Goal: Task Accomplishment & Management: Complete application form

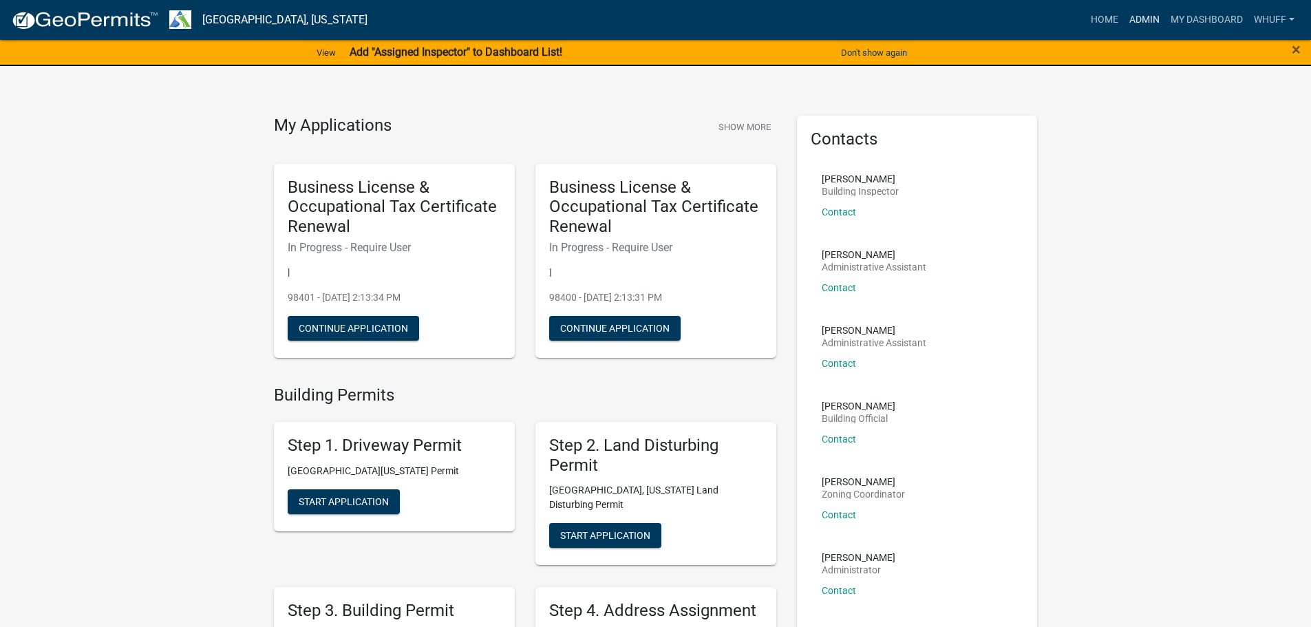
click at [1133, 14] on link "Admin" at bounding box center [1144, 20] width 41 height 26
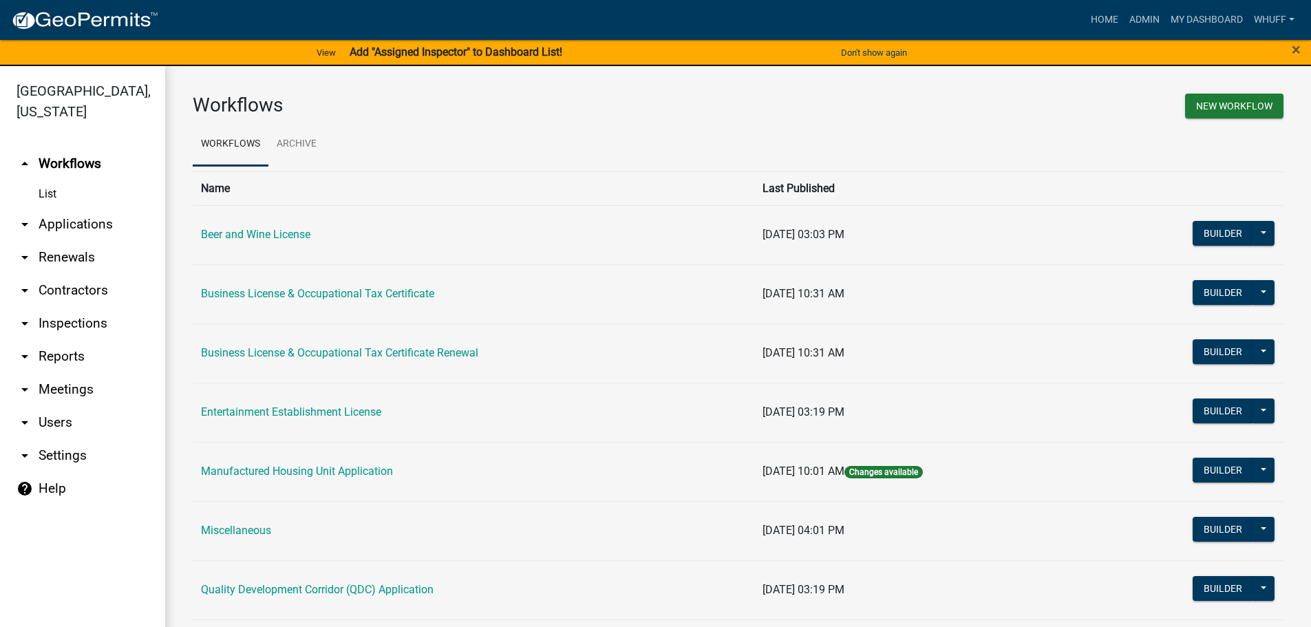
click at [61, 209] on link "arrow_drop_down Applications" at bounding box center [82, 224] width 165 height 33
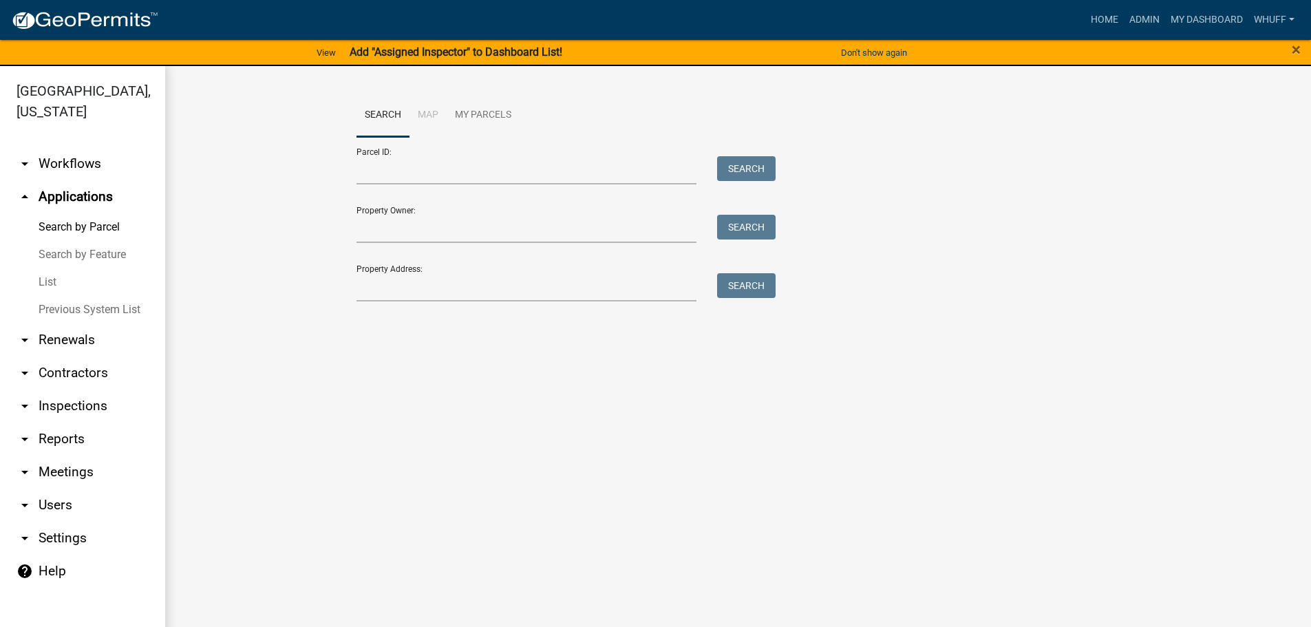
click at [430, 266] on div "Property Address: Search" at bounding box center [562, 277] width 413 height 47
click at [434, 277] on input "Property Address:" at bounding box center [526, 287] width 341 height 28
type input "846 Corinth"
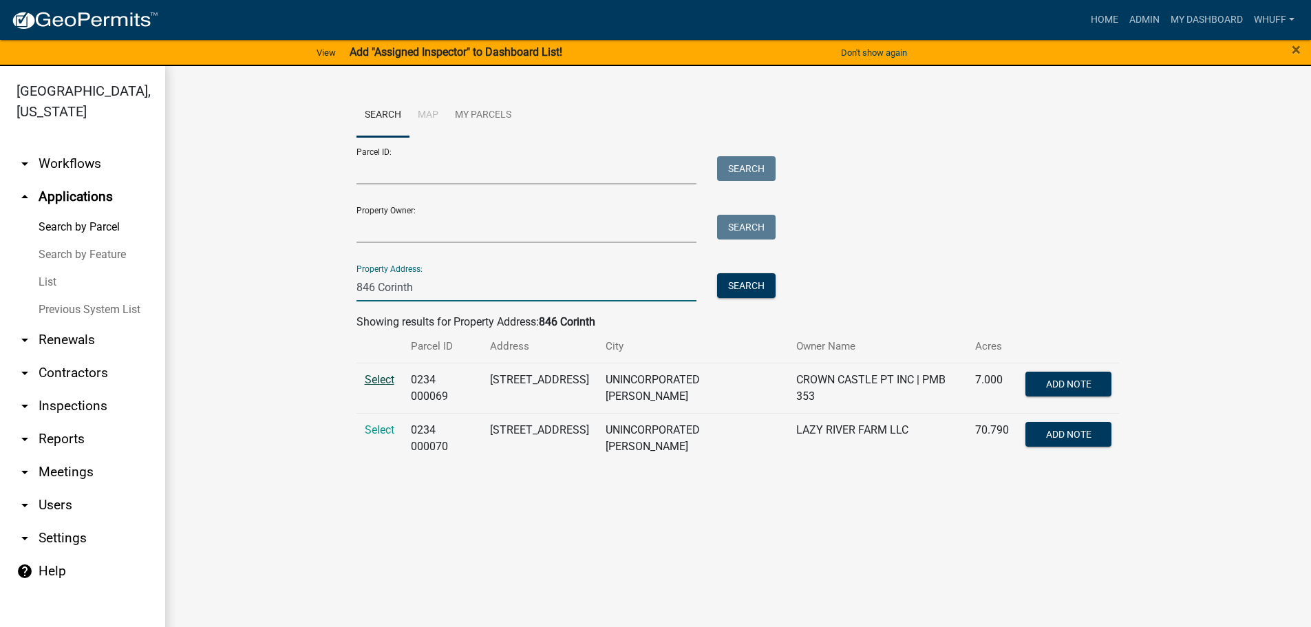
click at [388, 377] on span "Select" at bounding box center [380, 379] width 30 height 13
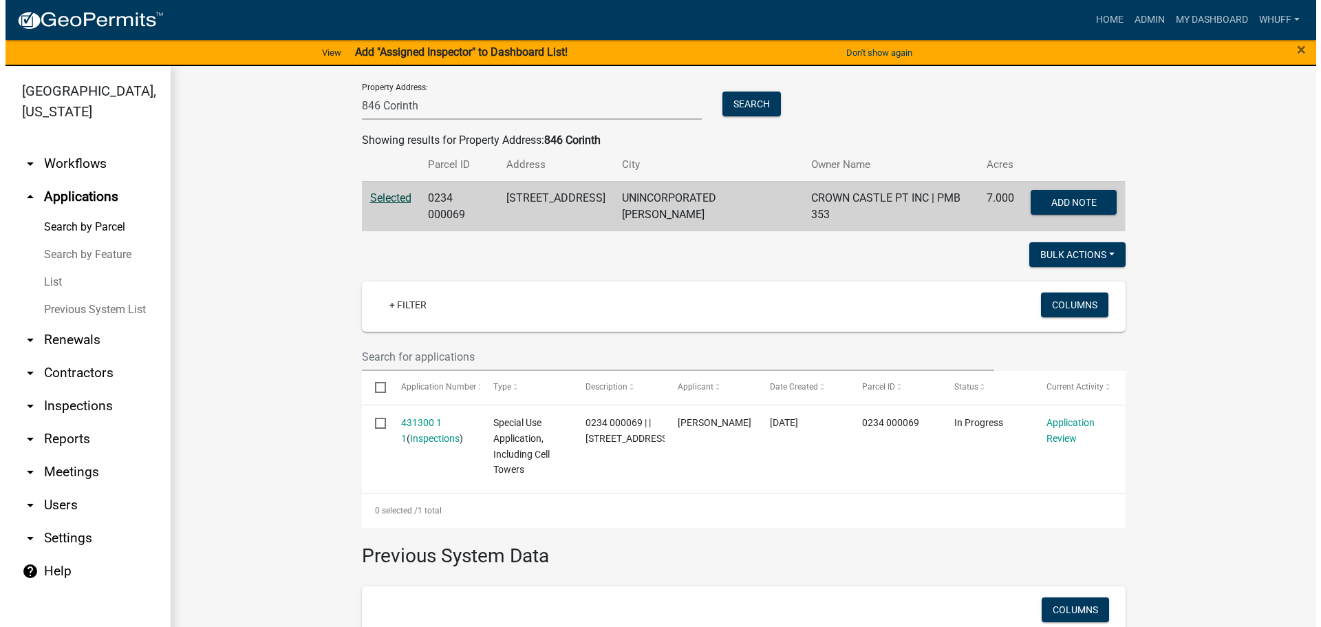
scroll to position [206, 0]
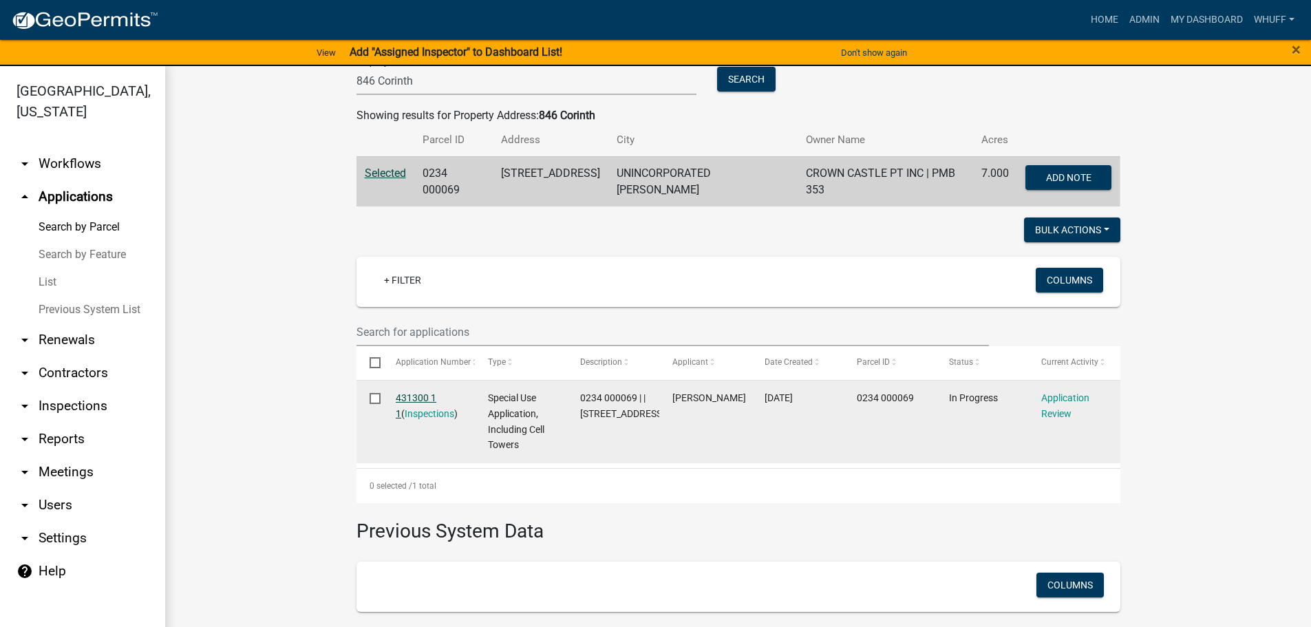
click at [426, 392] on link "431300 1 1" at bounding box center [416, 405] width 41 height 27
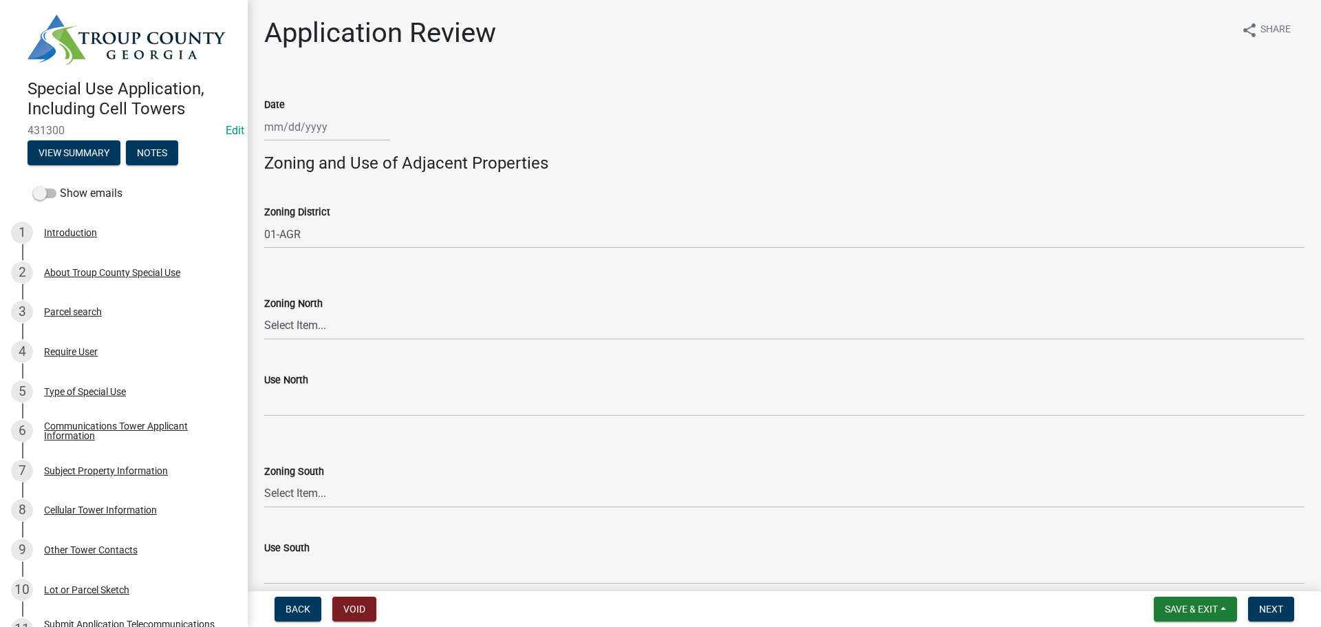
click at [286, 131] on div at bounding box center [327, 127] width 126 height 28
select select "8"
select select "2025"
click at [371, 248] on div "15" at bounding box center [366, 244] width 22 height 22
type input "[DATE]"
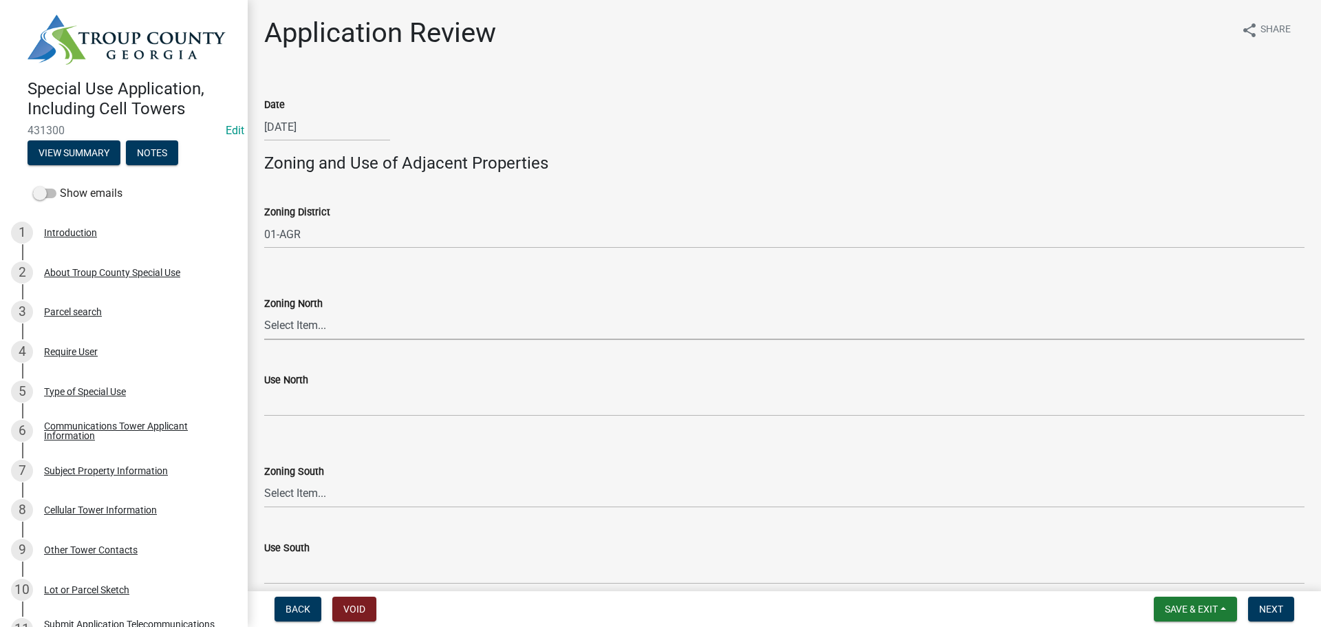
click at [308, 325] on select "Select Item... 01-AG 01-AGR 01-CRVP 01-GC 01-GI 01-LC 01-LR 01-LRR 01-MFR 01-MH…" at bounding box center [784, 326] width 1040 height 28
click at [264, 312] on select "Select Item... 01-AG 01-AGR 01-CRVP 01-GC 01-GI 01-LC 01-LR 01-LRR 01-MFR 01-MH…" at bounding box center [784, 326] width 1040 height 28
select select "b3c2581d-c546-4f4d-8f95-d887a6dbf6b4"
click at [336, 494] on select "Select Item... 01-AG 01-AGR 01-CRVP 01-GC 01-GI 01-LC 01-LR 01-LRR 01-MFR 01-MH…" at bounding box center [784, 494] width 1040 height 28
click at [264, 480] on select "Select Item... 01-AG 01-AGR 01-CRVP 01-GC 01-GI 01-LC 01-LR 01-LRR 01-MFR 01-MH…" at bounding box center [784, 494] width 1040 height 28
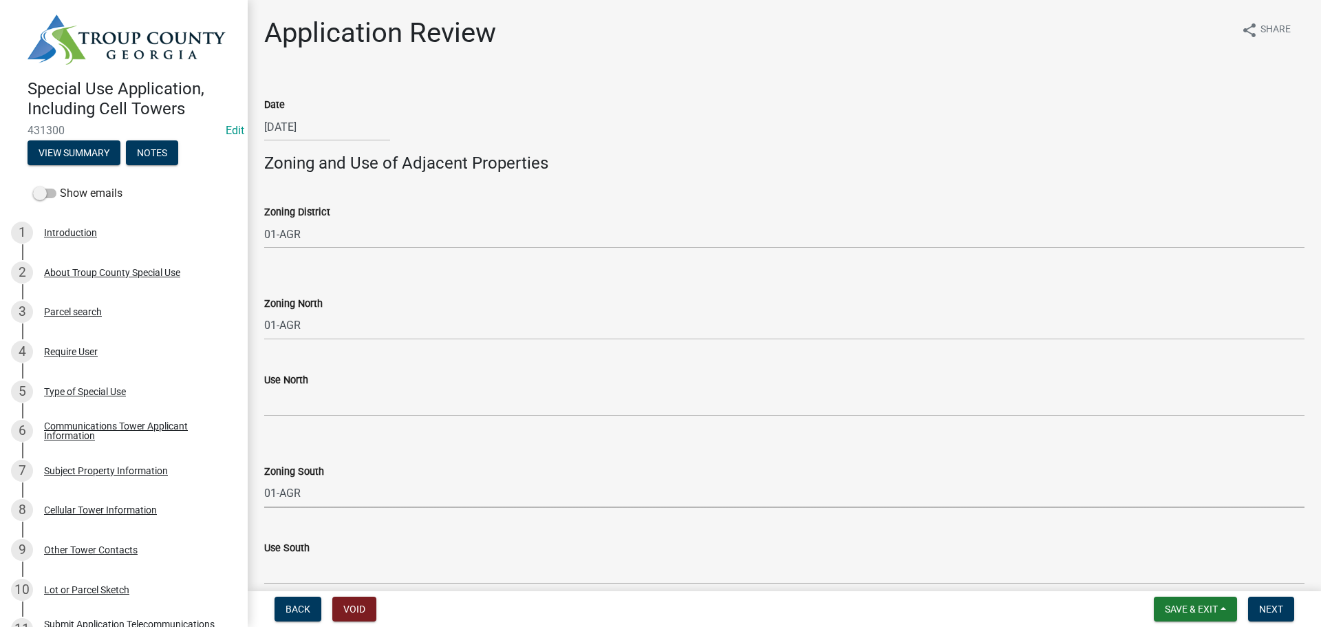
select select "b3c2581d-c546-4f4d-8f95-d887a6dbf6b4"
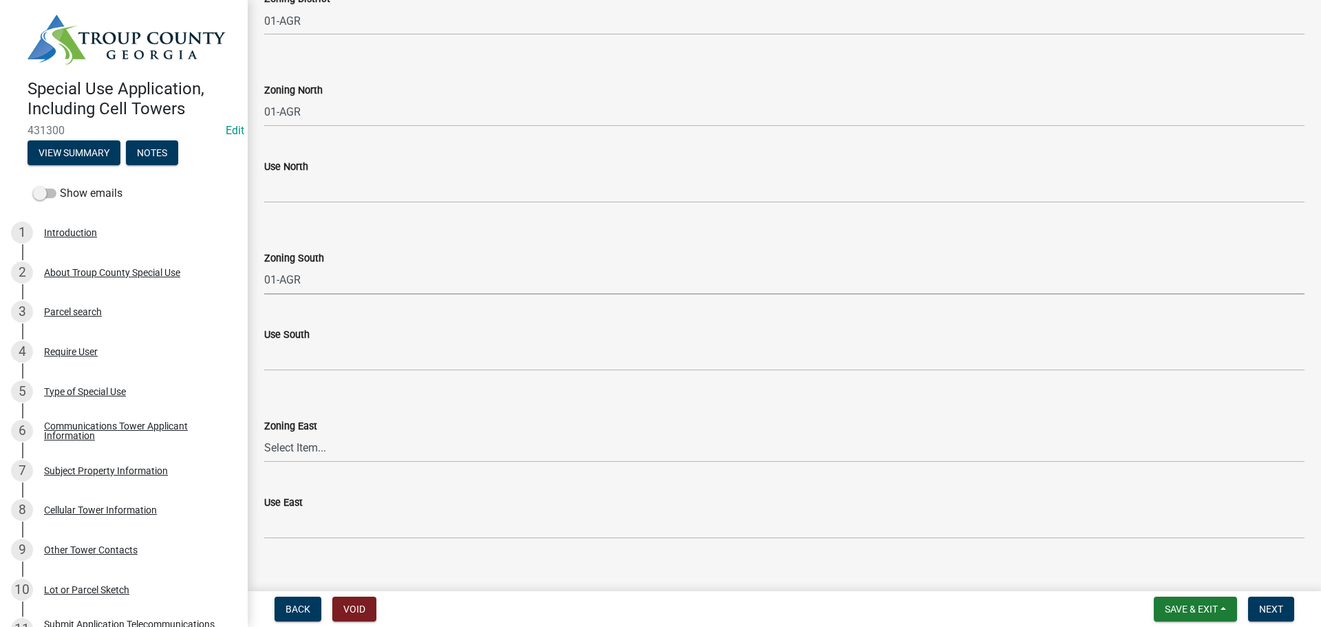
scroll to position [275, 0]
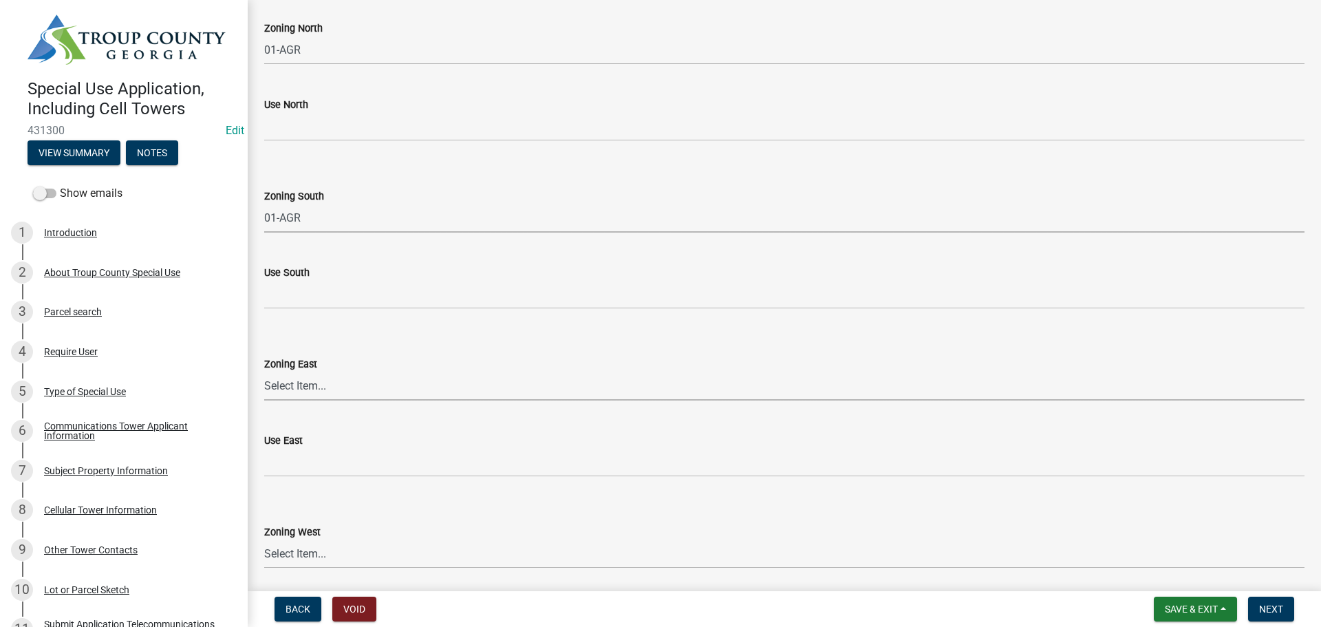
click at [318, 384] on select "Select Item... 01-AG 01-AGR 01-CRVP 01-GC 01-GI 01-LC 01-LR 01-LRR 01-MFR 01-MH…" at bounding box center [784, 386] width 1040 height 28
click at [264, 372] on select "Select Item... 01-AG 01-AGR 01-CRVP 01-GC 01-GI 01-LC 01-LR 01-LRR 01-MFR 01-MH…" at bounding box center [784, 386] width 1040 height 28
select select "b3c2581d-c546-4f4d-8f95-d887a6dbf6b4"
click at [303, 552] on select "Select Item... 01-AG 01-AGR 01-CRVP 01-GC 01-GI 01-LC 01-LR 01-LRR 01-MFR 01-MH…" at bounding box center [784, 554] width 1040 height 28
click at [264, 540] on select "Select Item... 01-AG 01-AGR 01-CRVP 01-GC 01-GI 01-LC 01-LR 01-LRR 01-MFR 01-MH…" at bounding box center [784, 554] width 1040 height 28
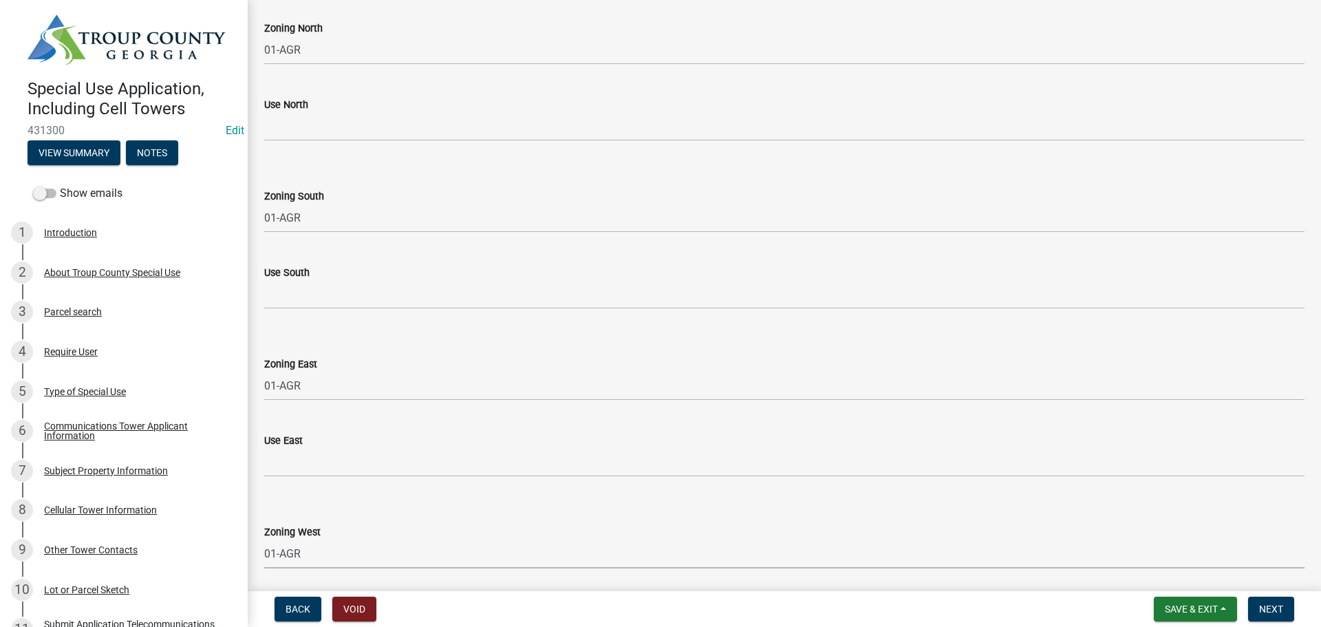
select select "b3c2581d-c546-4f4d-8f95-d887a6dbf6b4"
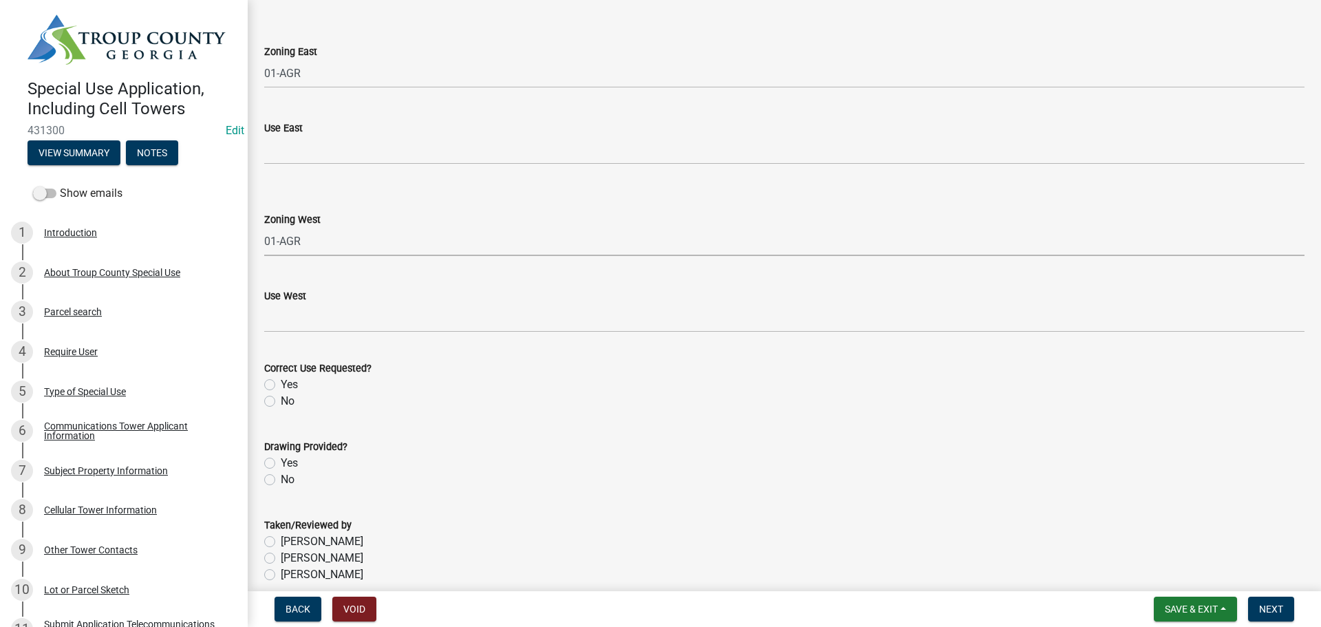
scroll to position [619, 0]
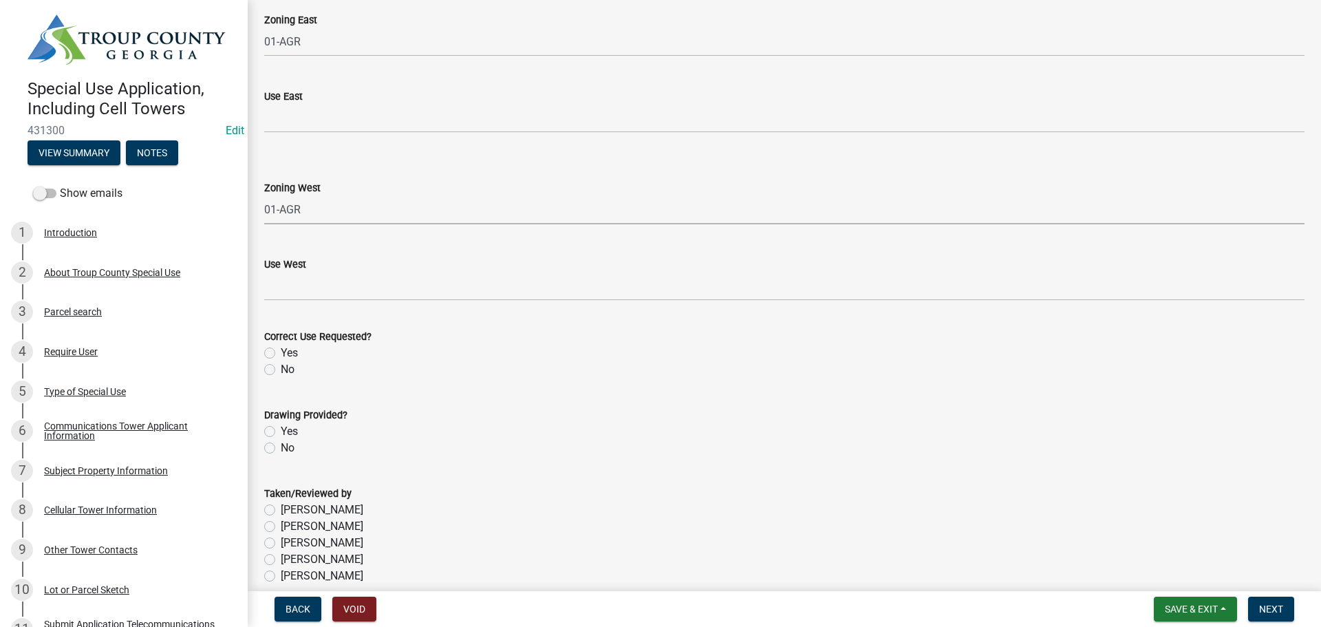
click at [283, 350] on label "Yes" at bounding box center [289, 353] width 17 height 17
click at [283, 350] on input "Yes" at bounding box center [285, 349] width 9 height 9
radio input "true"
click at [288, 427] on label "Yes" at bounding box center [289, 431] width 17 height 17
click at [288, 427] on input "Yes" at bounding box center [285, 427] width 9 height 9
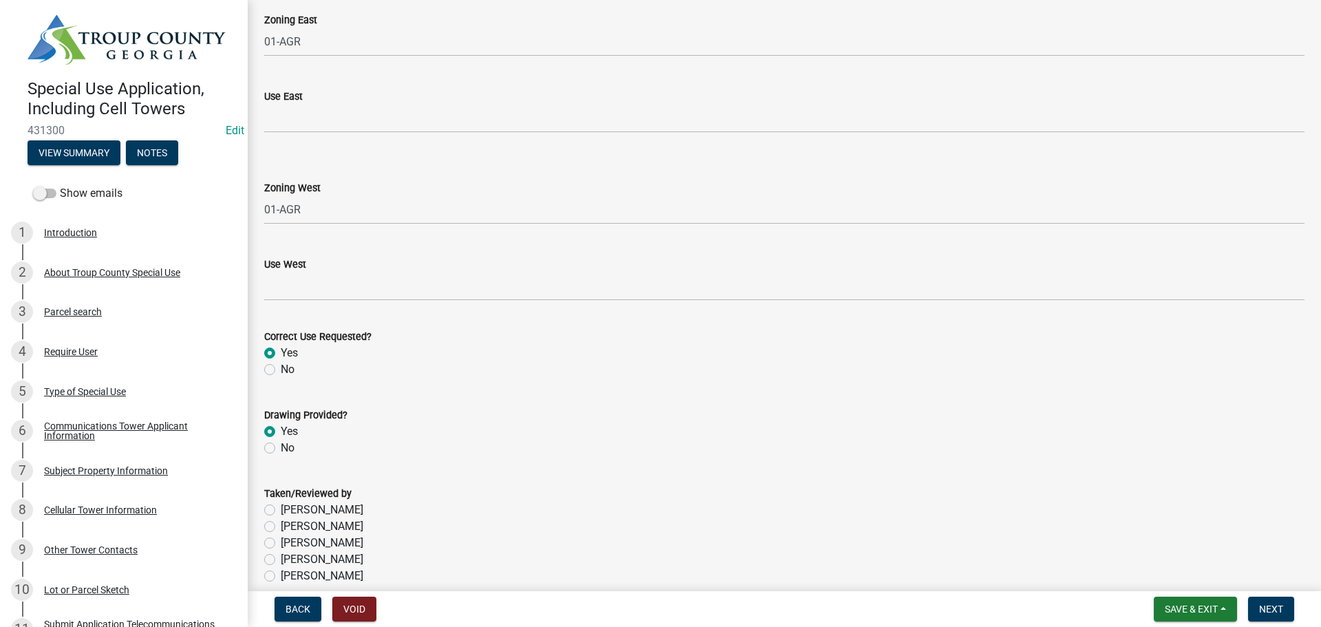
radio input "true"
click at [312, 527] on label "[PERSON_NAME]" at bounding box center [322, 526] width 83 height 17
click at [290, 527] on input "[PERSON_NAME]" at bounding box center [285, 522] width 9 height 9
radio input "true"
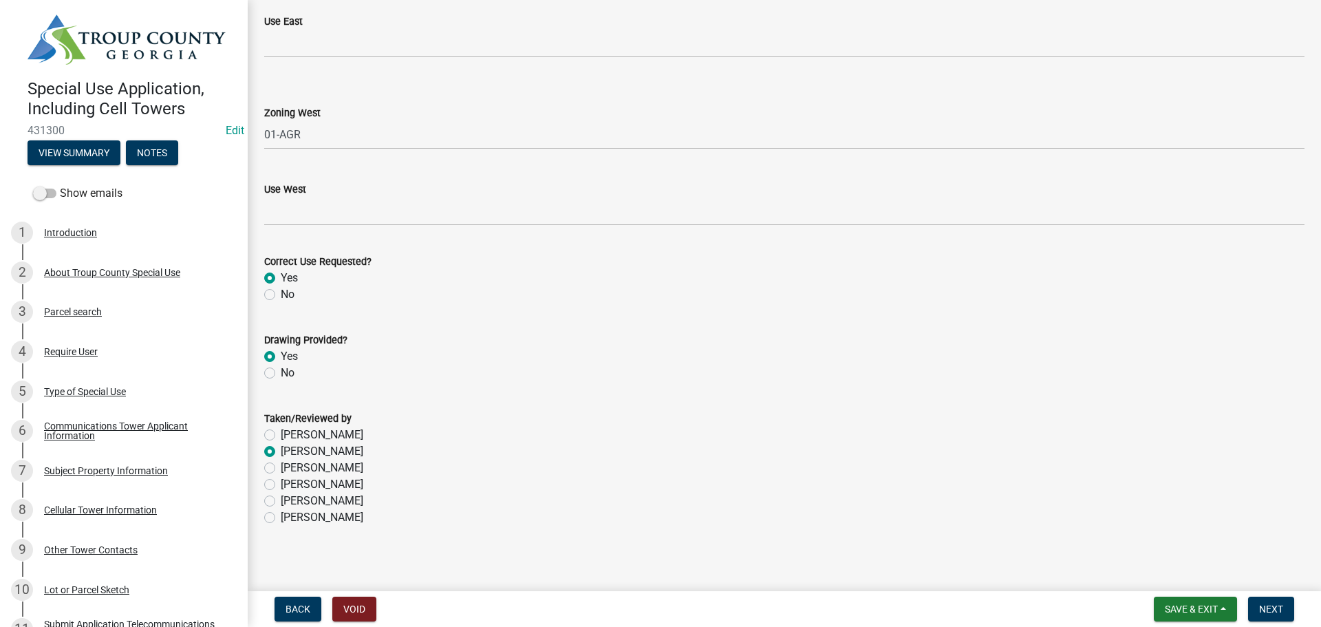
scroll to position [700, 0]
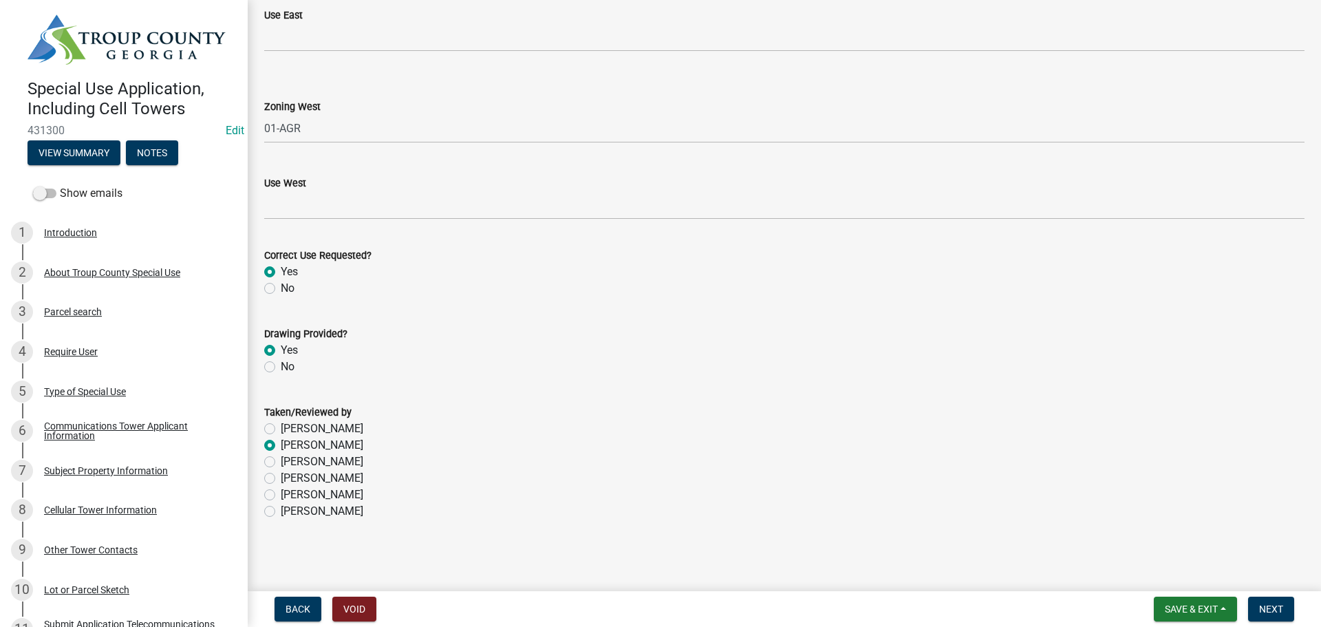
click at [904, 429] on div "[PERSON_NAME]" at bounding box center [784, 428] width 1040 height 17
click at [1173, 464] on div "[PERSON_NAME]" at bounding box center [784, 461] width 1040 height 17
click at [1258, 613] on button "Next" at bounding box center [1271, 609] width 46 height 25
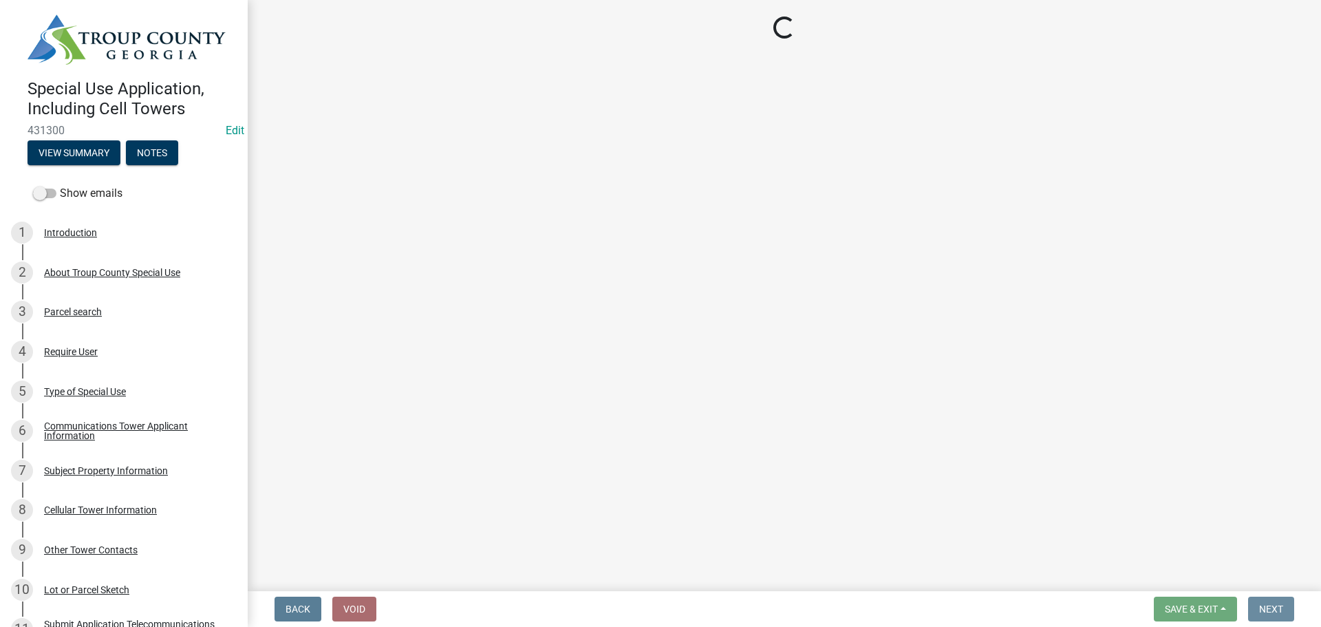
scroll to position [0, 0]
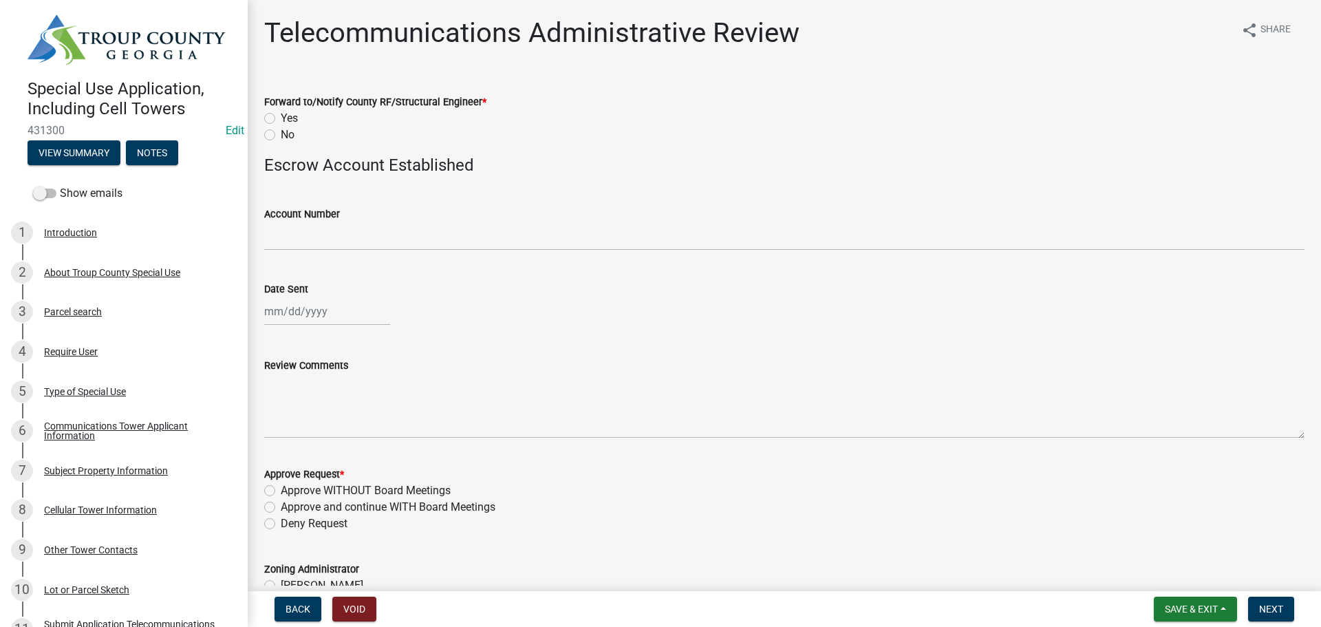
click at [281, 121] on label "Yes" at bounding box center [289, 118] width 17 height 17
click at [281, 119] on input "Yes" at bounding box center [285, 114] width 9 height 9
radio input "true"
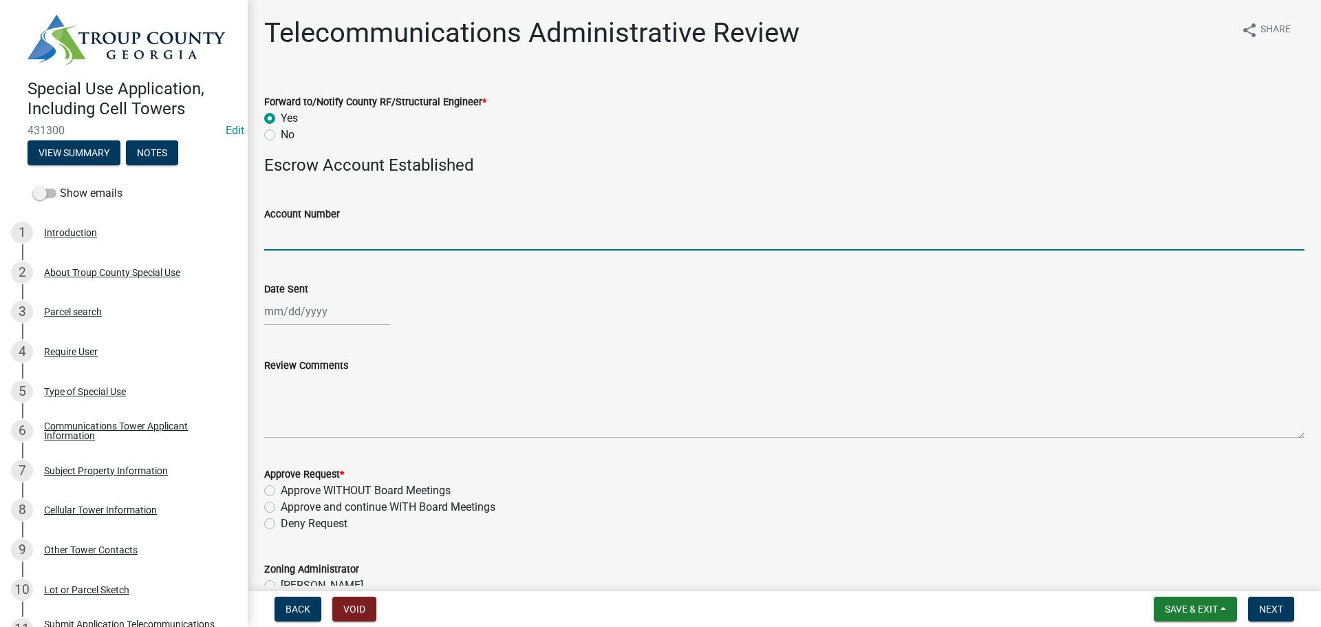
click at [335, 244] on input "Account Number" at bounding box center [784, 236] width 1040 height 28
click at [504, 237] on input "Account TBD. Check (3073687) for ($425) forwared to [PERSON_NAME] in Finance" at bounding box center [784, 236] width 1040 height 28
type input "Account TBD. Check (3073687) for ($425) forwarded to [PERSON_NAME] in Finance"
click at [310, 311] on div at bounding box center [327, 311] width 126 height 28
select select "8"
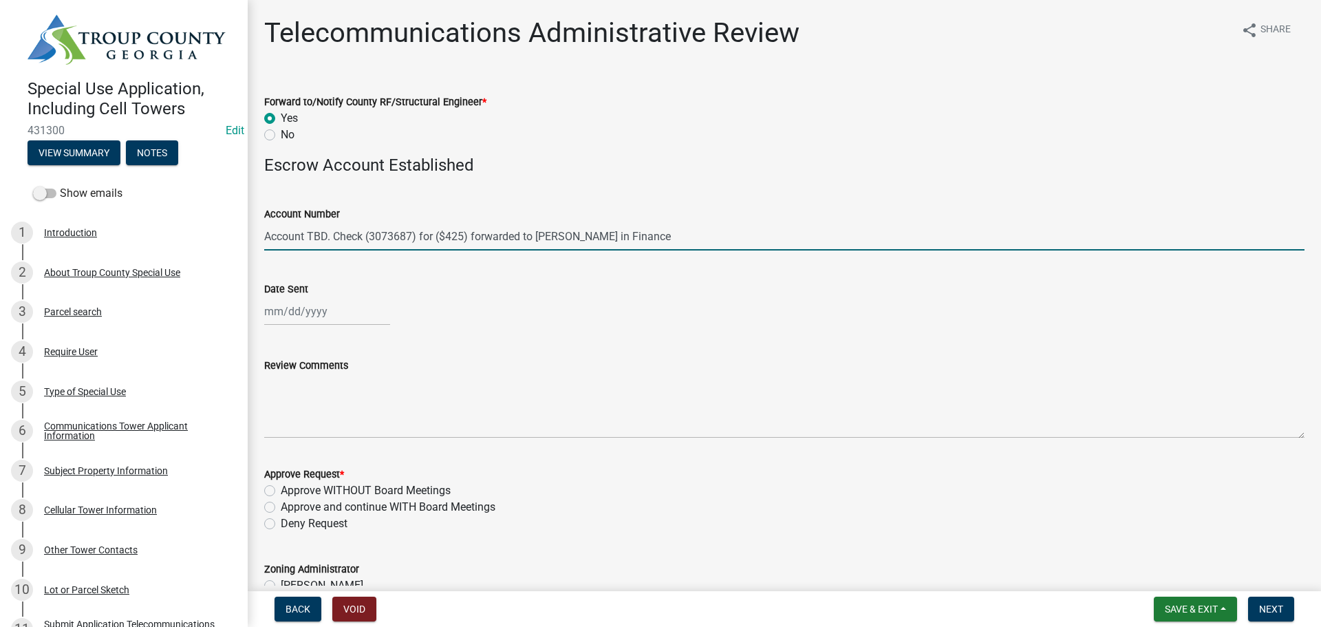
select select "2025"
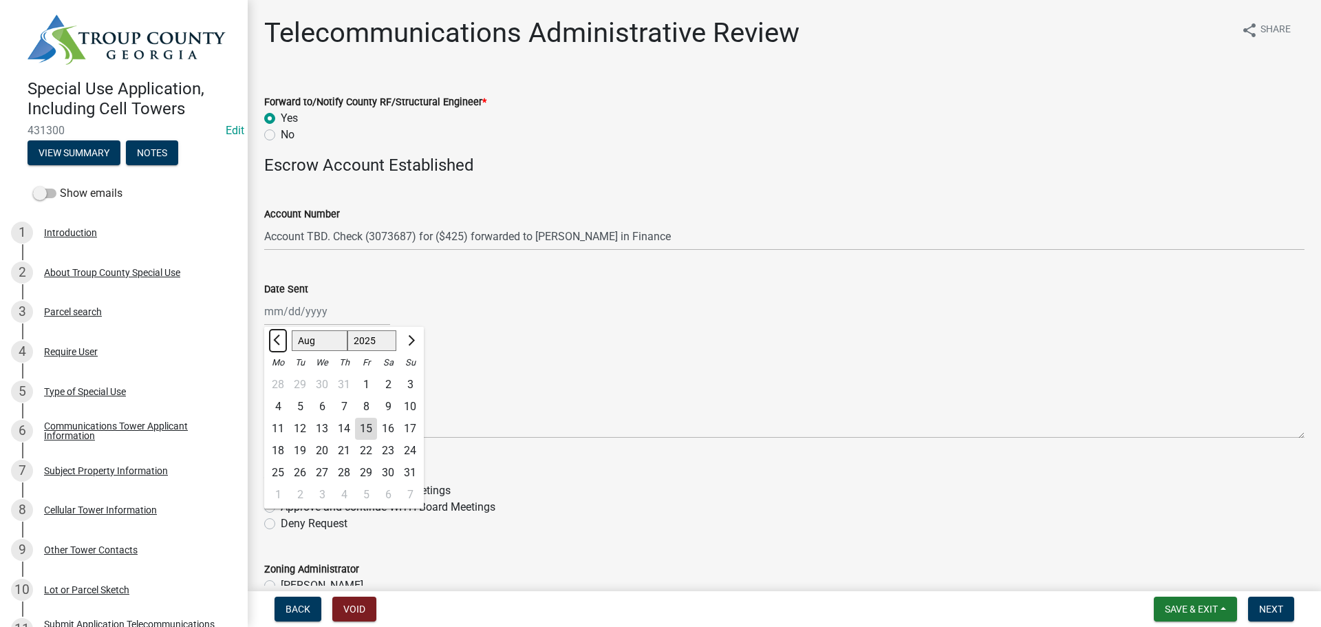
click at [281, 341] on span "Previous month" at bounding box center [278, 340] width 10 height 10
select select "6"
click at [338, 407] on div "5" at bounding box center [344, 407] width 22 height 22
type input "[DATE]"
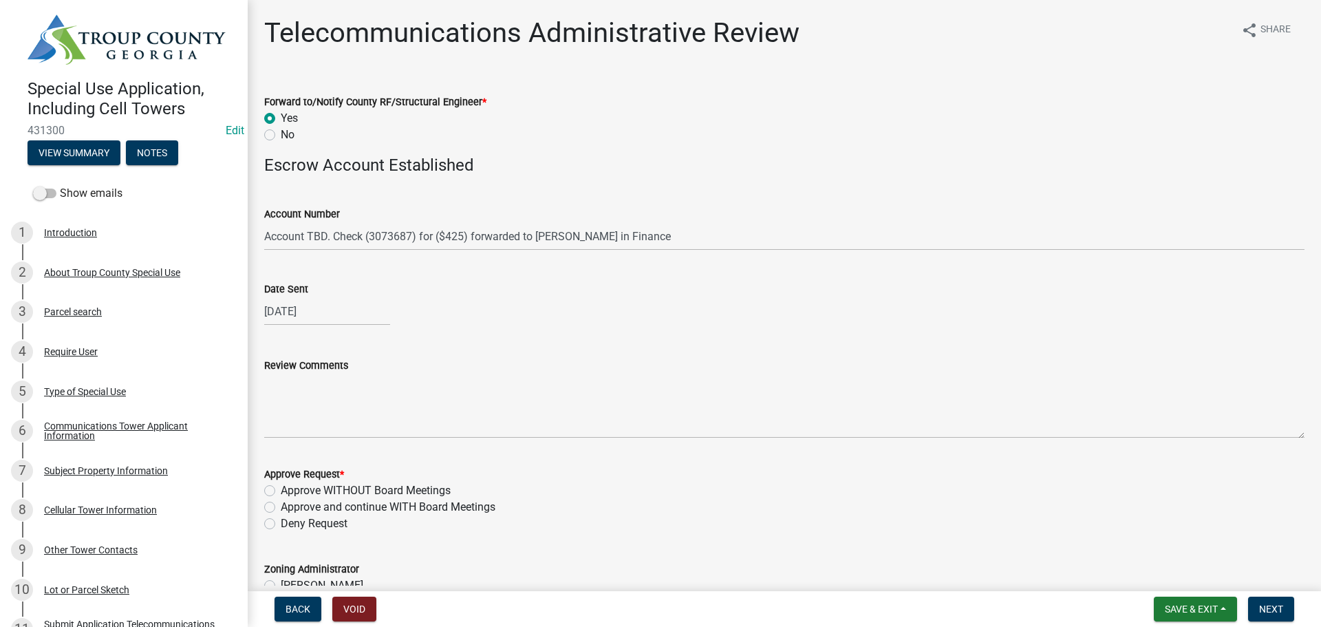
click at [393, 485] on label "Approve WITHOUT Board Meetings" at bounding box center [366, 490] width 170 height 17
click at [290, 485] on input "Approve WITHOUT Board Meetings" at bounding box center [285, 486] width 9 height 9
radio input "true"
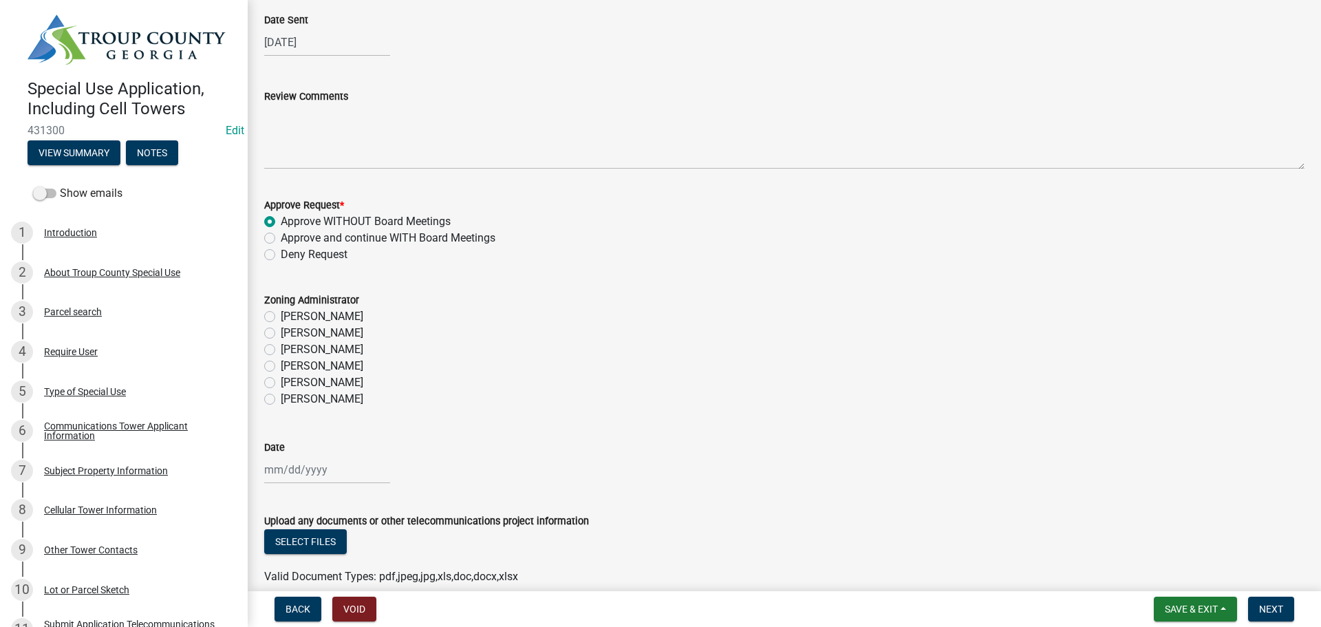
scroll to position [275, 0]
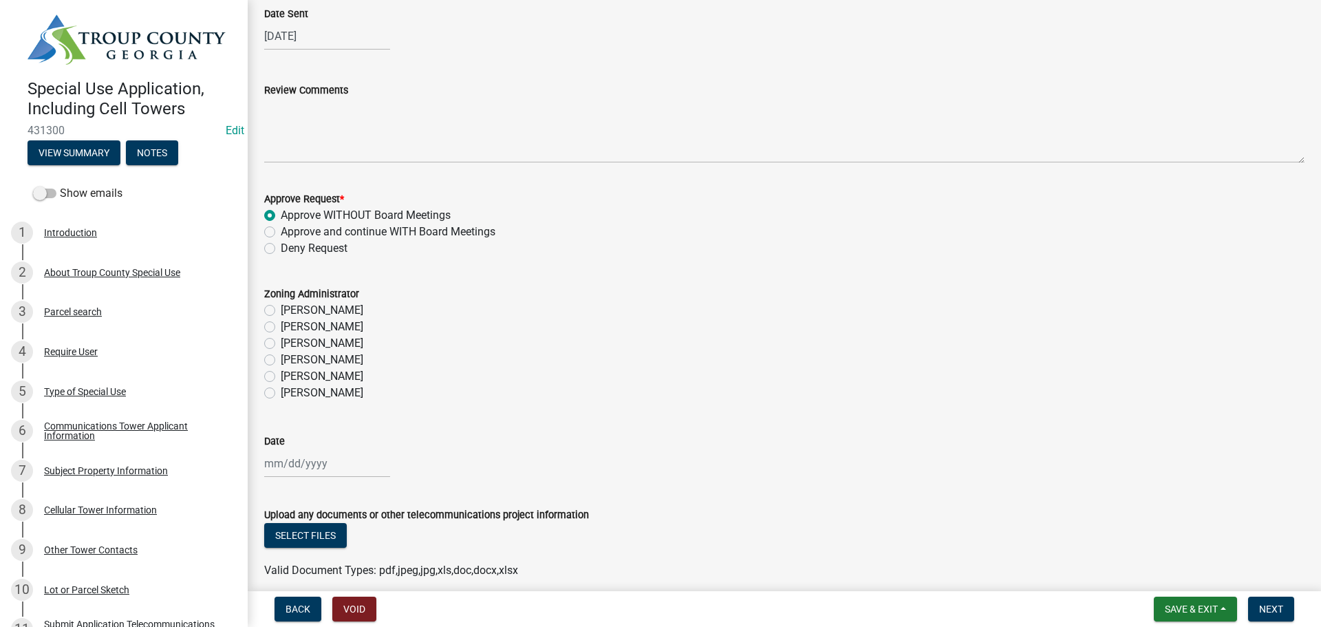
click at [314, 308] on label "[PERSON_NAME]" at bounding box center [322, 310] width 83 height 17
click at [290, 308] on input "[PERSON_NAME]" at bounding box center [285, 306] width 9 height 9
radio input "true"
click at [301, 464] on div at bounding box center [327, 463] width 126 height 28
select select "8"
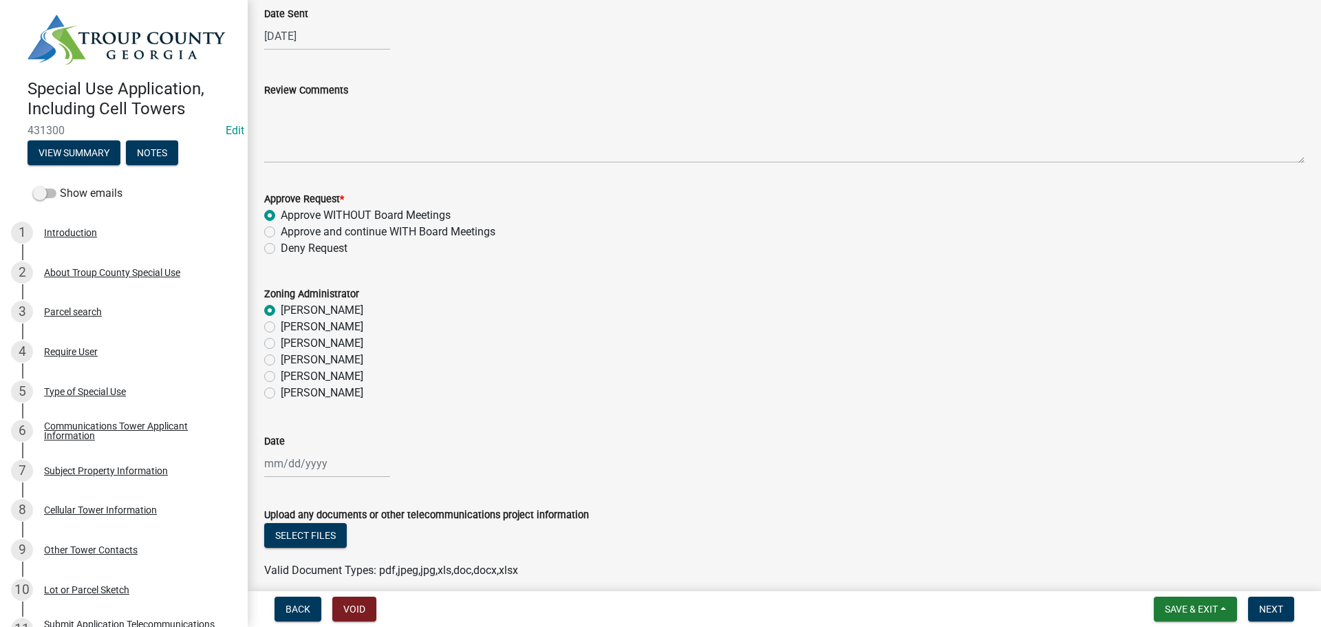
select select "2025"
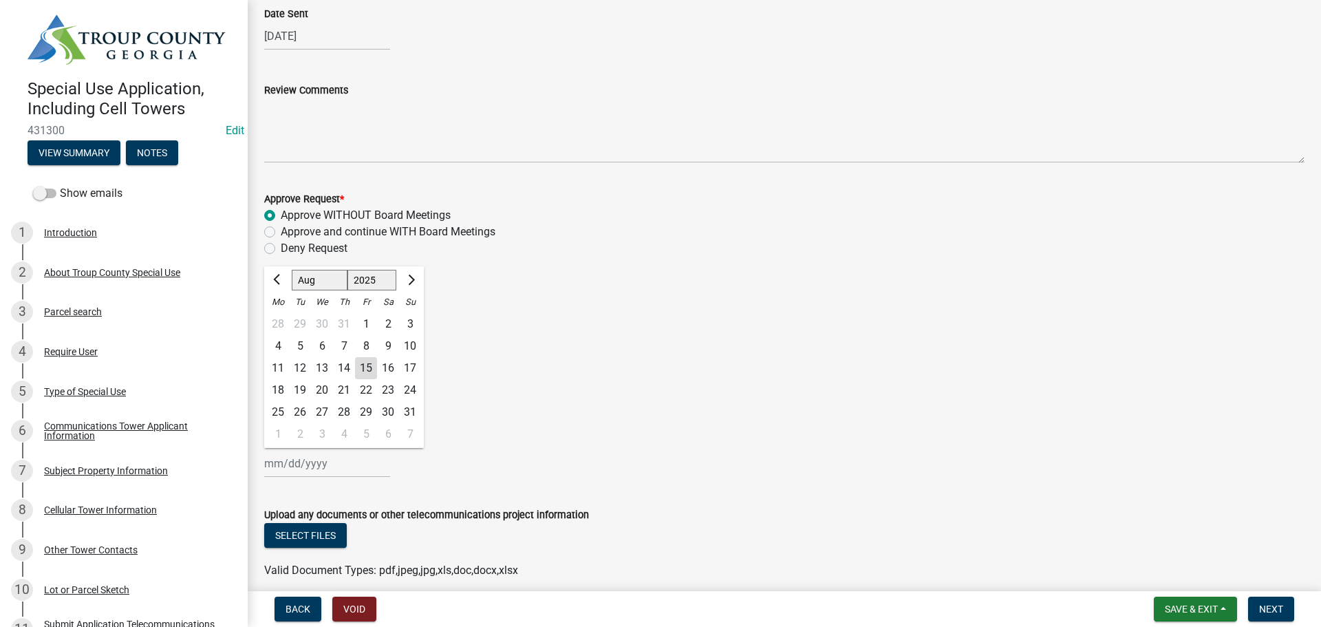
click at [363, 367] on div "15" at bounding box center [366, 368] width 22 height 22
type input "[DATE]"
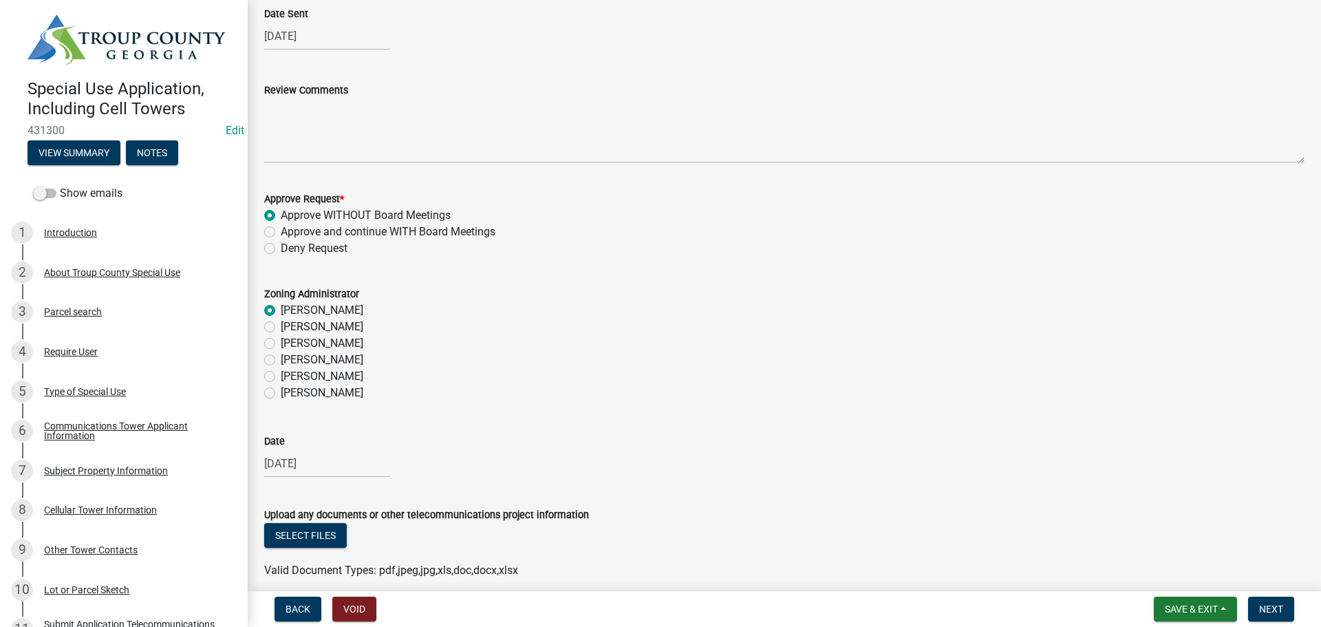
scroll to position [334, 0]
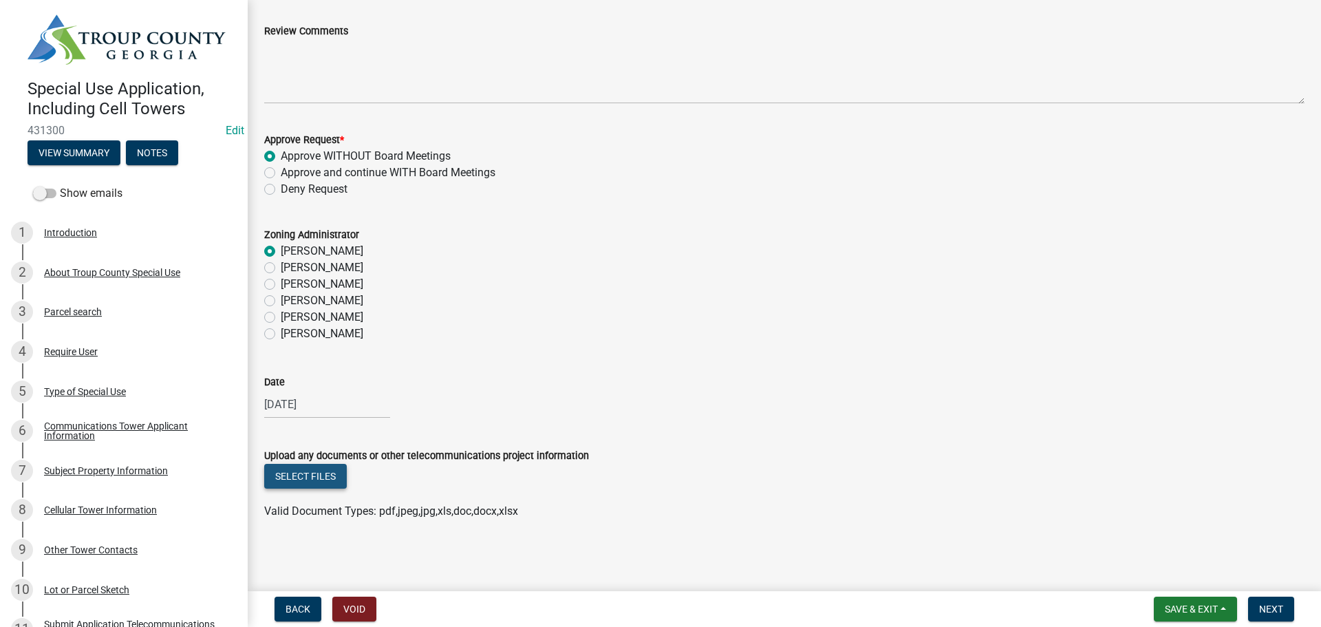
click at [308, 474] on button "Select files" at bounding box center [305, 476] width 83 height 25
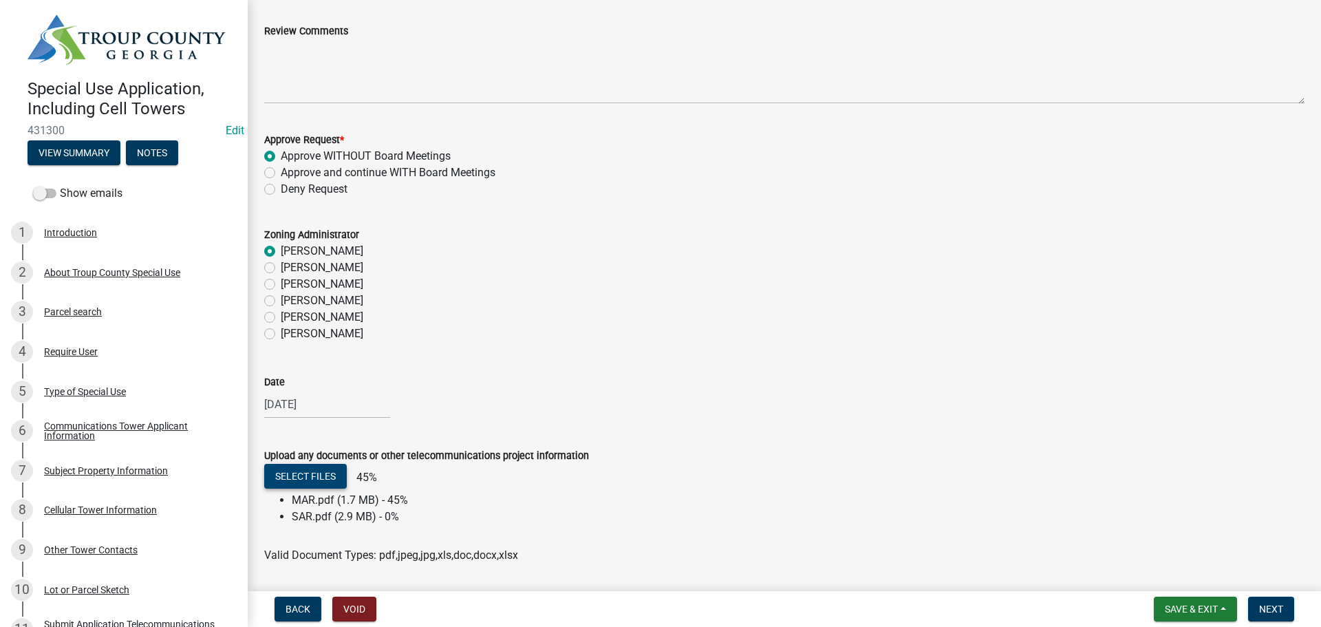
click at [312, 481] on button "Select files" at bounding box center [305, 476] width 83 height 25
click at [995, 297] on div "[PERSON_NAME]" at bounding box center [784, 300] width 1040 height 17
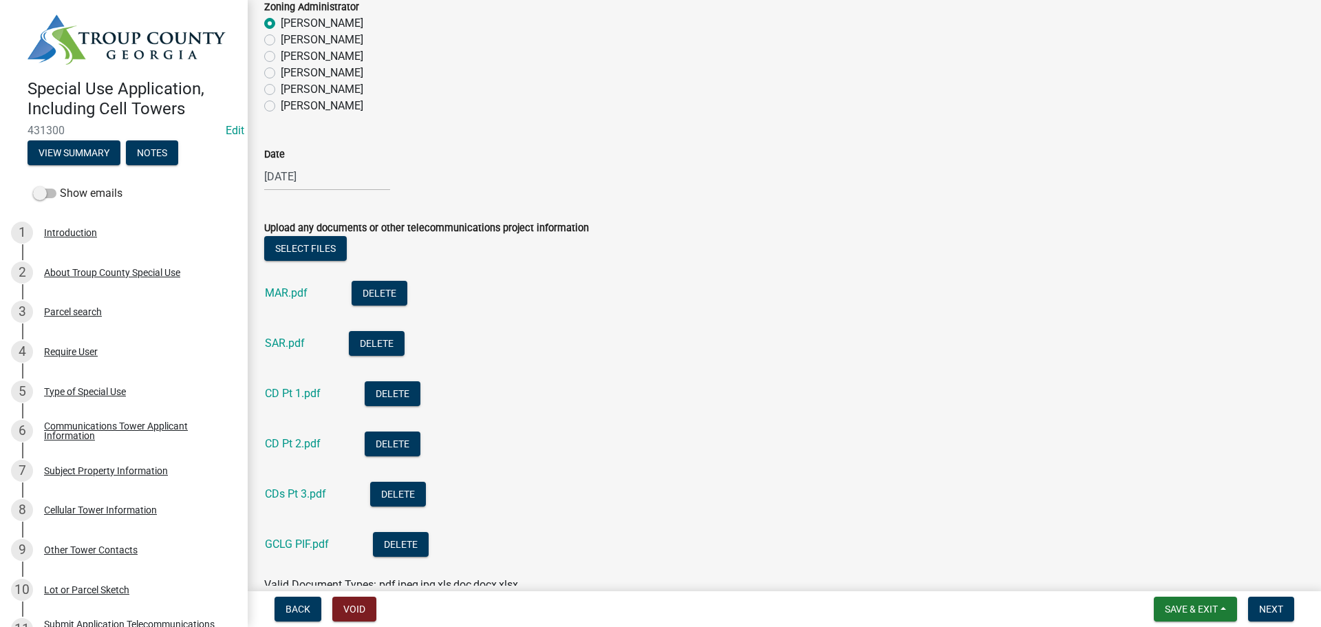
scroll to position [636, 0]
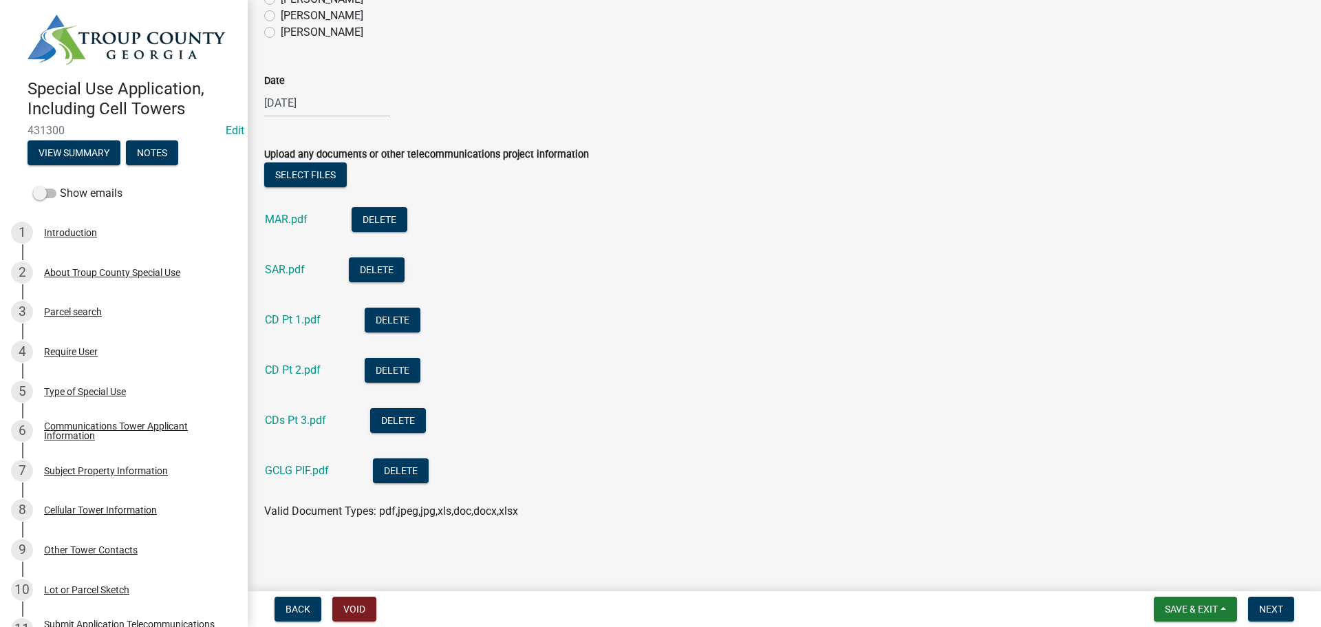
click at [864, 339] on li "CD Pt 1.pdf Delete" at bounding box center [784, 322] width 1040 height 50
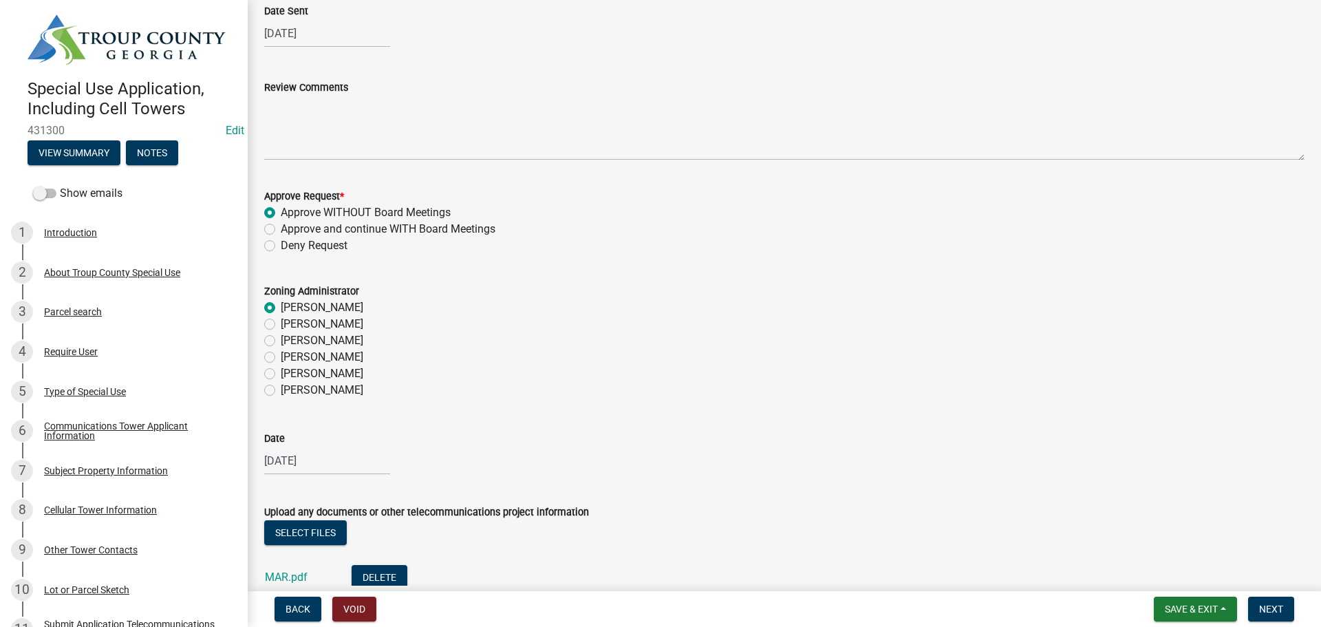
scroll to position [292, 0]
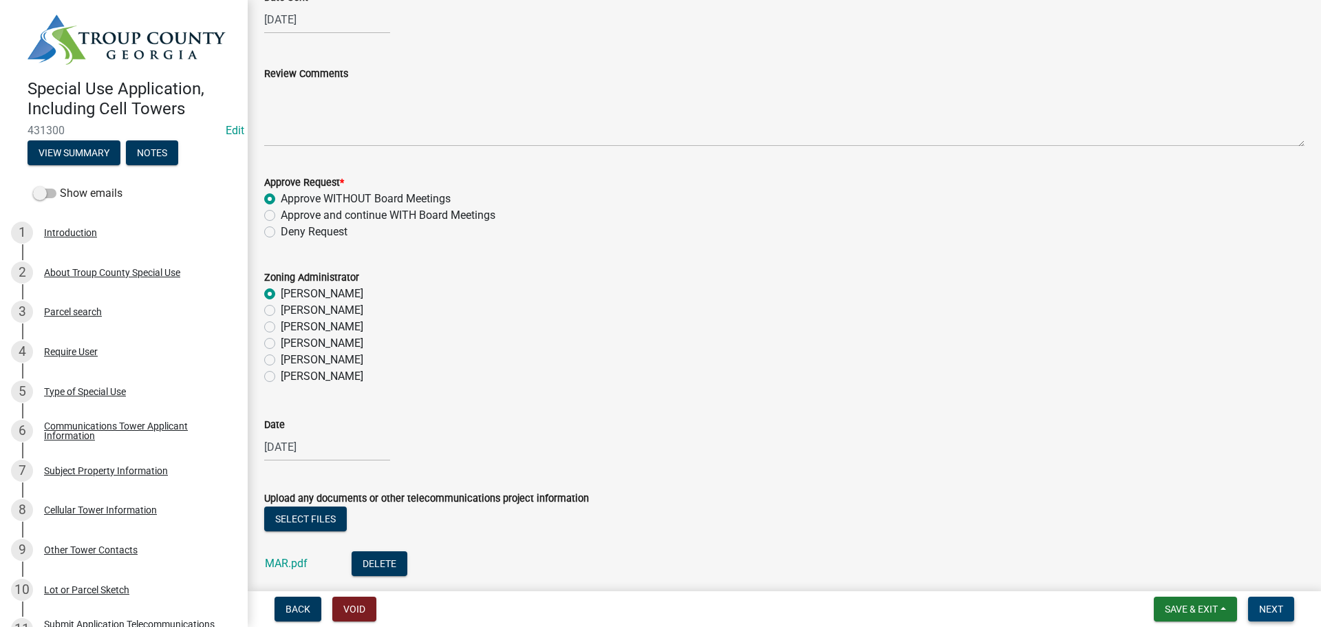
click at [1274, 606] on span "Next" at bounding box center [1271, 608] width 24 height 11
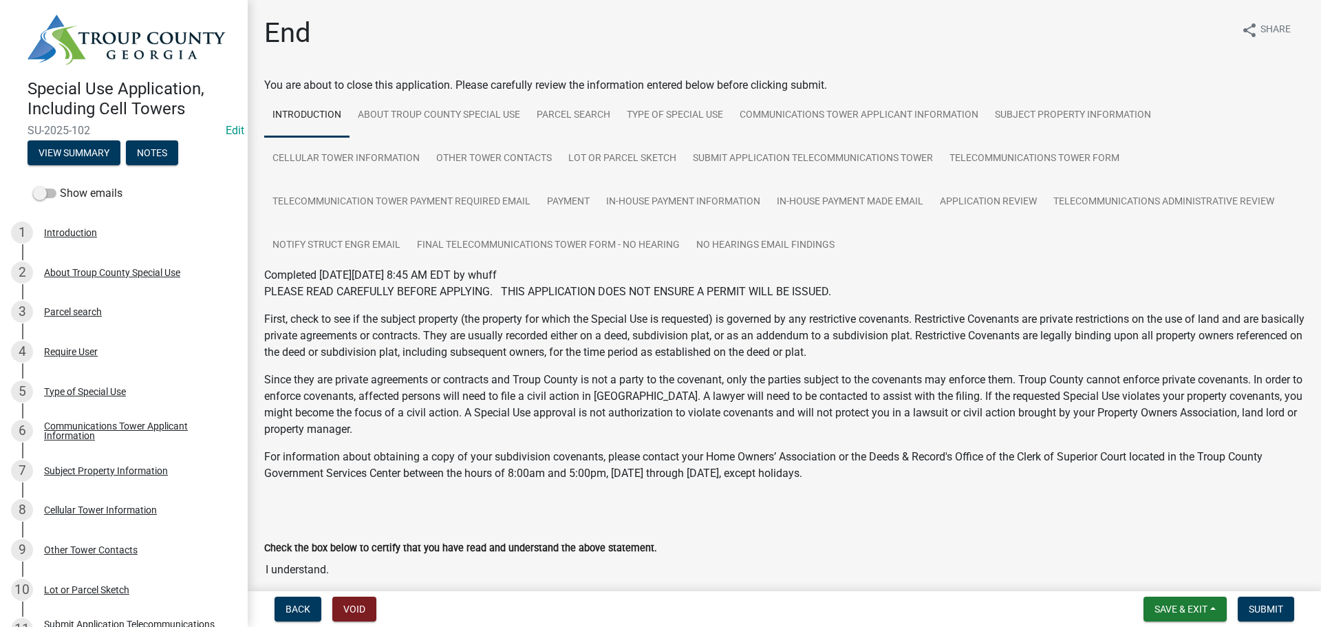
scroll to position [79, 0]
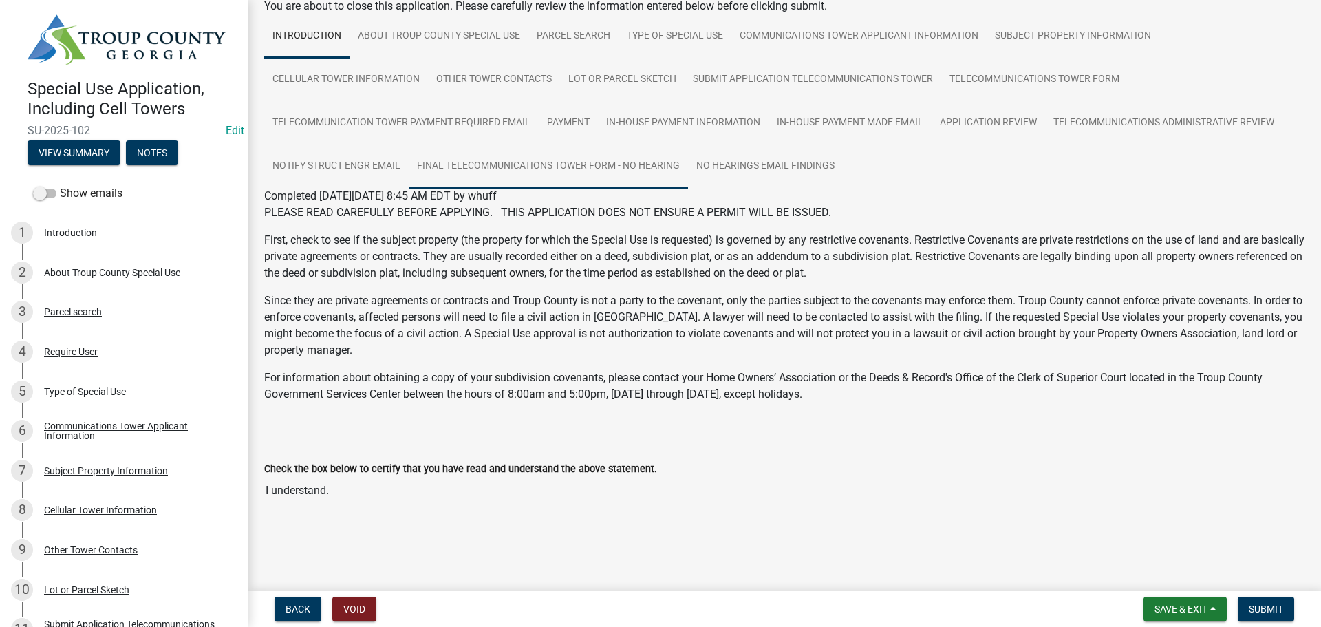
click at [617, 154] on link "Final Telecommunications Tower Form - No Hearing" at bounding box center [548, 166] width 279 height 44
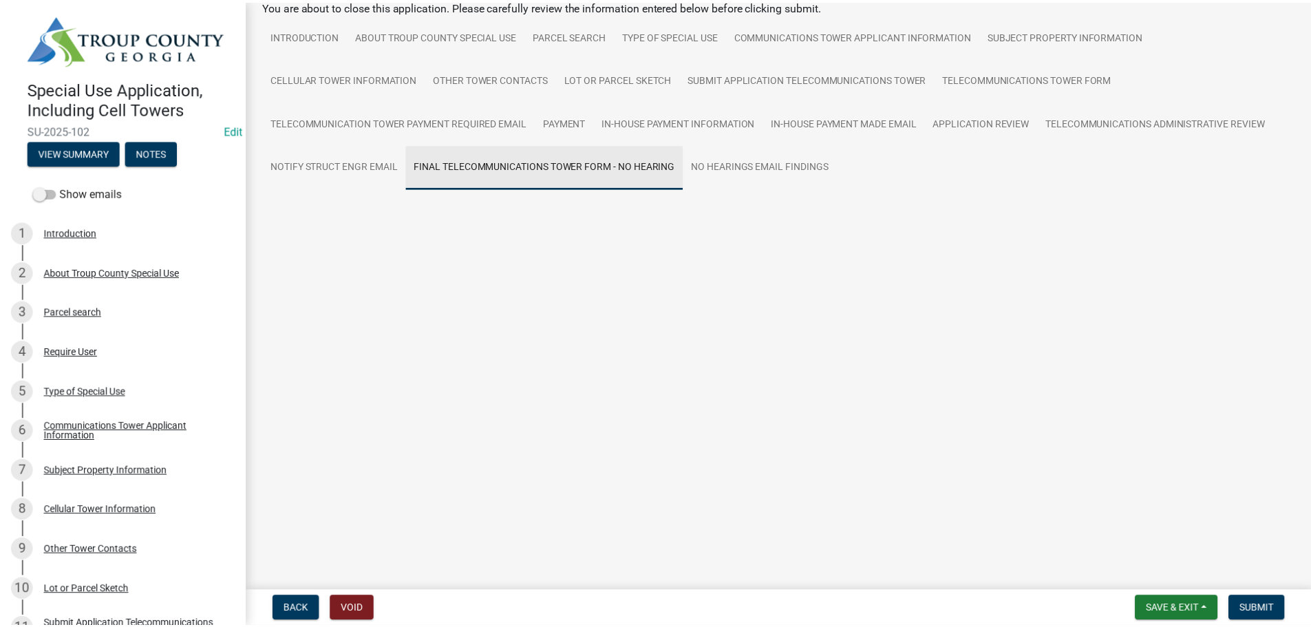
scroll to position [0, 0]
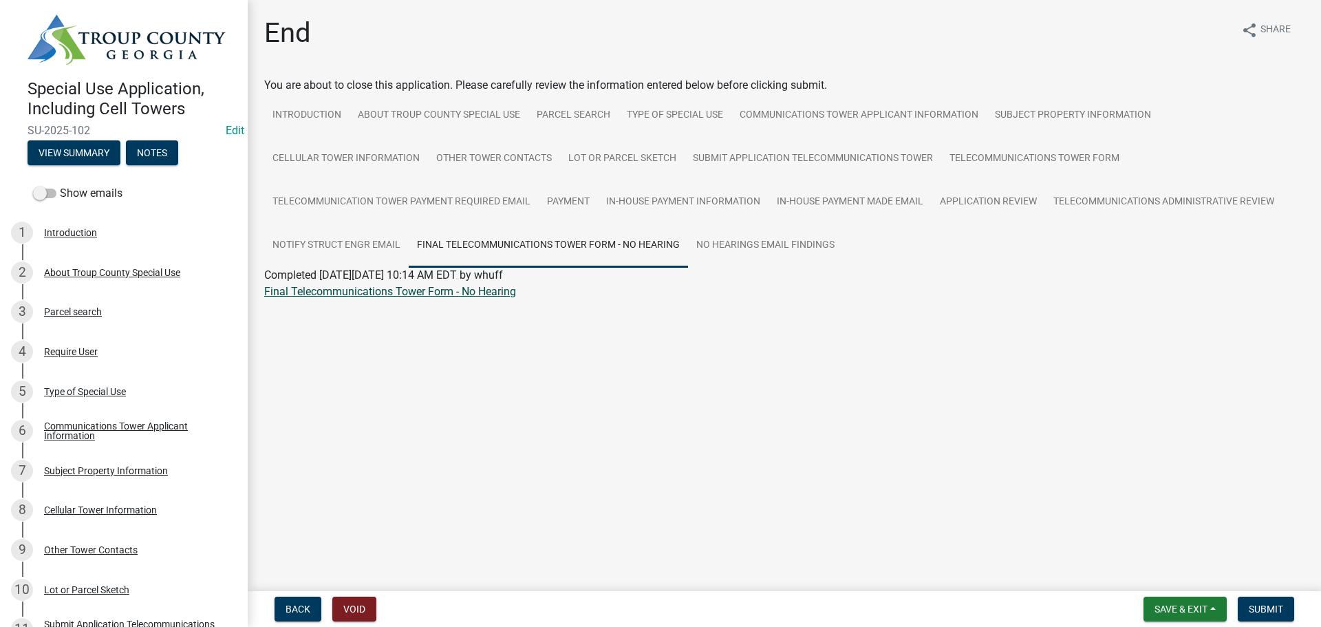
click at [362, 285] on link "Final Telecommunications Tower Form - No Hearing" at bounding box center [390, 291] width 252 height 13
click at [1265, 610] on span "Submit" at bounding box center [1266, 608] width 34 height 11
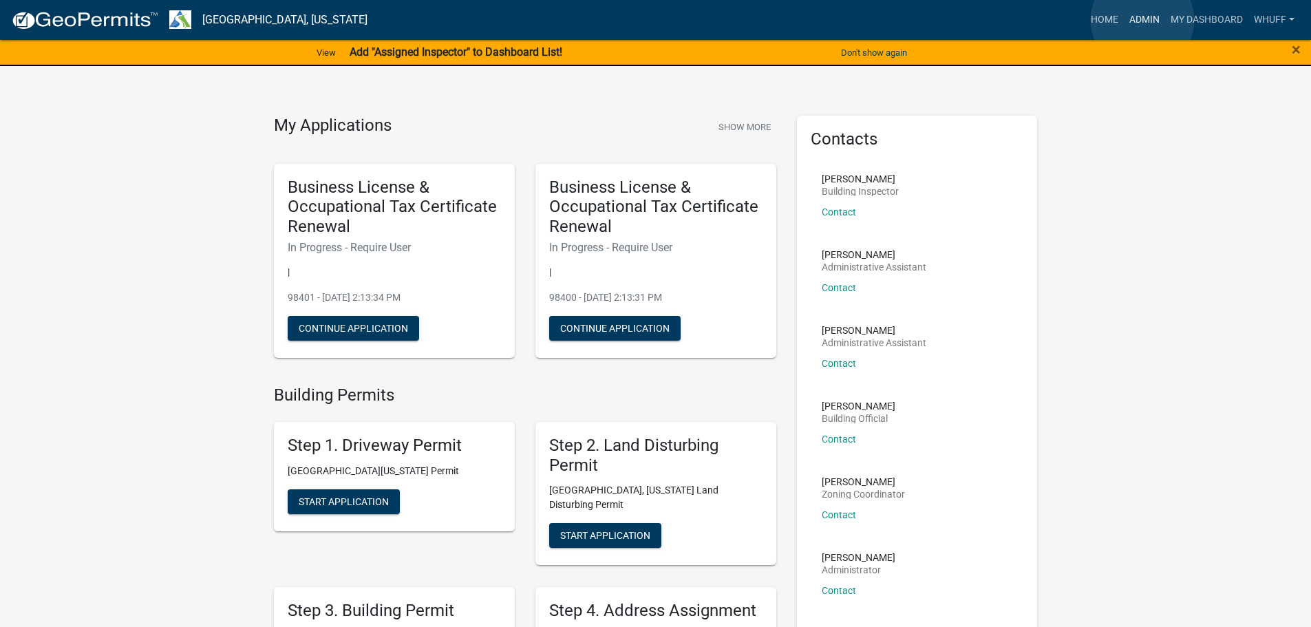
click at [1142, 20] on link "Admin" at bounding box center [1144, 20] width 41 height 26
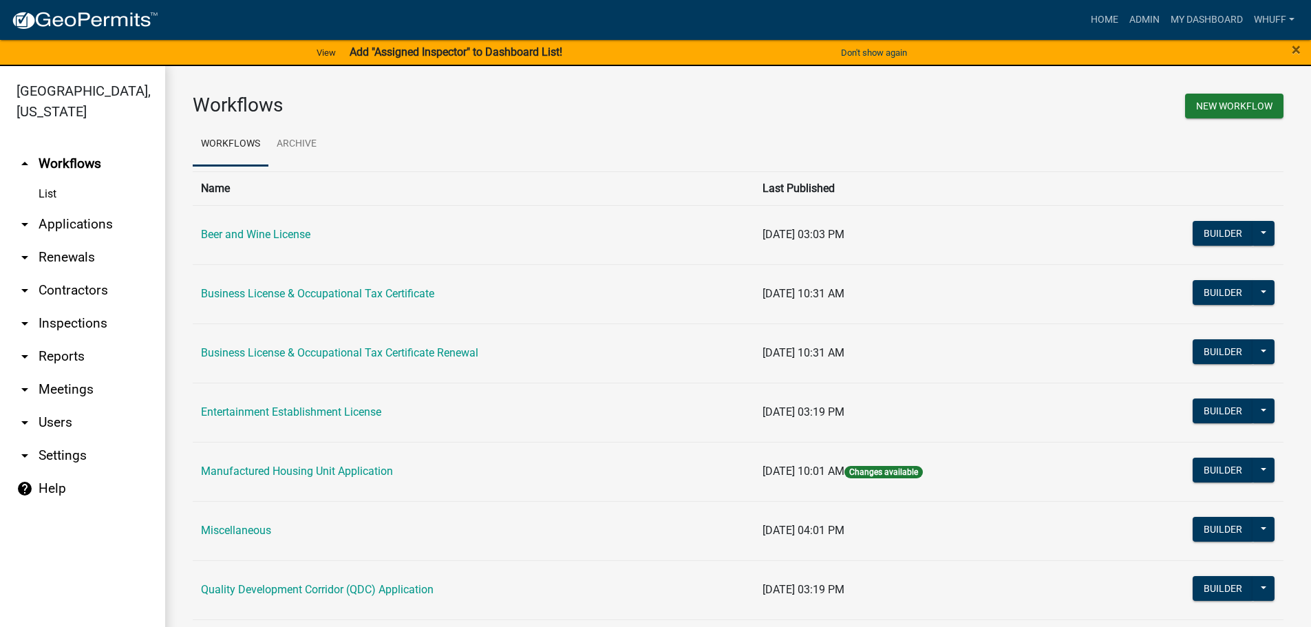
click at [86, 208] on link "arrow_drop_down Applications" at bounding box center [82, 224] width 165 height 33
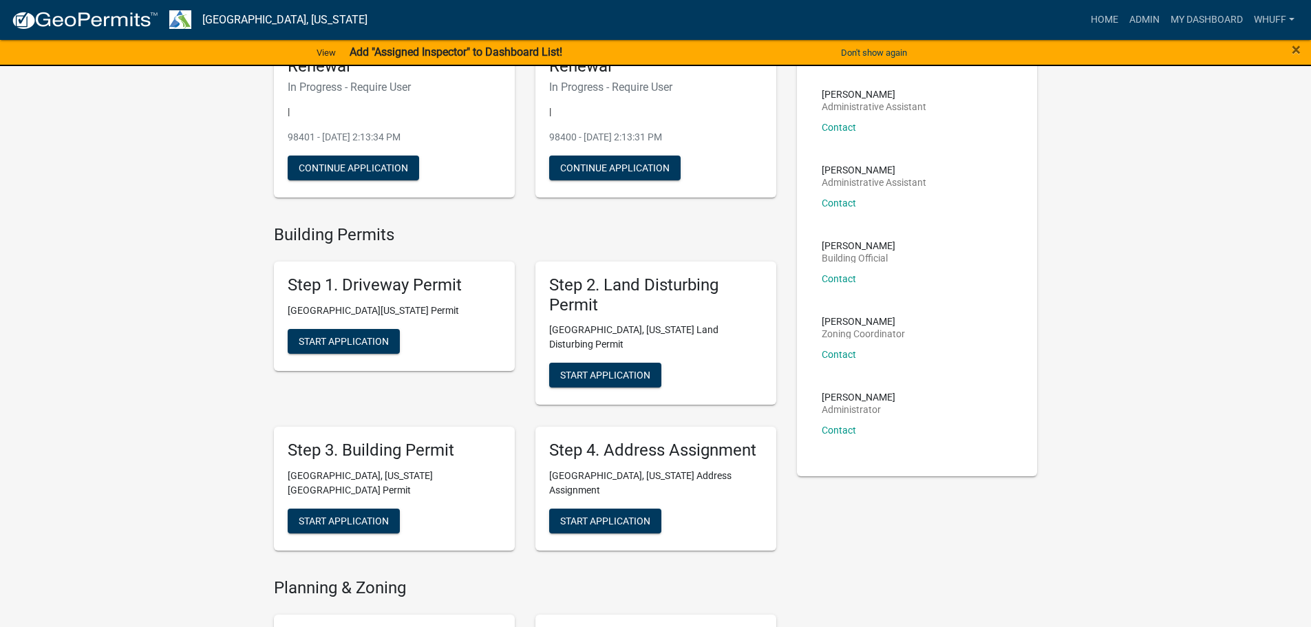
scroll to position [206, 0]
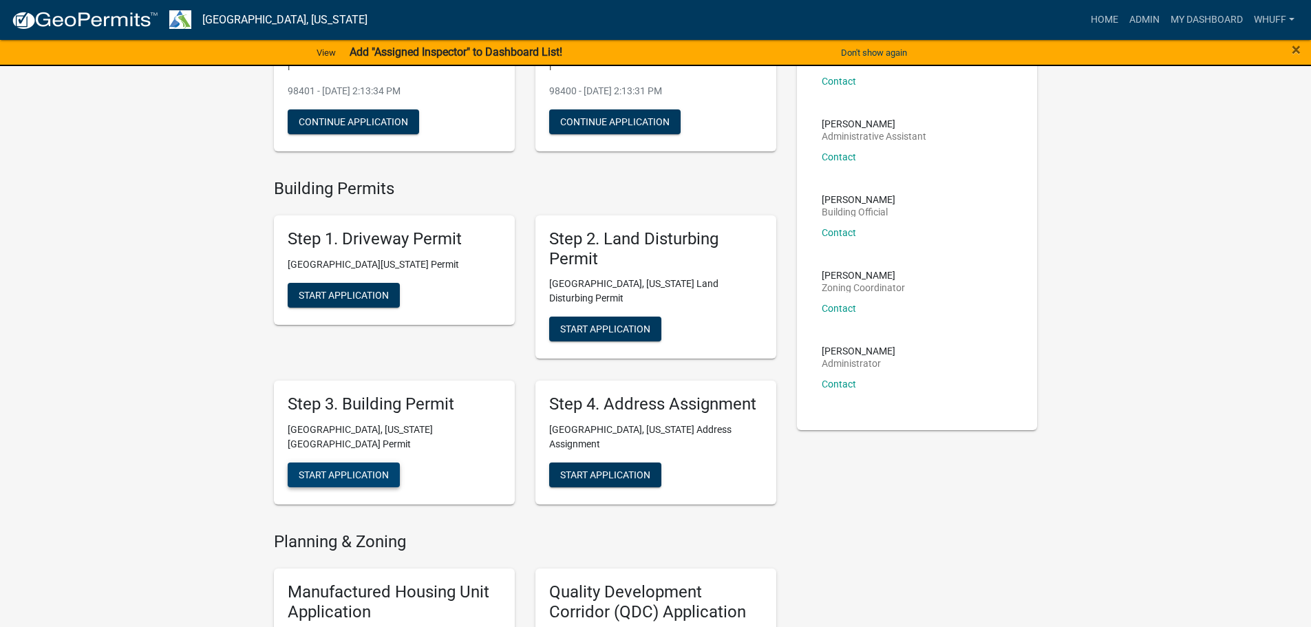
click at [352, 469] on span "Start Application" at bounding box center [344, 474] width 90 height 11
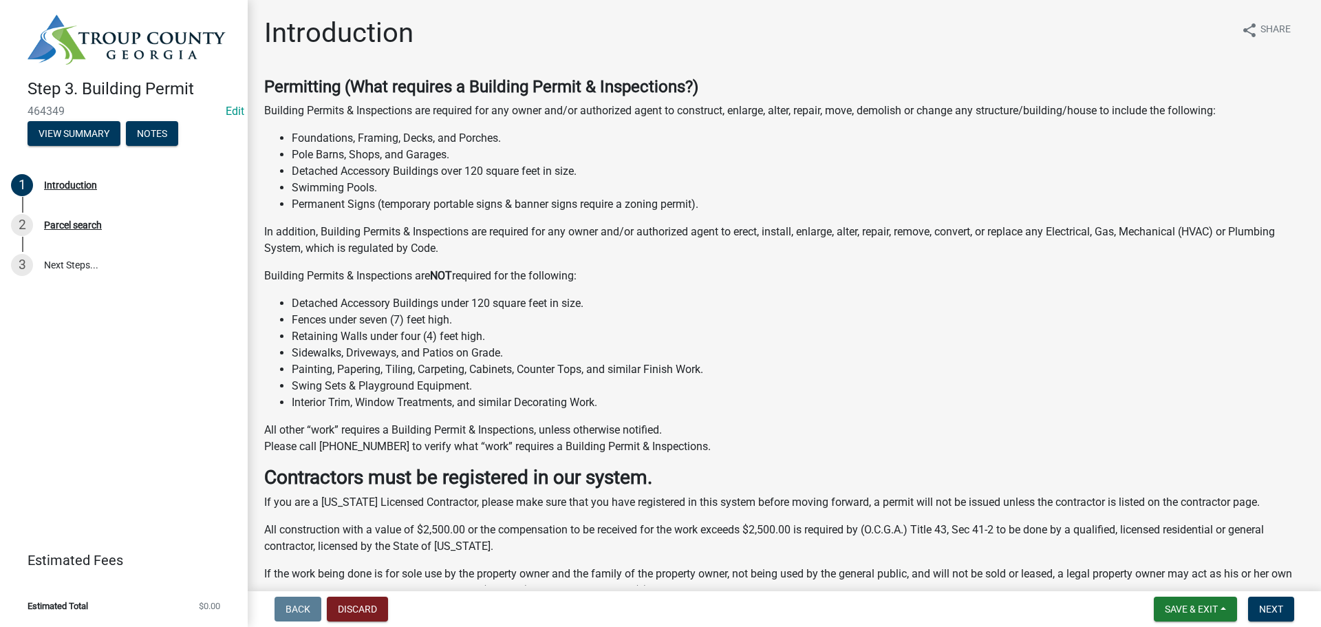
scroll to position [239, 0]
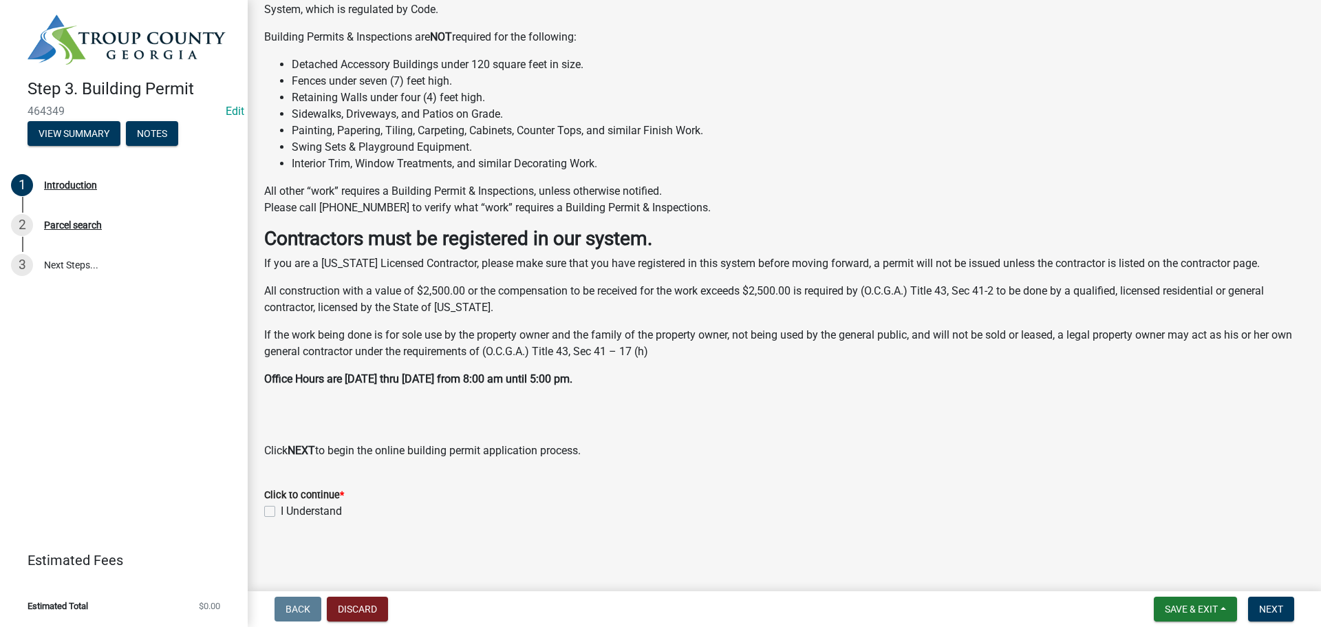
click at [320, 510] on label "I Understand" at bounding box center [311, 511] width 61 height 17
click at [290, 510] on input "I Understand" at bounding box center [285, 507] width 9 height 9
checkbox input "true"
drag, startPoint x: 919, startPoint y: 490, endPoint x: 1280, endPoint y: 541, distance: 364.1
click at [926, 490] on div "Click to continue *" at bounding box center [784, 494] width 1040 height 17
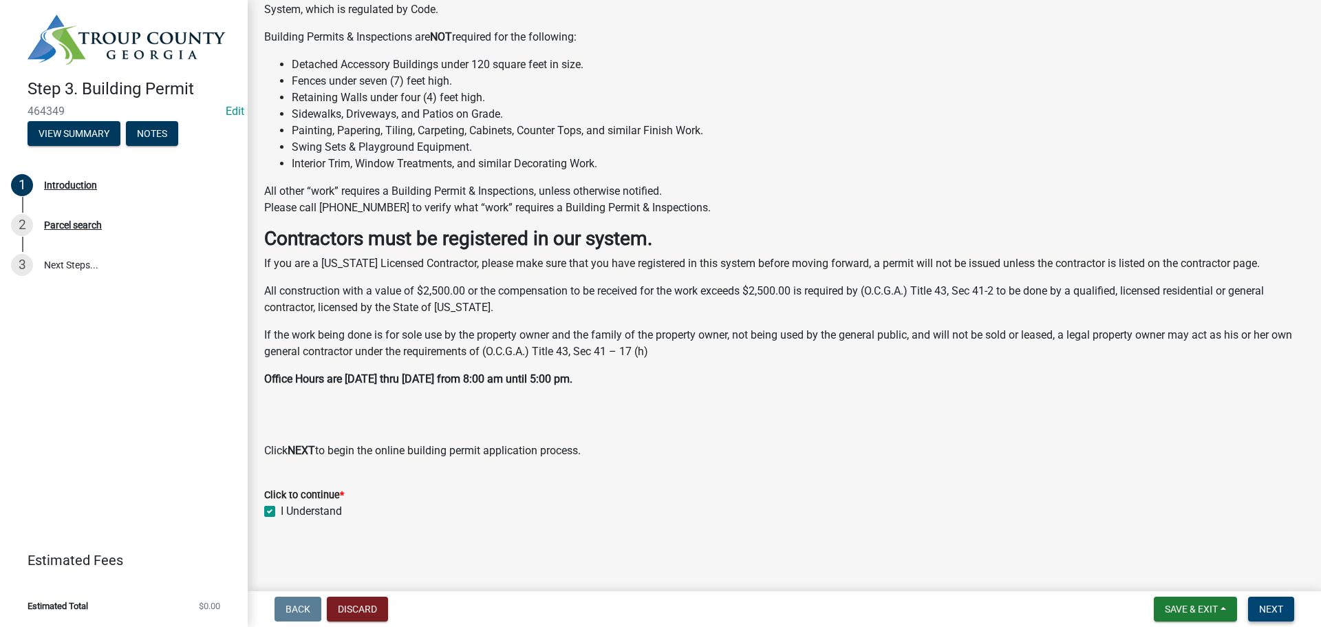
click at [1289, 608] on button "Next" at bounding box center [1271, 609] width 46 height 25
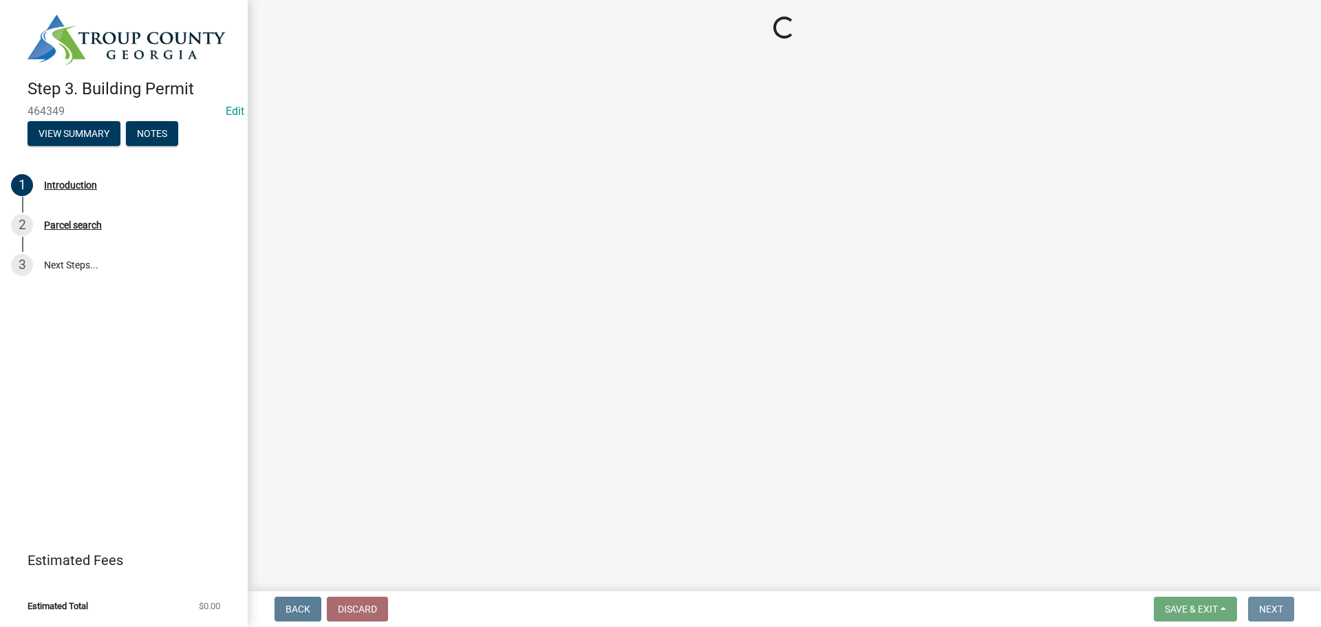
scroll to position [0, 0]
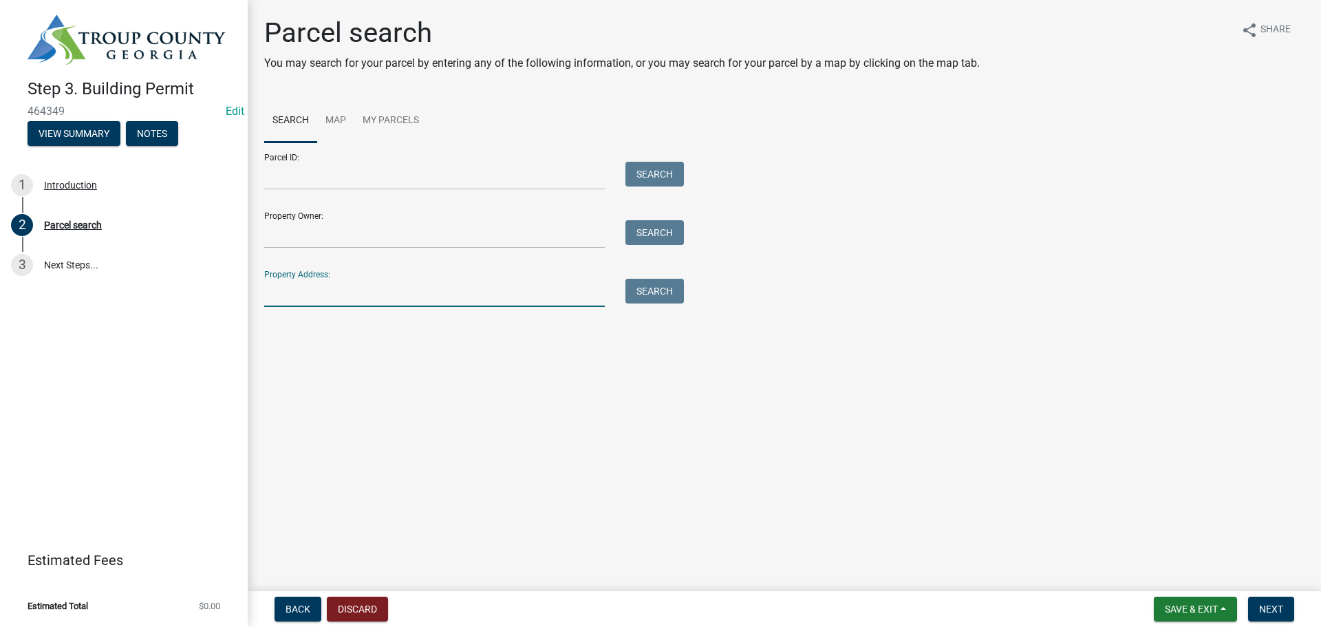
click at [354, 292] on input "Property Address:" at bounding box center [434, 293] width 341 height 28
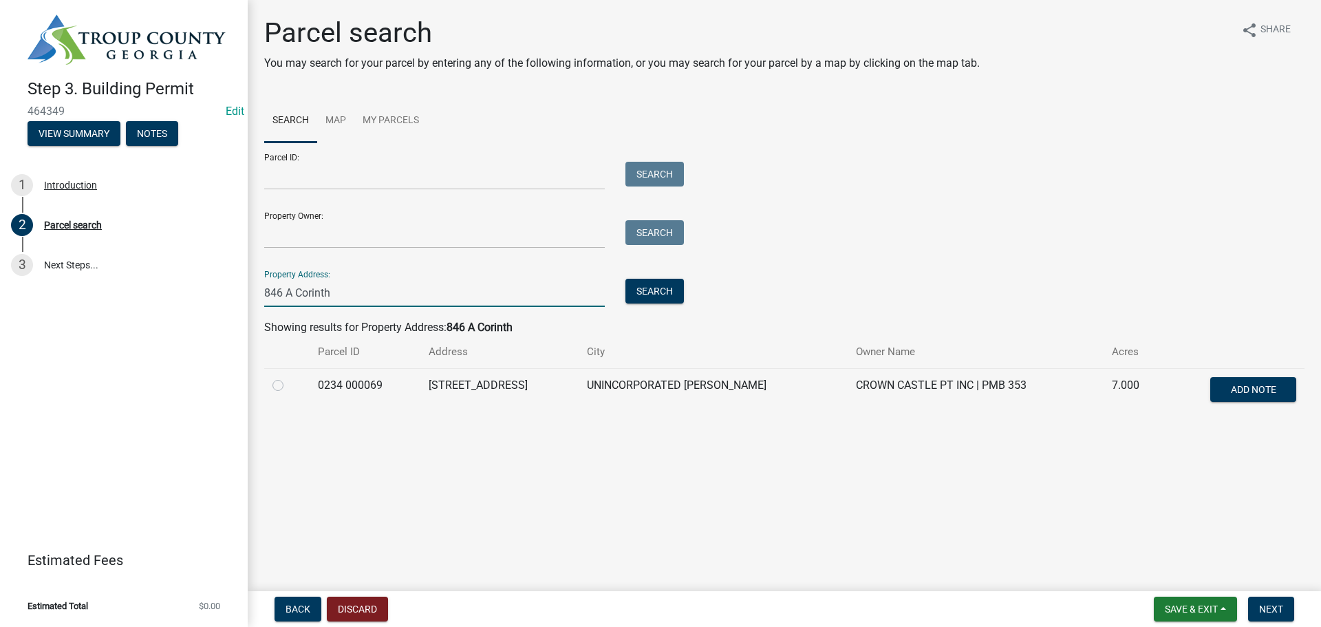
type input "846 A Corinth"
click at [352, 383] on td "0234 000069" at bounding box center [365, 390] width 111 height 45
click at [289, 377] on label at bounding box center [289, 377] width 0 height 0
click at [289, 386] on 000069 "radio" at bounding box center [293, 381] width 9 height 9
radio 000069 "true"
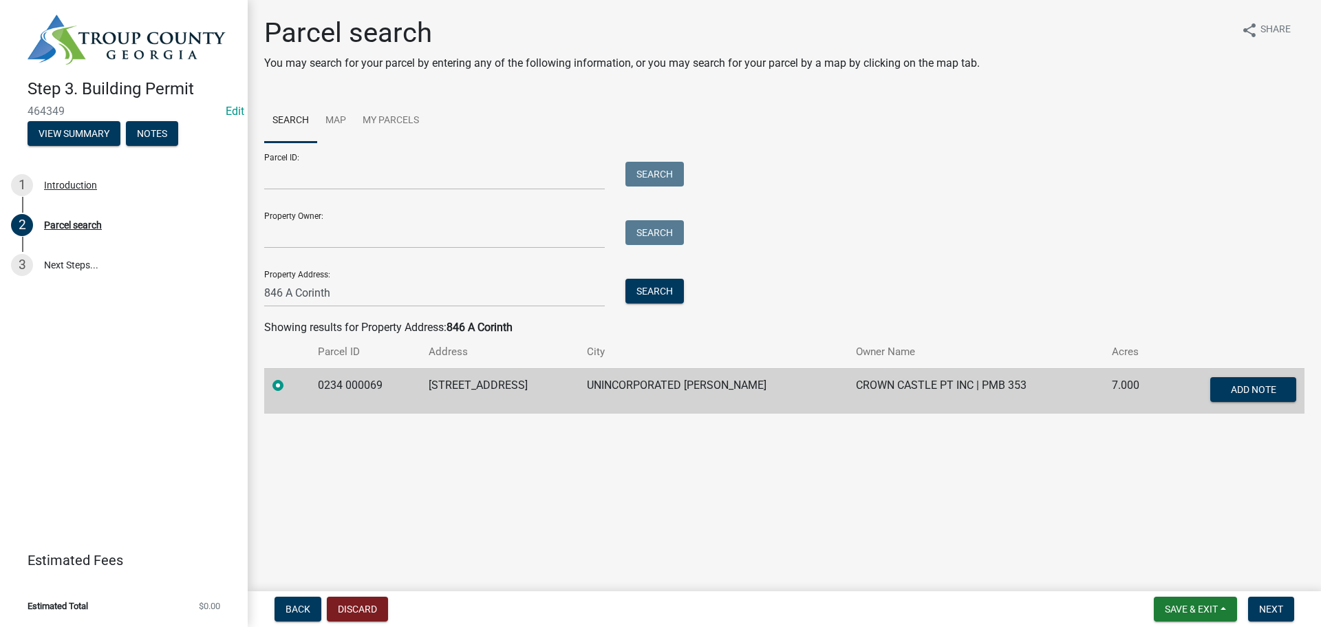
drag, startPoint x: 766, startPoint y: 465, endPoint x: 1247, endPoint y: 509, distance: 483.6
click at [797, 466] on main "Parcel search You may search for your parcel by entering any of the following i…" at bounding box center [784, 293] width 1073 height 586
click at [1272, 602] on button "Next" at bounding box center [1271, 609] width 46 height 25
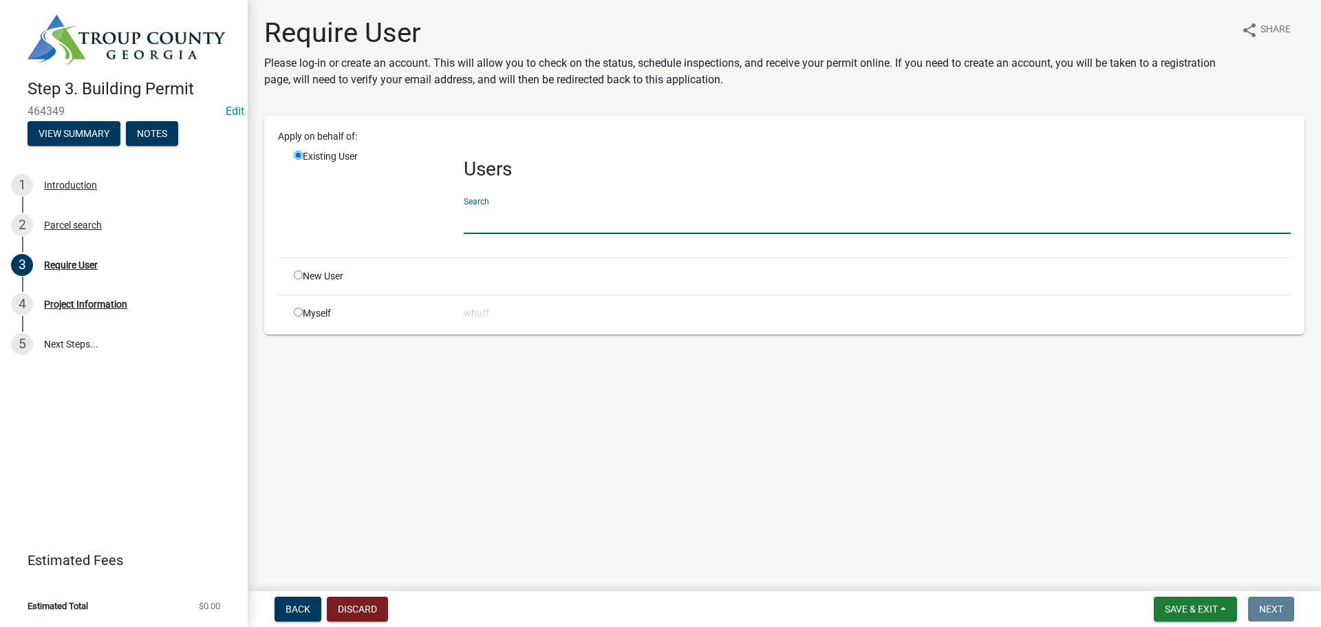
click at [683, 220] on input "text" at bounding box center [877, 220] width 827 height 28
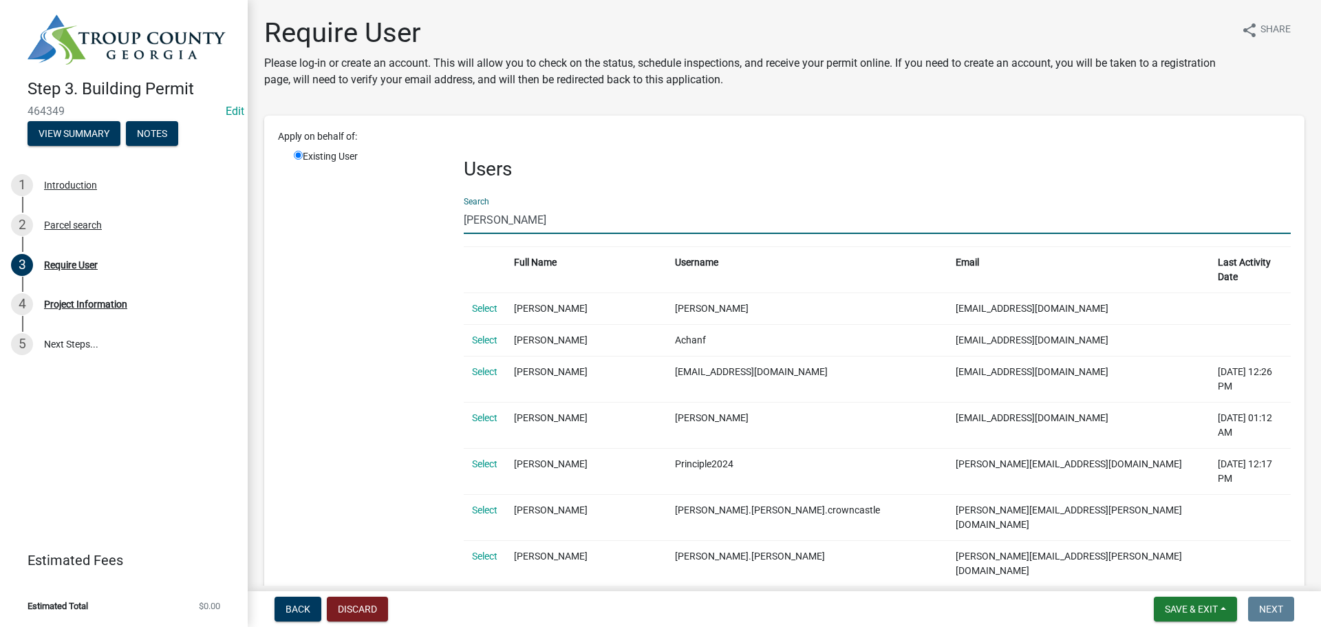
type input "Jeannie Ko"
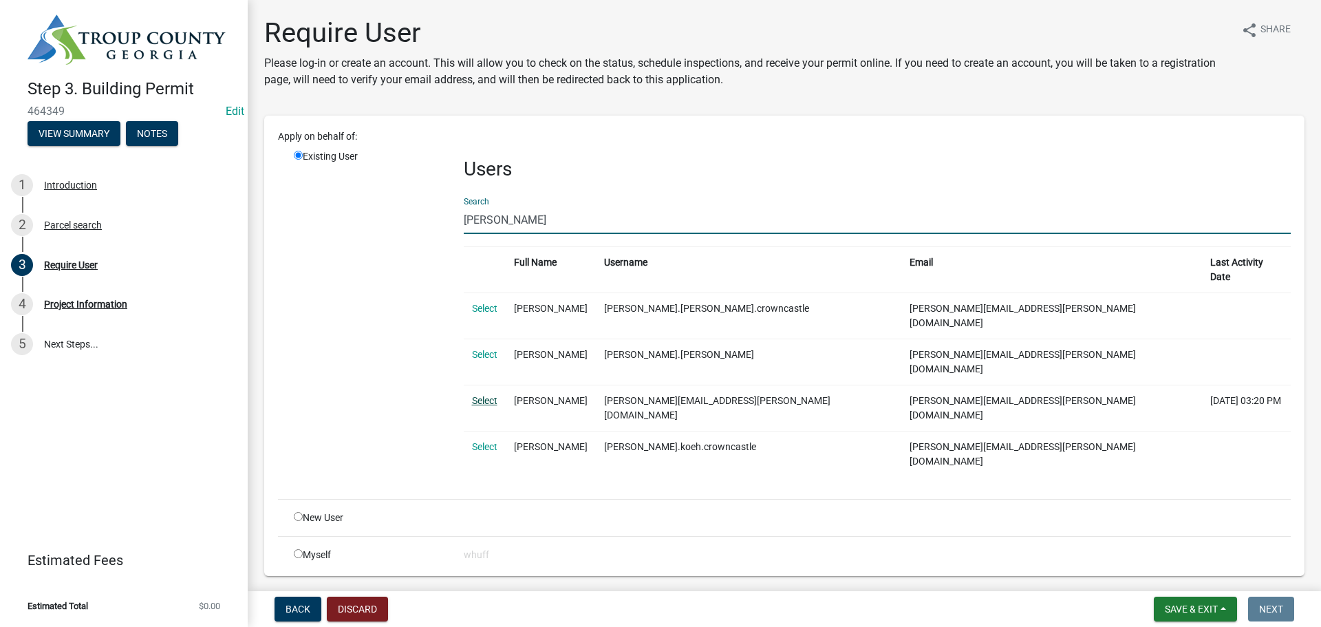
click at [481, 395] on link "Select" at bounding box center [484, 400] width 25 height 11
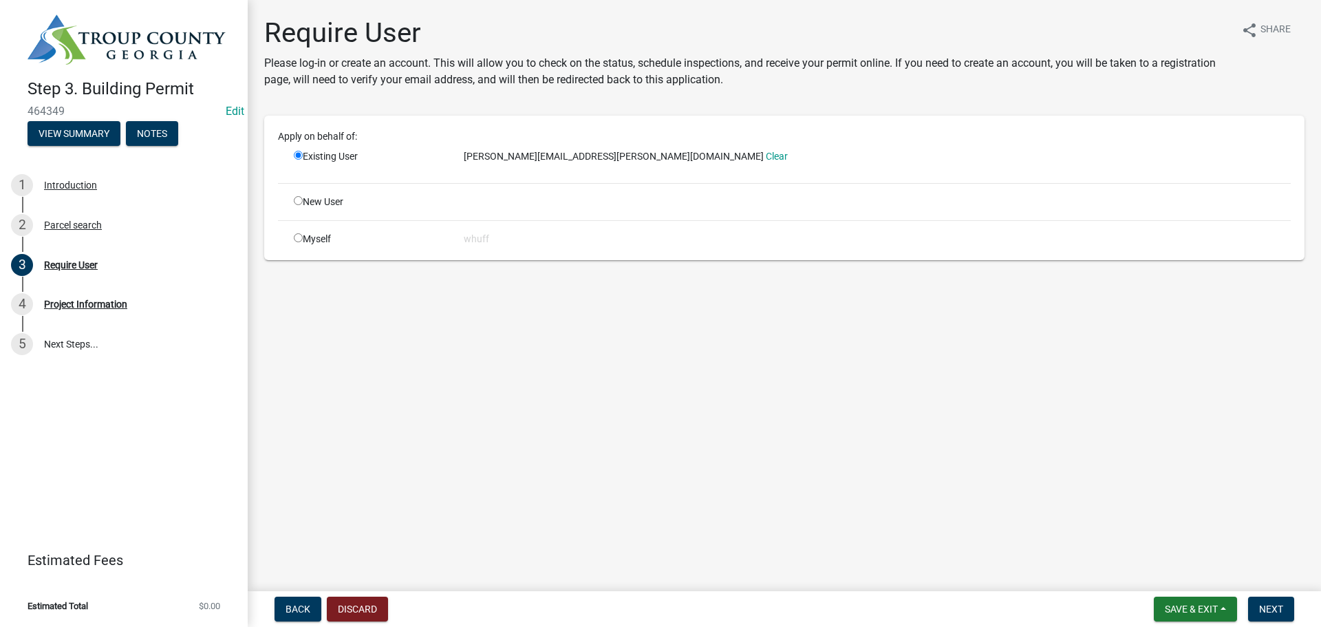
click at [1197, 462] on main "Require User Please log-in or create an account. This will allow you to check o…" at bounding box center [784, 293] width 1073 height 586
click at [1265, 605] on span "Next" at bounding box center [1271, 608] width 24 height 11
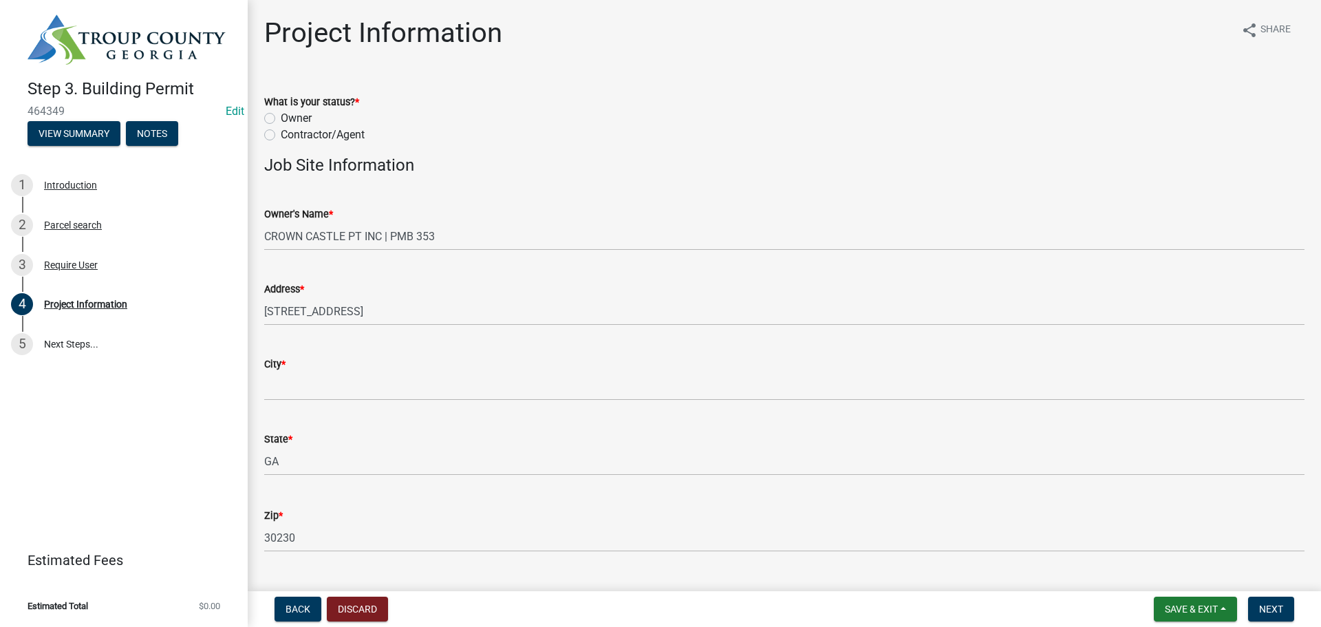
click at [325, 131] on label "Contractor/Agent" at bounding box center [323, 135] width 84 height 17
click at [290, 131] on input "Contractor/Agent" at bounding box center [285, 131] width 9 height 9
radio input "true"
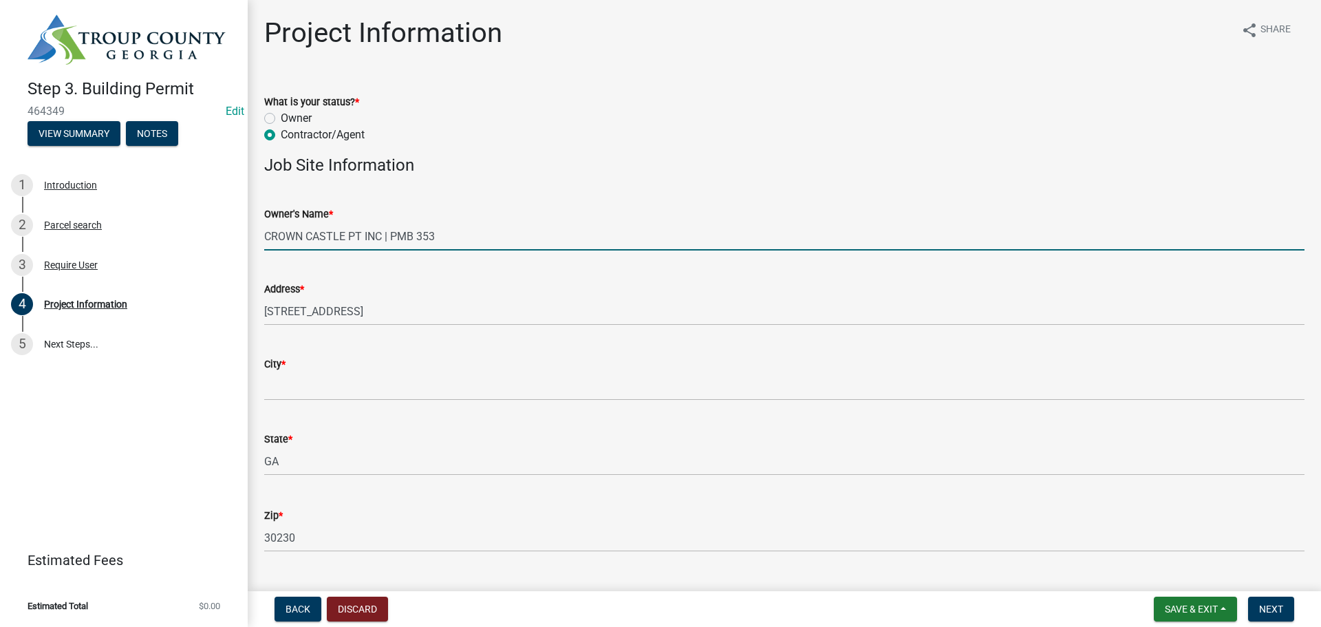
click at [479, 239] on input "CROWN CASTLE PT INC | PMB 353" at bounding box center [784, 236] width 1040 height 28
type input "CROWN CASTLE PT INC | PMB 353 / Verizon Wireless"
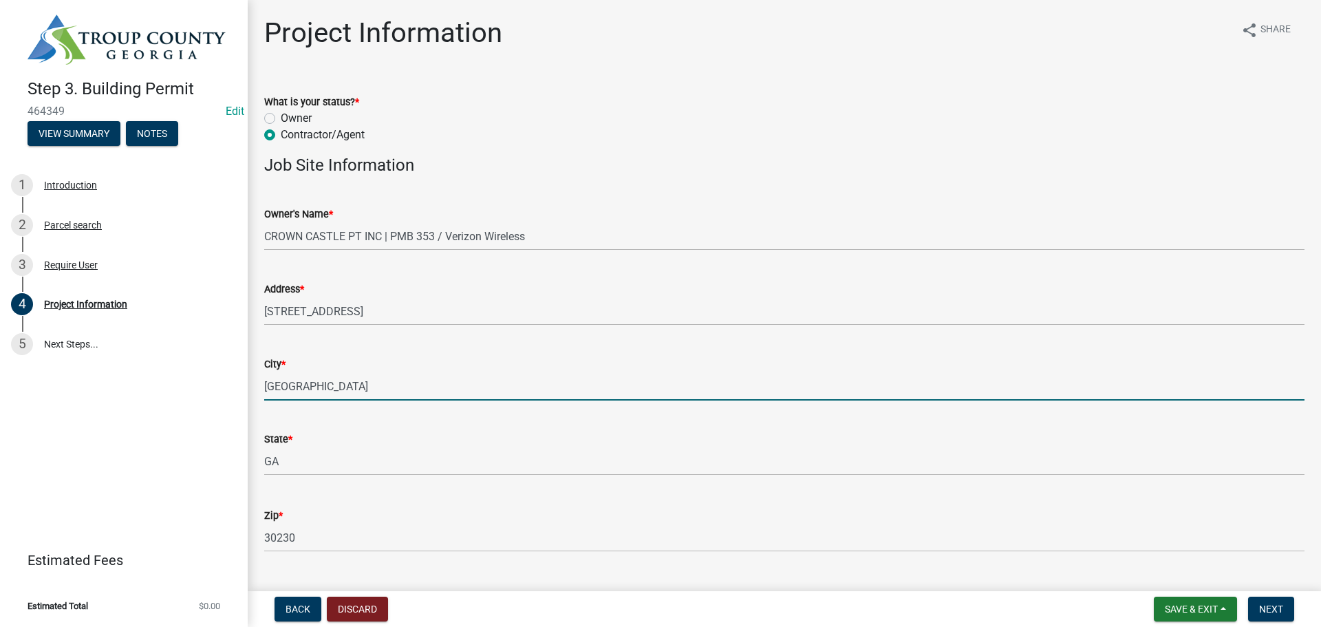
type input "[GEOGRAPHIC_DATA]"
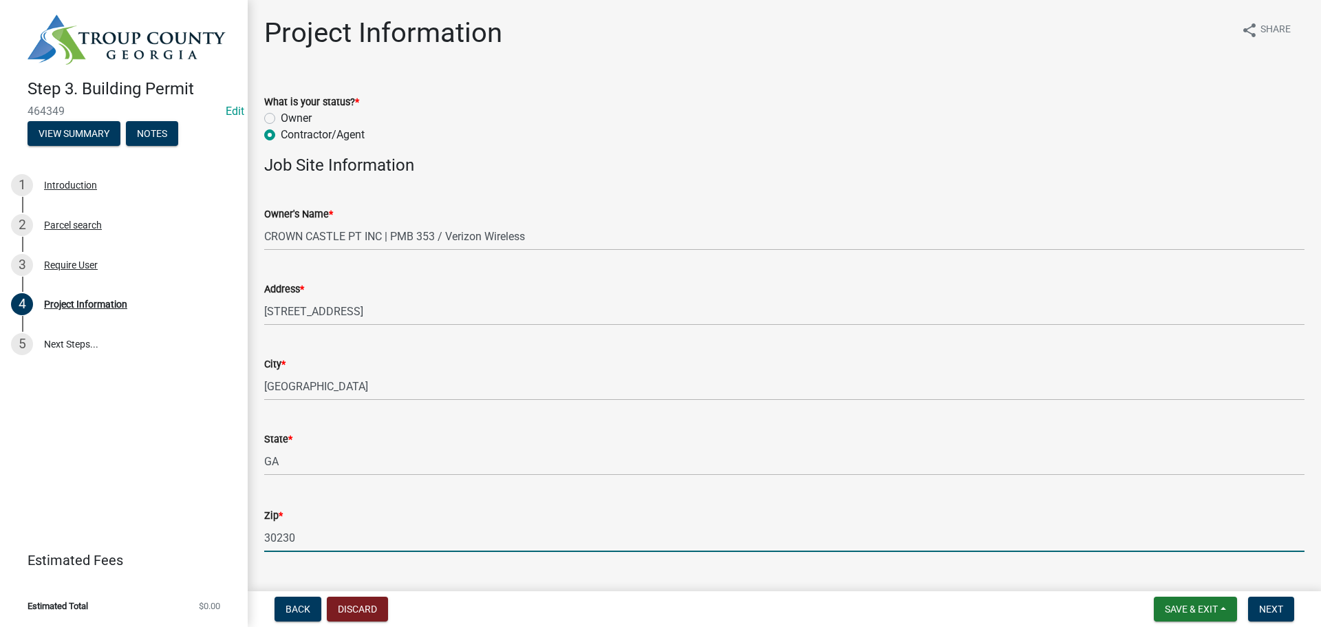
scroll to position [320, 0]
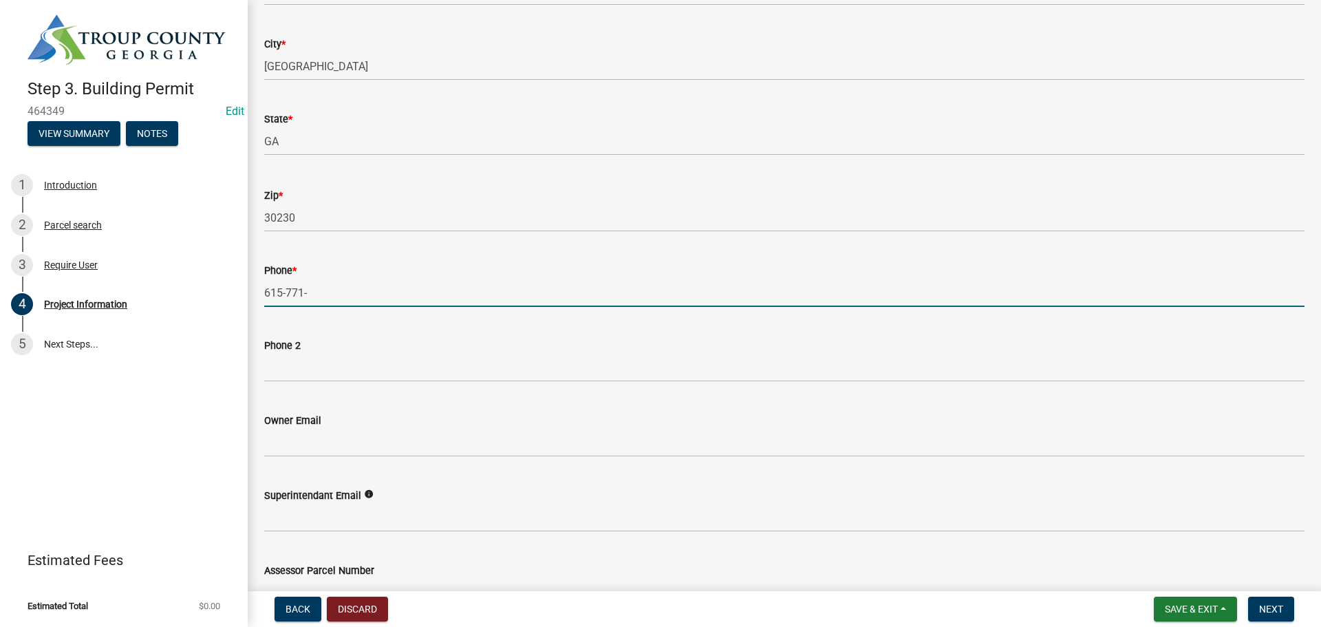
type input "[PHONE_NUMBER]"
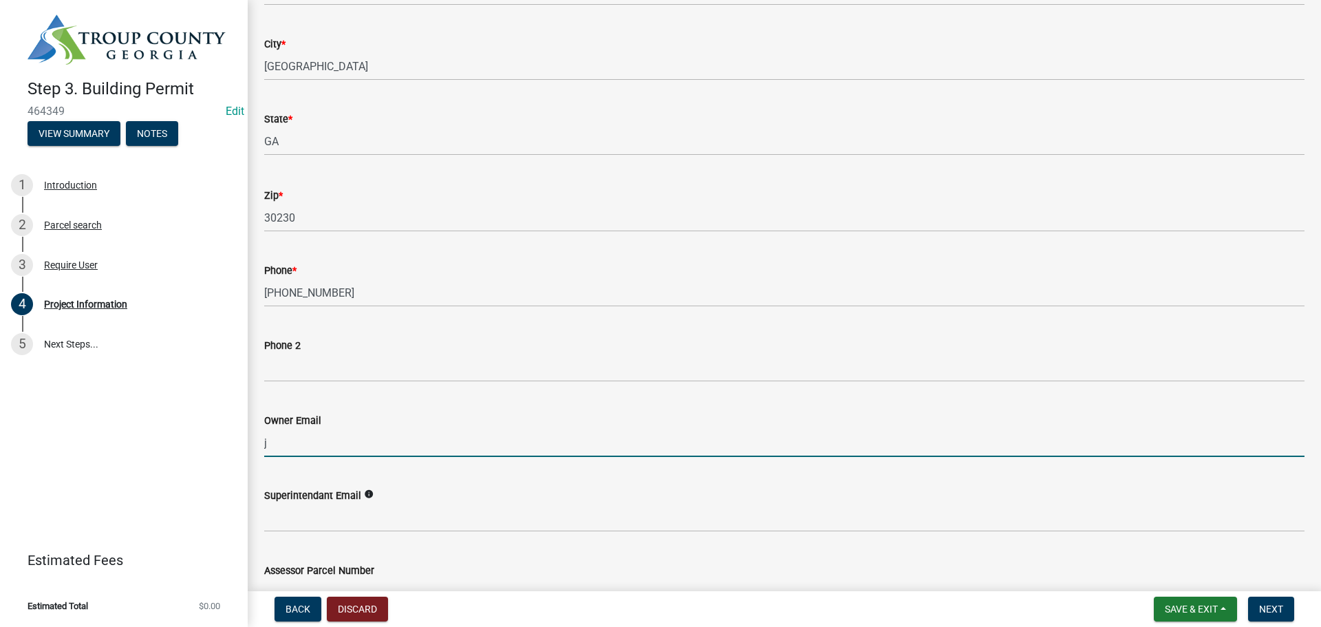
type input "[PERSON_NAME][EMAIL_ADDRESS][PERSON_NAME][DOMAIN_NAME]"
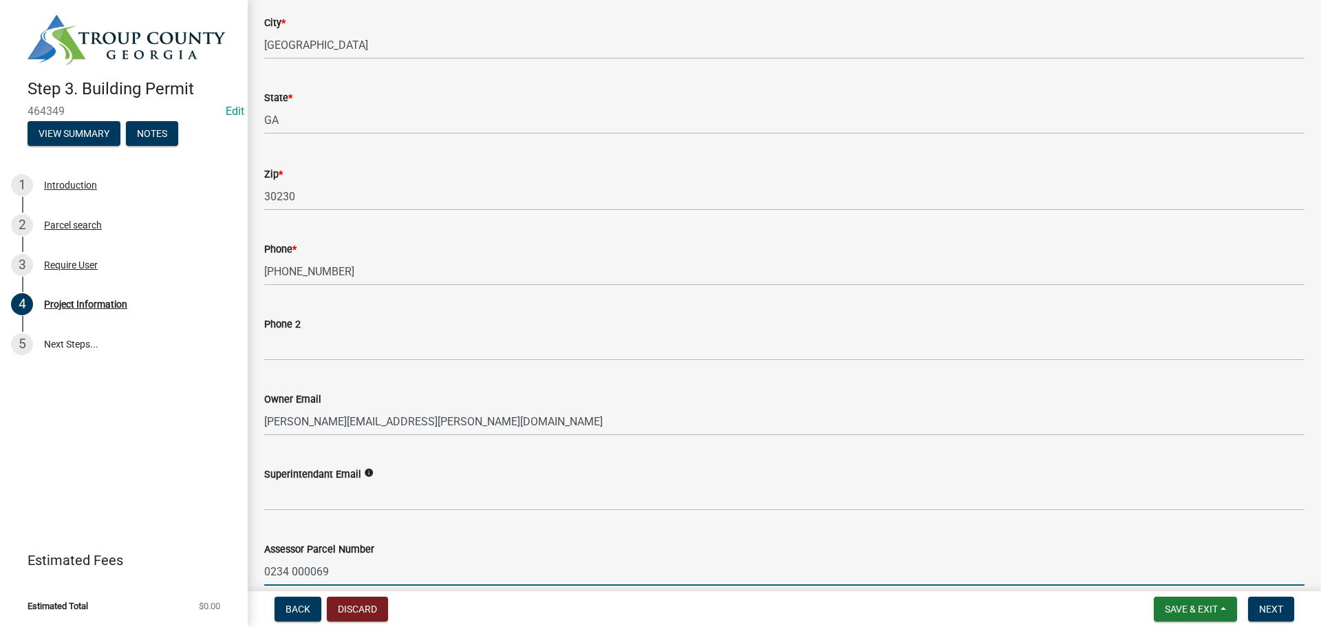
scroll to position [695, 0]
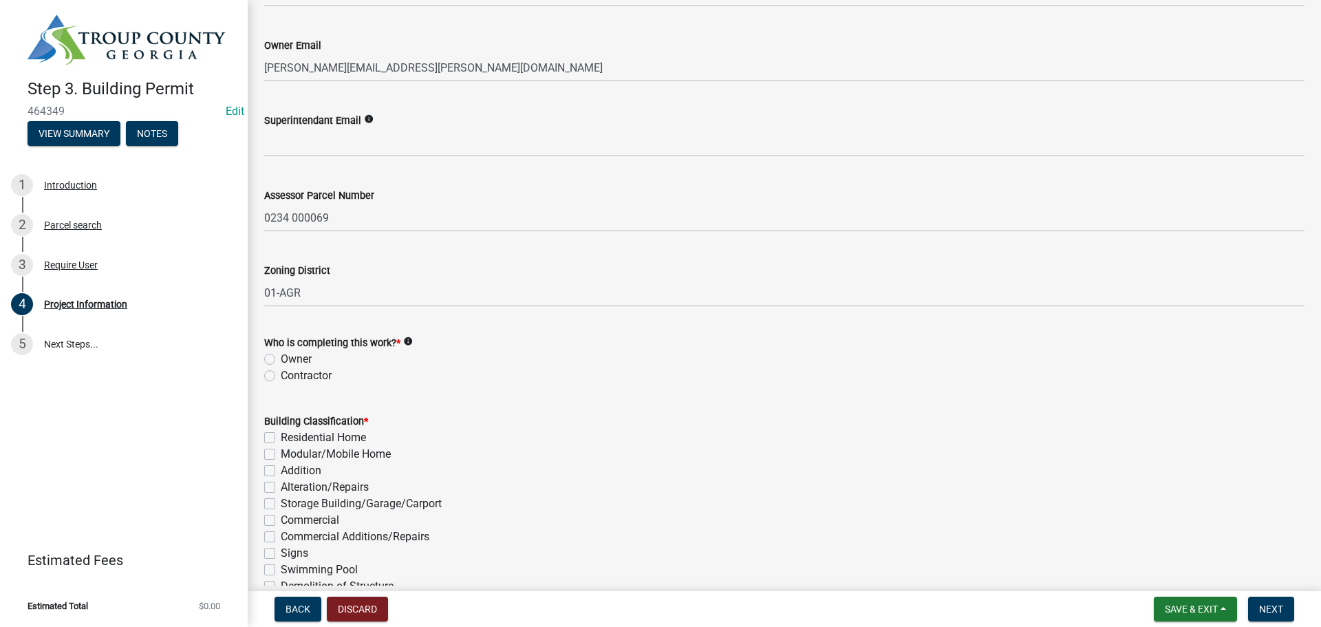
click at [321, 374] on label "Contractor" at bounding box center [306, 375] width 51 height 17
click at [290, 374] on input "Contractor" at bounding box center [285, 371] width 9 height 9
radio input "true"
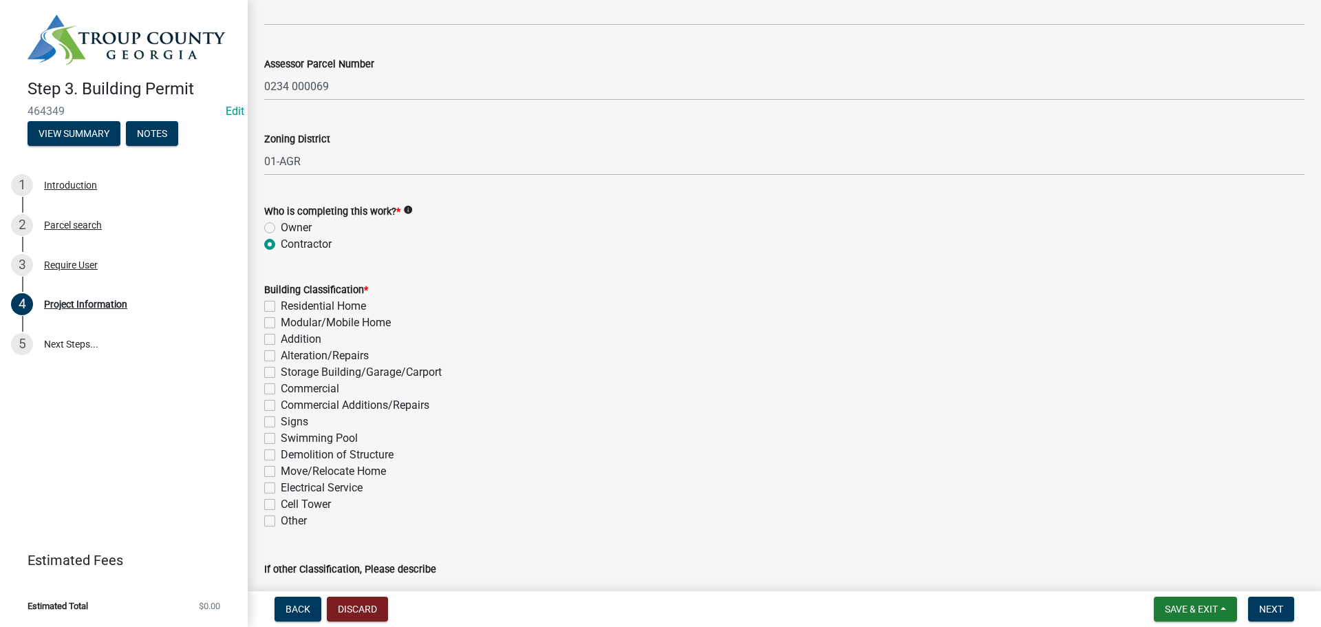
scroll to position [970, 0]
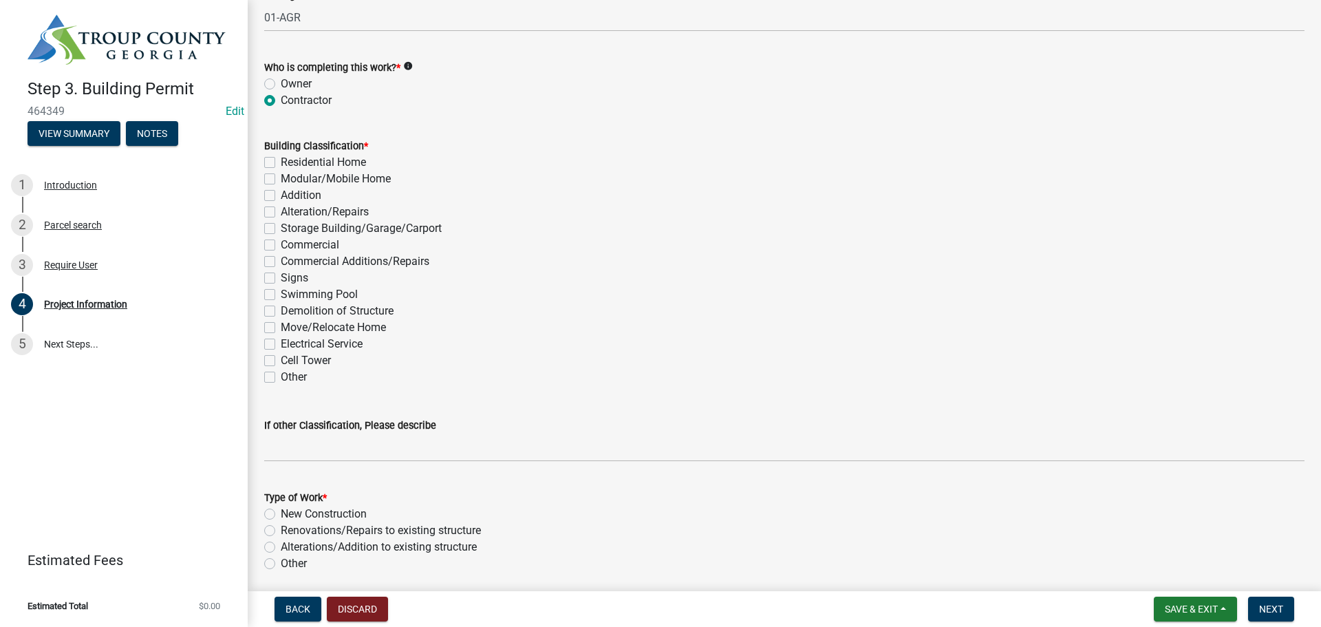
click at [310, 359] on label "Cell Tower" at bounding box center [306, 360] width 50 height 17
click at [290, 359] on input "Cell Tower" at bounding box center [285, 356] width 9 height 9
checkbox input "true"
checkbox input "false"
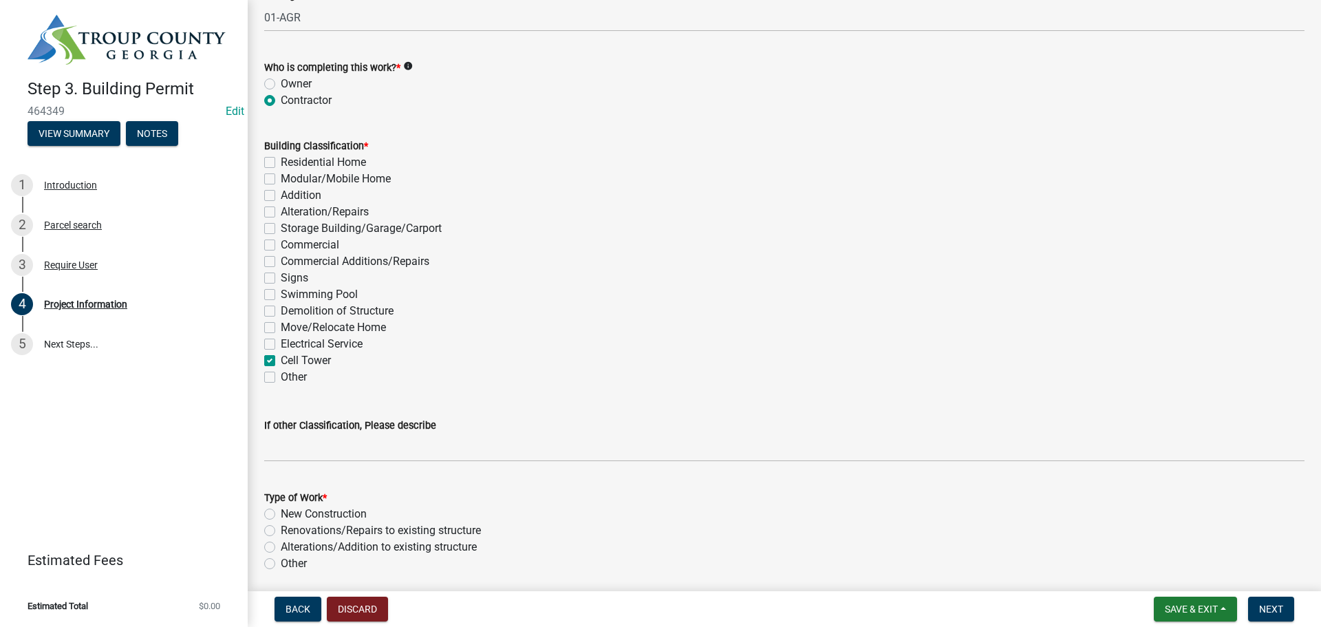
checkbox input "false"
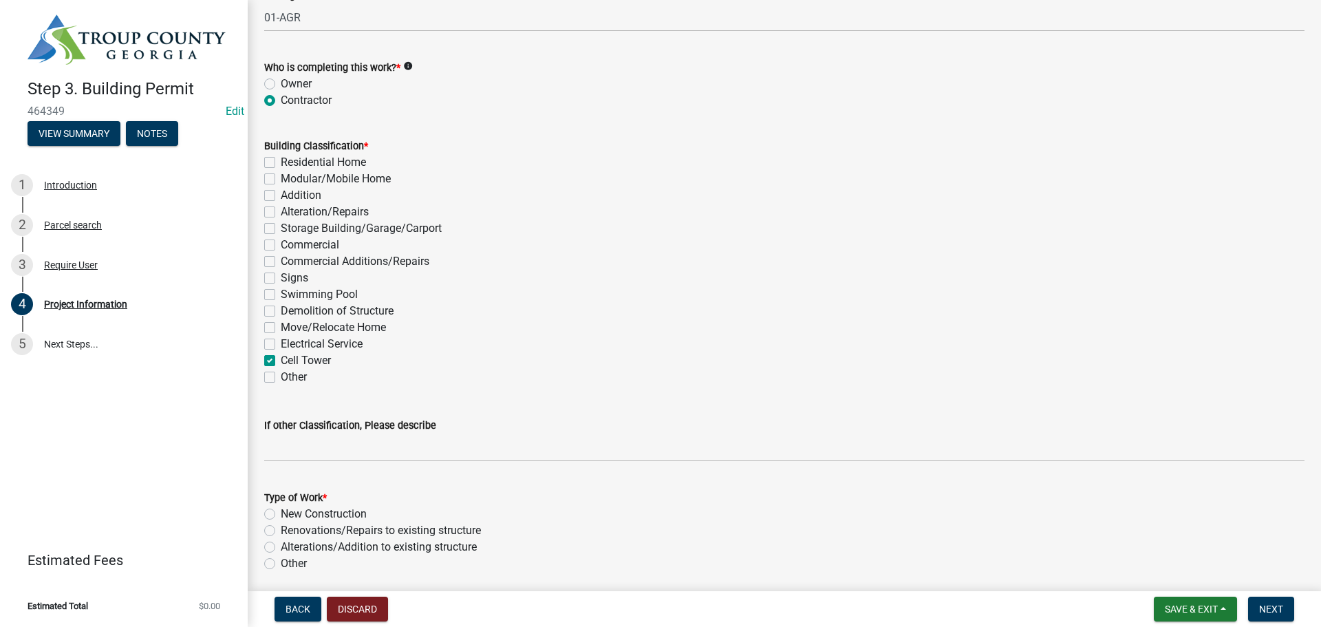
checkbox input "false"
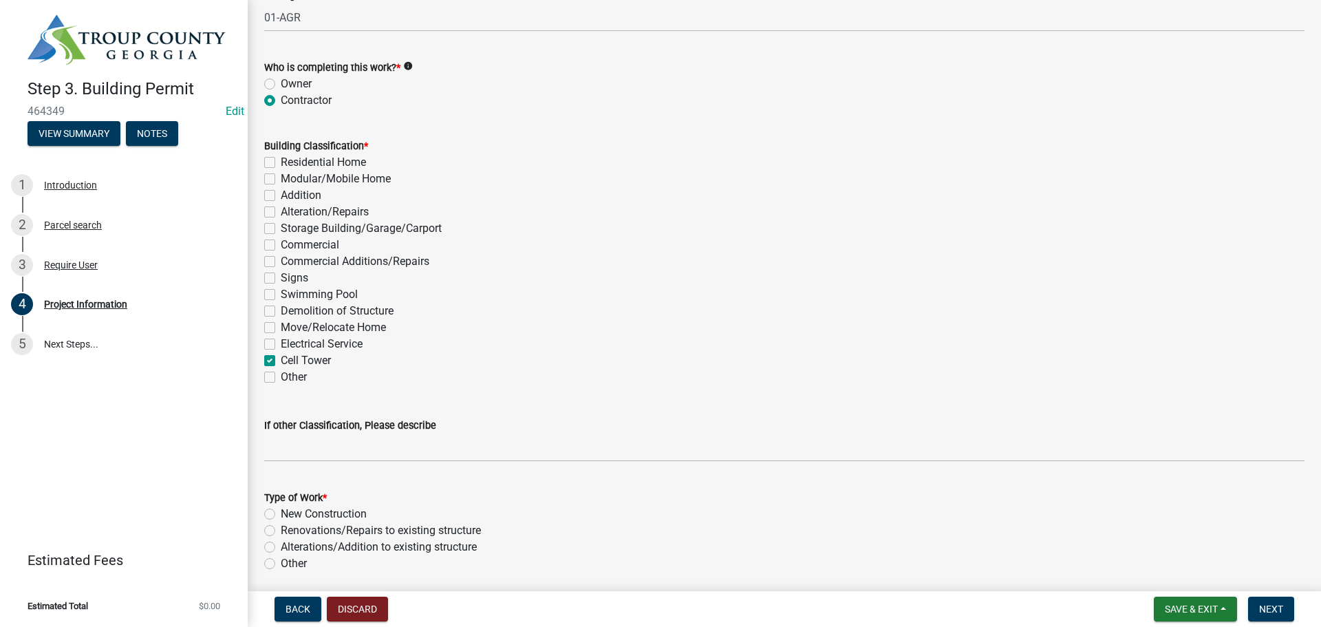
checkbox input "true"
checkbox input "false"
click at [375, 548] on label "Alterations/Addition to existing structure" at bounding box center [379, 547] width 196 height 17
click at [290, 548] on input "Alterations/Addition to existing structure" at bounding box center [285, 543] width 9 height 9
radio input "true"
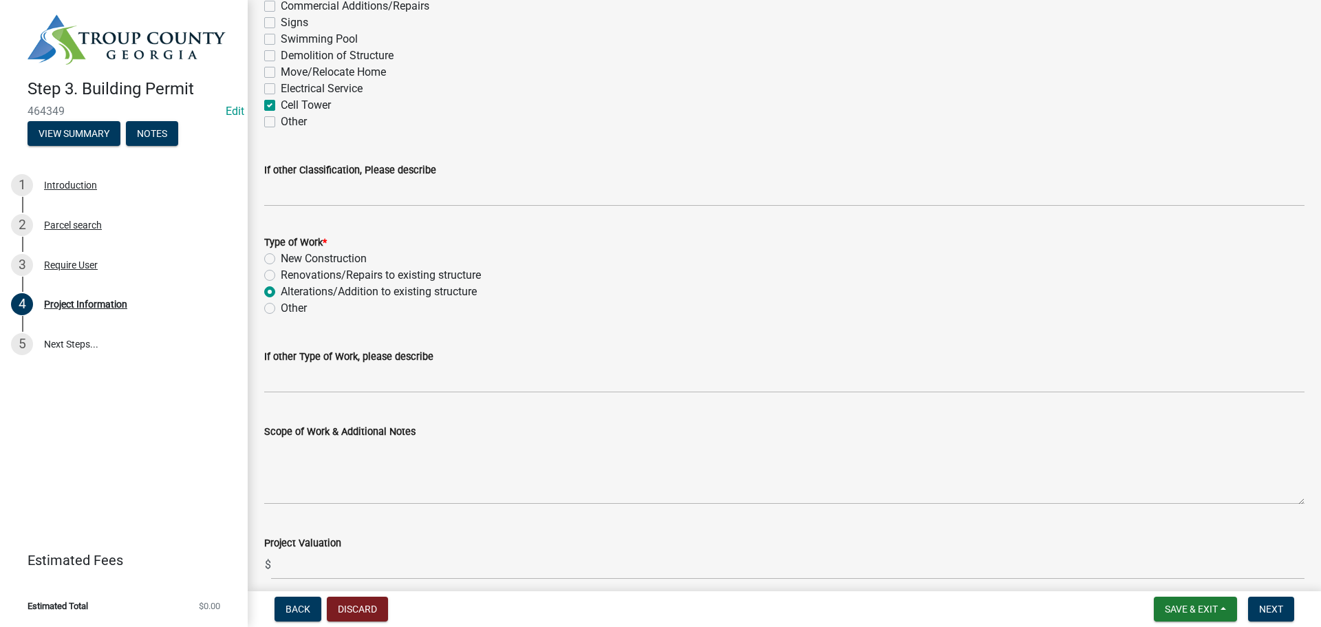
scroll to position [1285, 0]
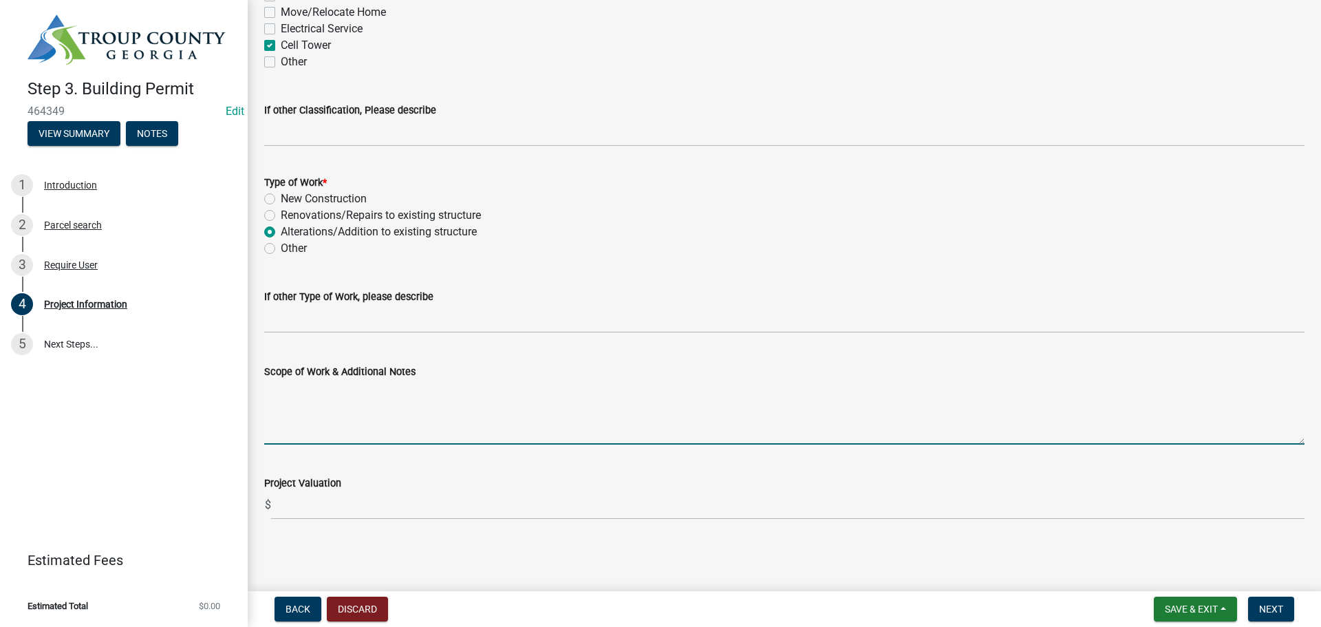
click at [383, 409] on textarea "Scope of Work & Additional Notes" at bounding box center [784, 412] width 1040 height 65
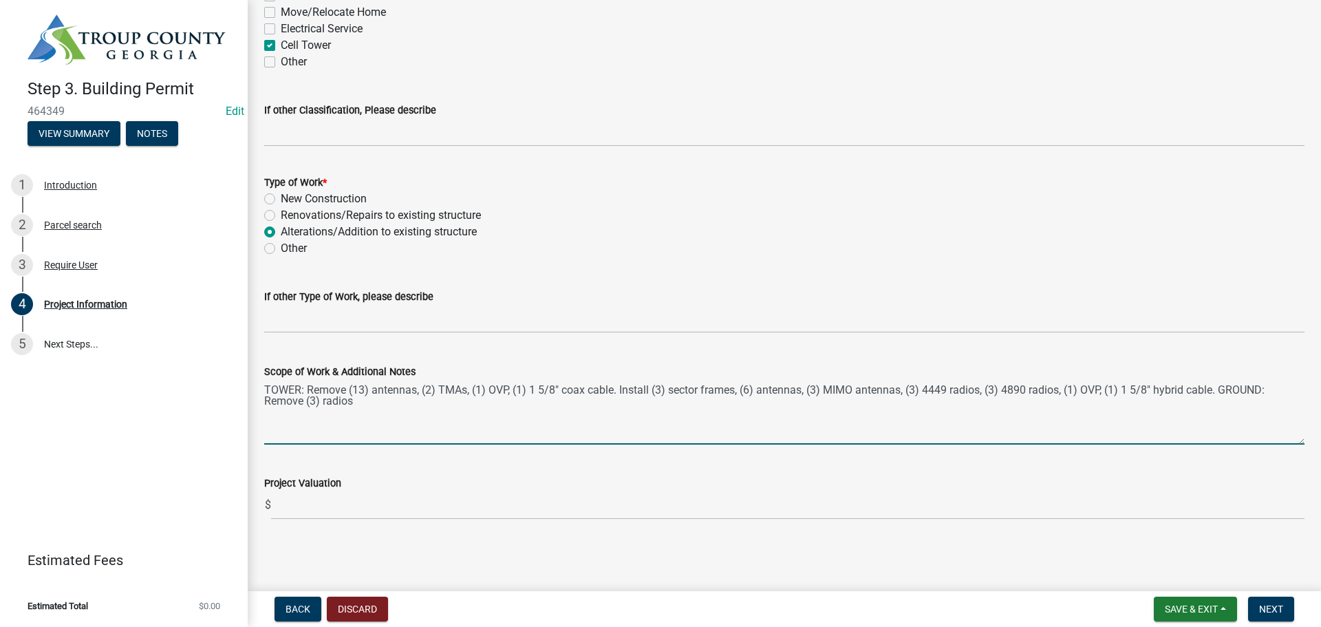
type textarea "TOWER: Remove (13) antennas, (2) TMAs, (1) OVP, (1) 1 5/8" coax cable. Install …"
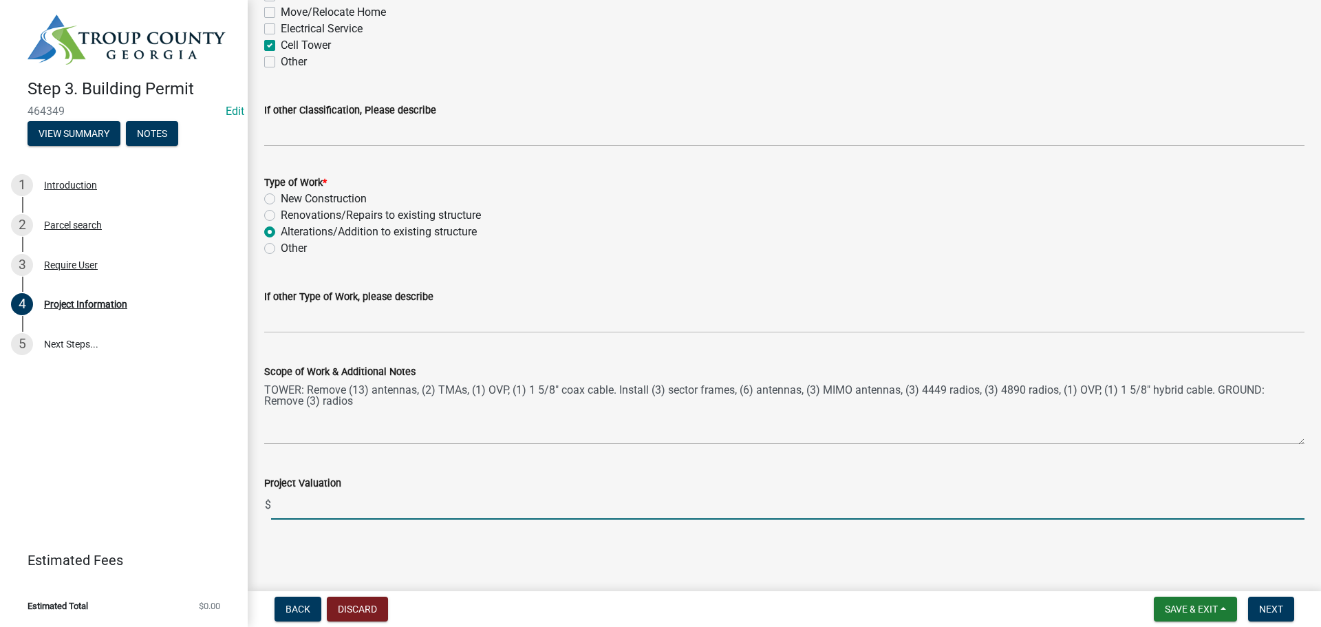
paste input "1,040,168.94"
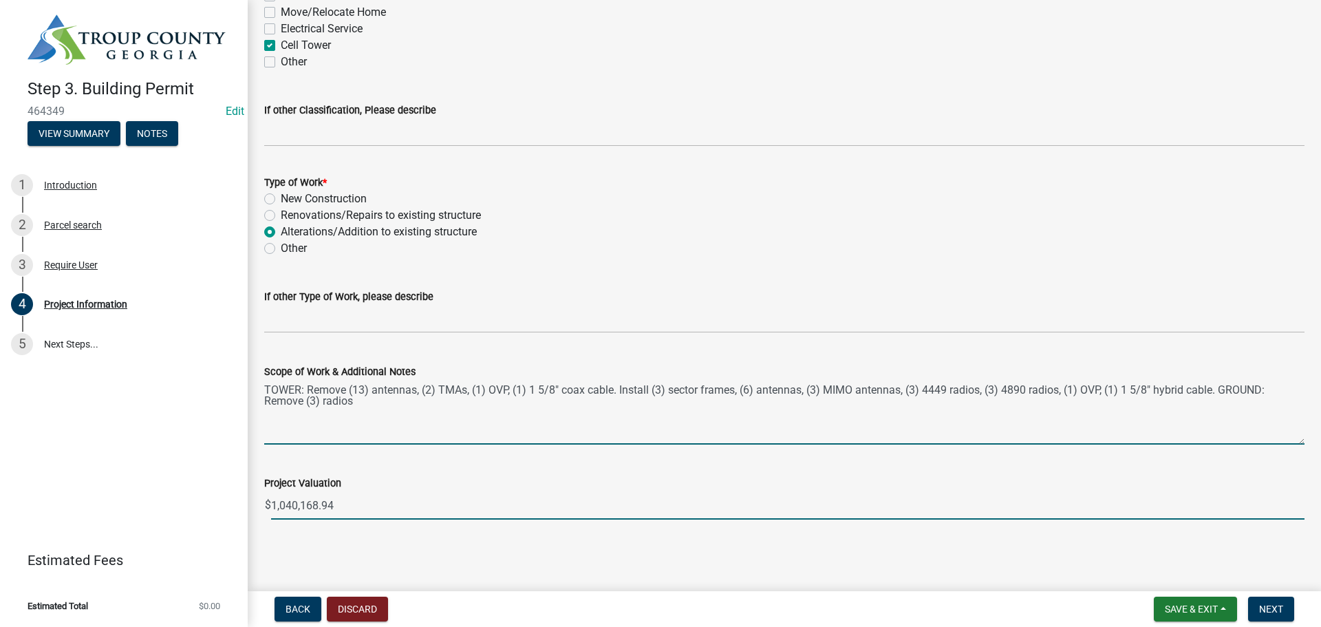
type input "1040168.94"
click at [398, 415] on textarea "TOWER: Remove (13) antennas, (2) TMAs, (1) OVP, (1) 1 5/8" coax cable. Install …" at bounding box center [784, 412] width 1040 height 65
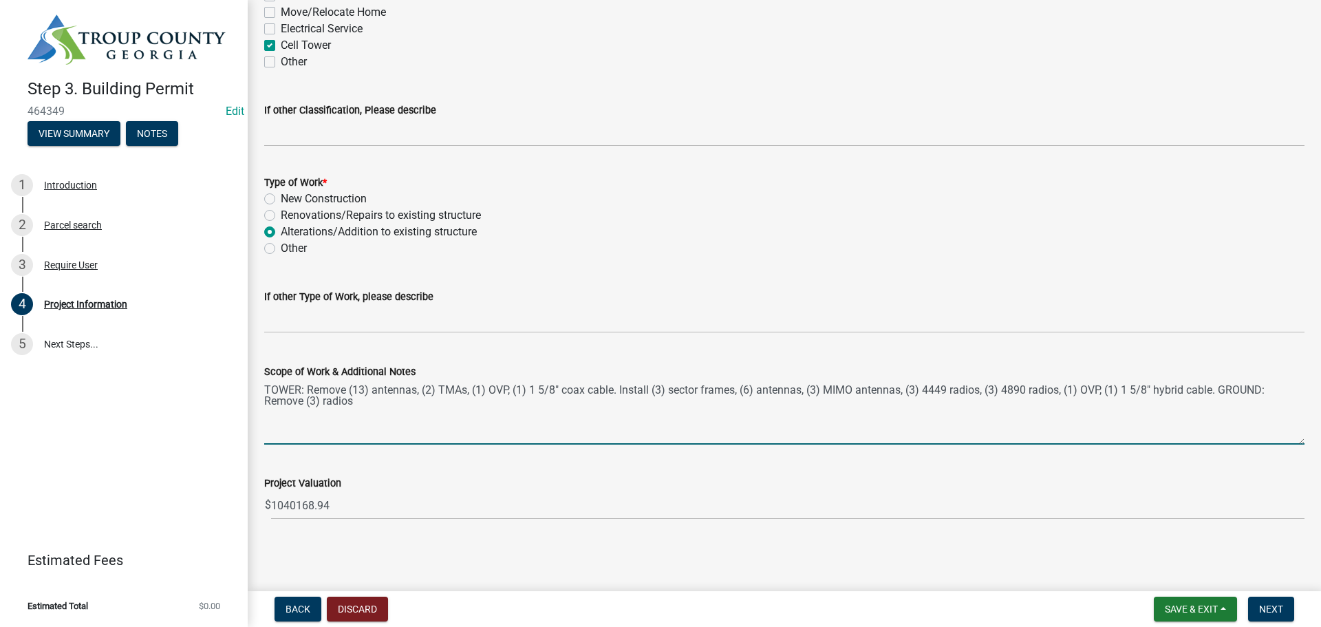
drag, startPoint x: 398, startPoint y: 409, endPoint x: 239, endPoint y: 374, distance: 162.9
click at [239, 374] on div "Step 3. Building Permit 464349 Edit View Summary Notes 1 Introduction 2 Parcel …" at bounding box center [660, 313] width 1321 height 627
click at [696, 545] on main "Project Information share Share What is your status? * Owner Contractor/Agent J…" at bounding box center [784, 293] width 1073 height 586
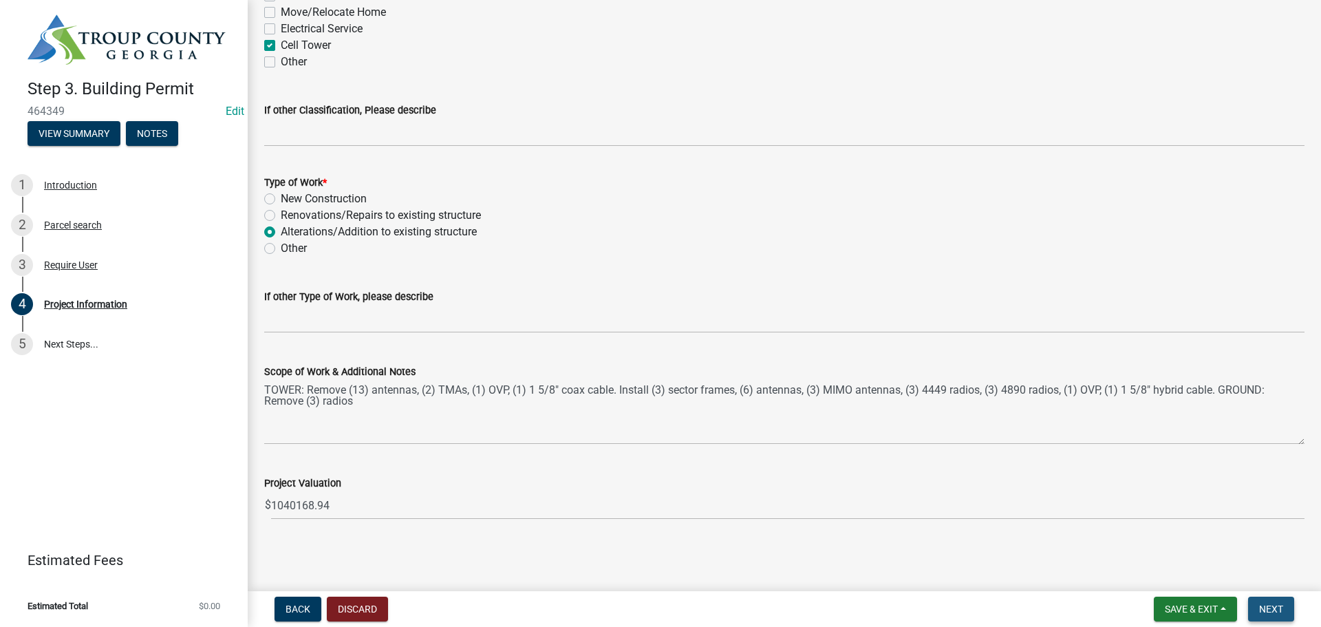
click at [1269, 600] on button "Next" at bounding box center [1271, 609] width 46 height 25
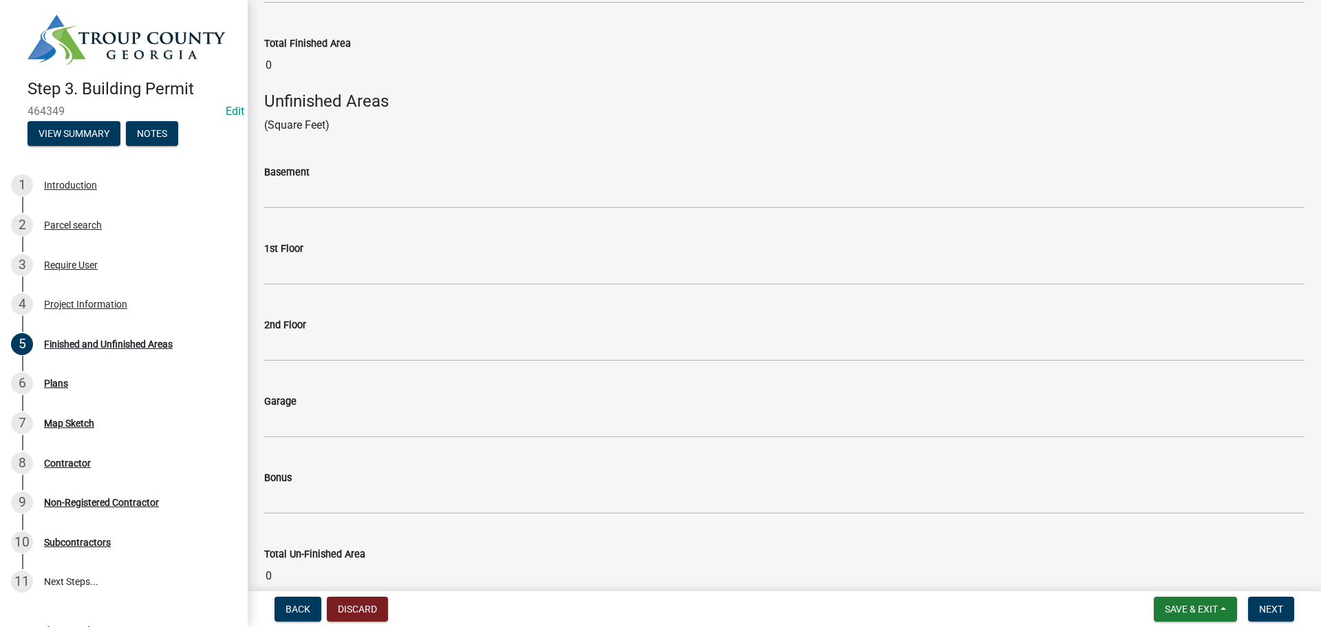
scroll to position [566, 0]
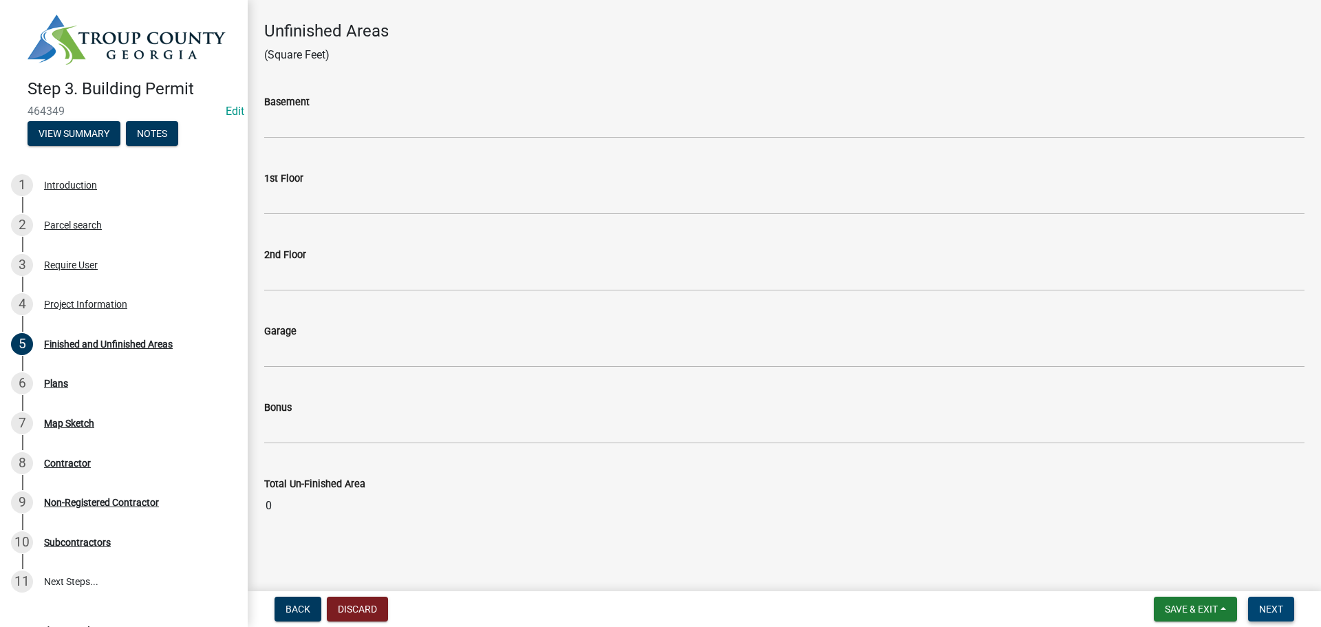
click at [1284, 607] on button "Next" at bounding box center [1271, 609] width 46 height 25
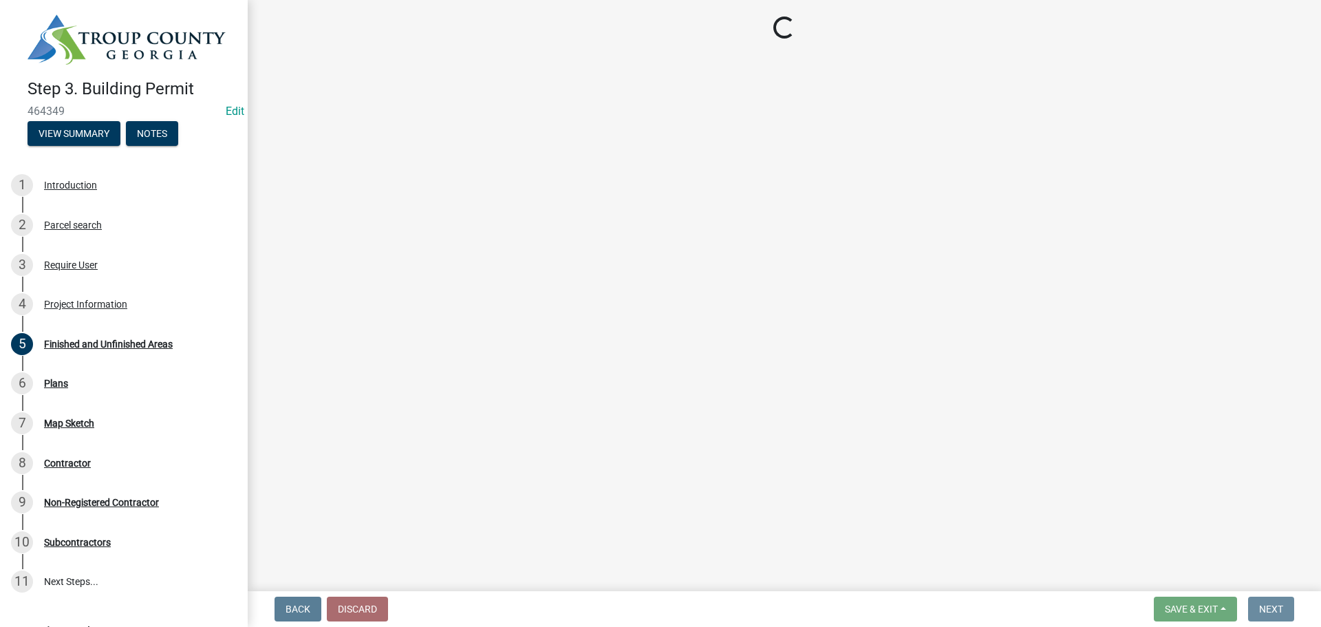
scroll to position [0, 0]
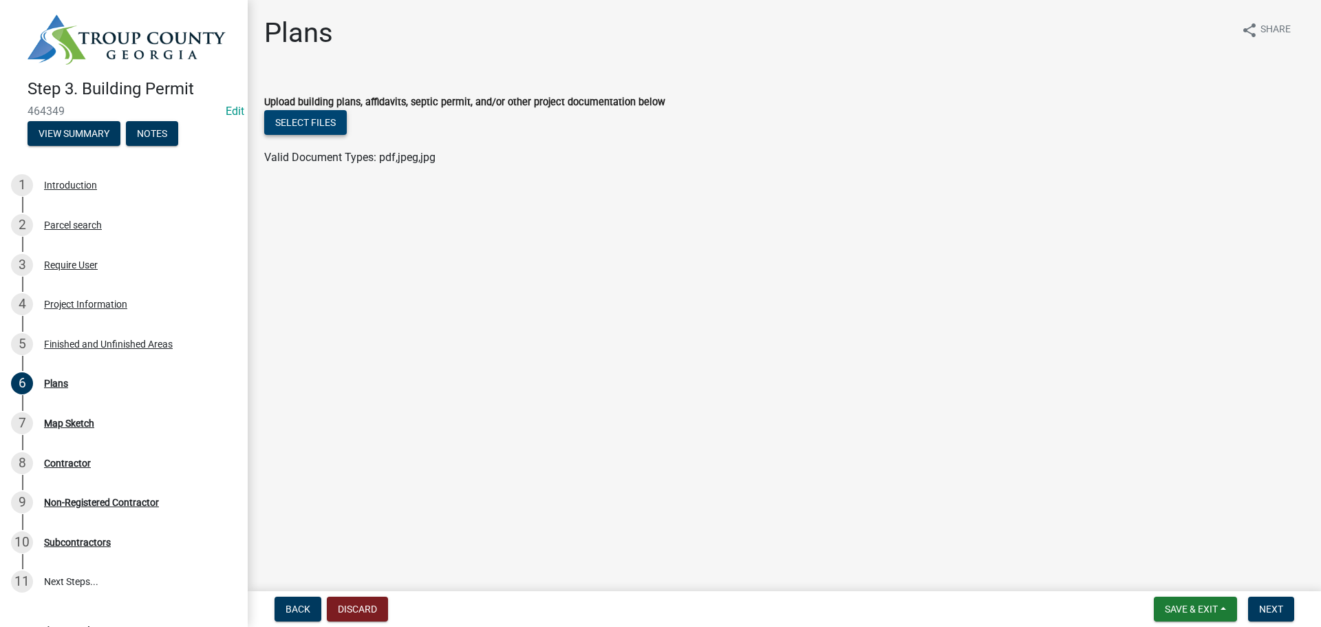
click at [299, 127] on button "Select files" at bounding box center [305, 122] width 83 height 25
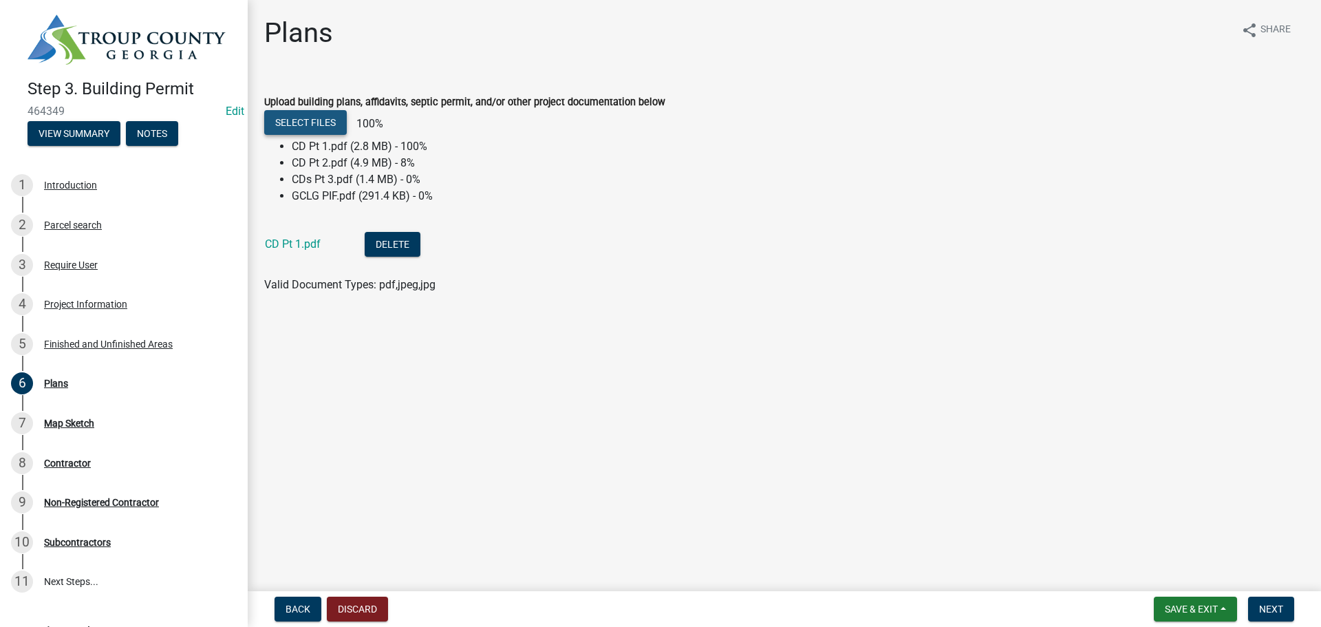
click at [323, 117] on button "Select files" at bounding box center [305, 122] width 83 height 25
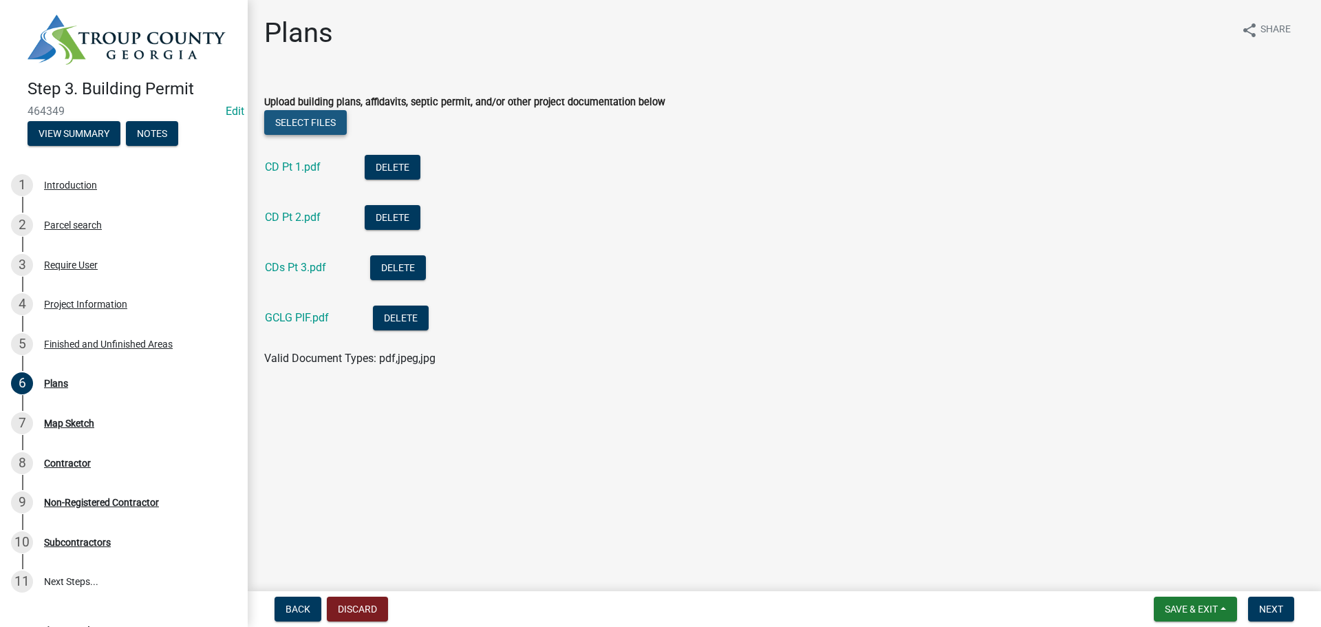
click at [325, 123] on button "Select files" at bounding box center [305, 122] width 83 height 25
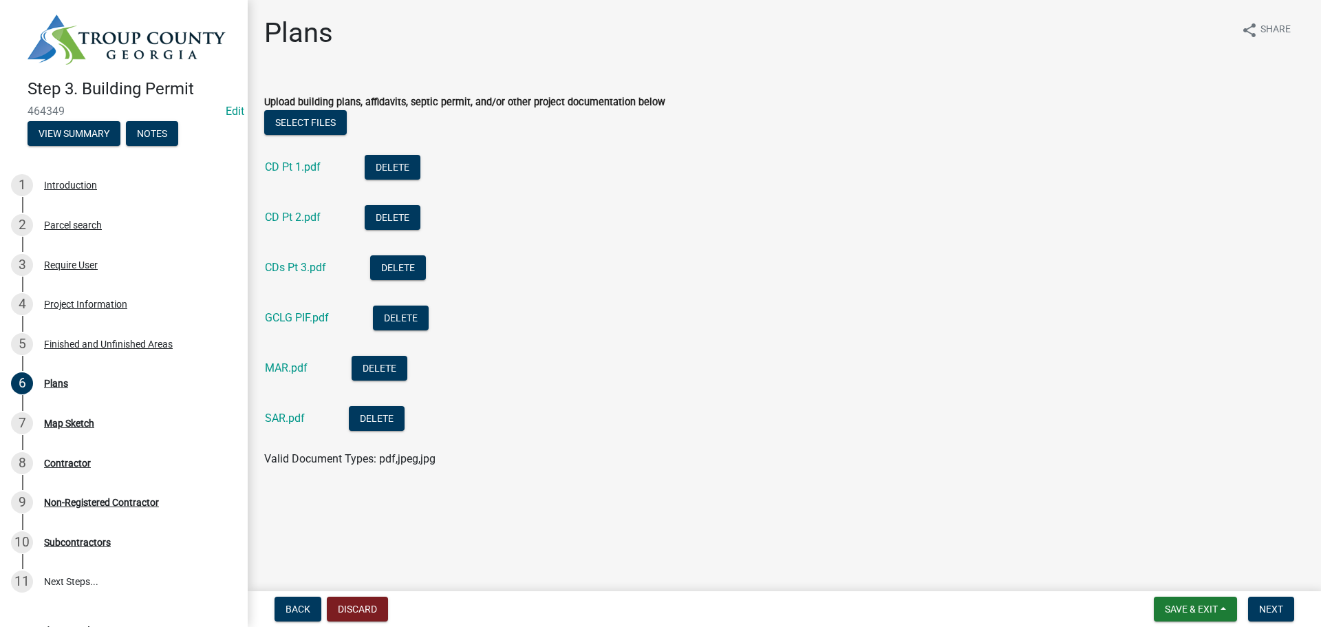
click at [884, 334] on li "GCLG PIF.pdf Delete" at bounding box center [784, 319] width 1040 height 50
click at [905, 320] on li "GCLG PIF.pdf Delete" at bounding box center [784, 319] width 1040 height 50
click at [1263, 613] on span "Next" at bounding box center [1271, 608] width 24 height 11
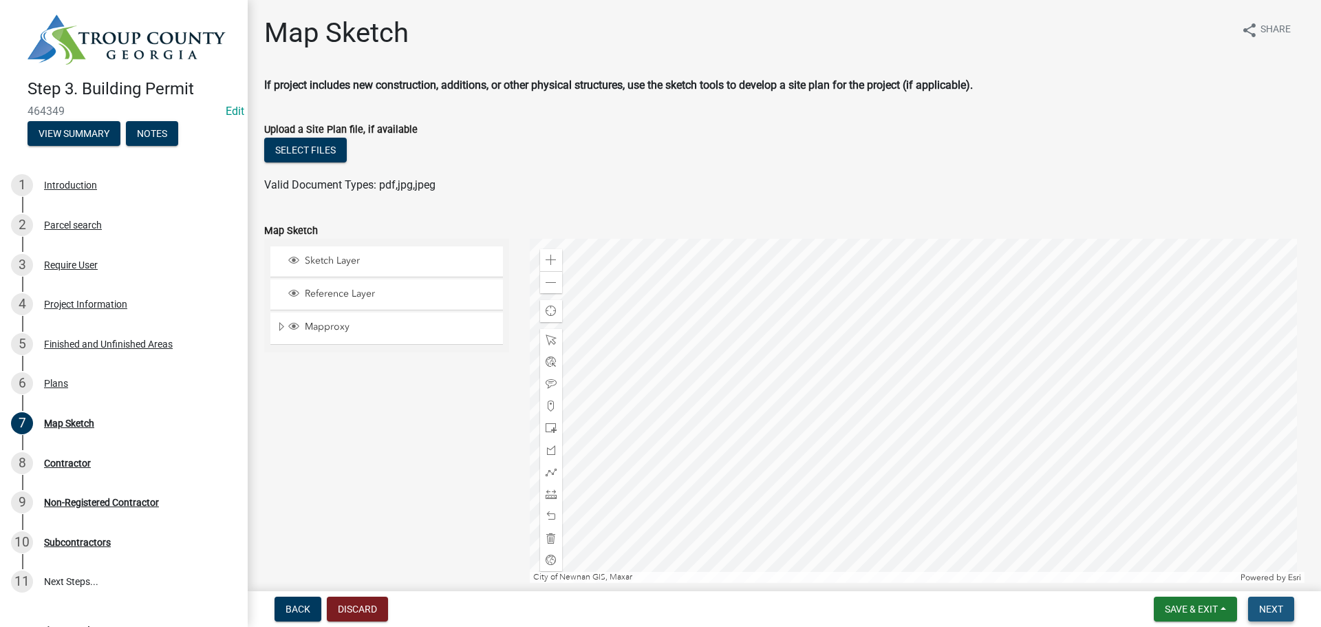
click at [1268, 608] on span "Next" at bounding box center [1271, 608] width 24 height 11
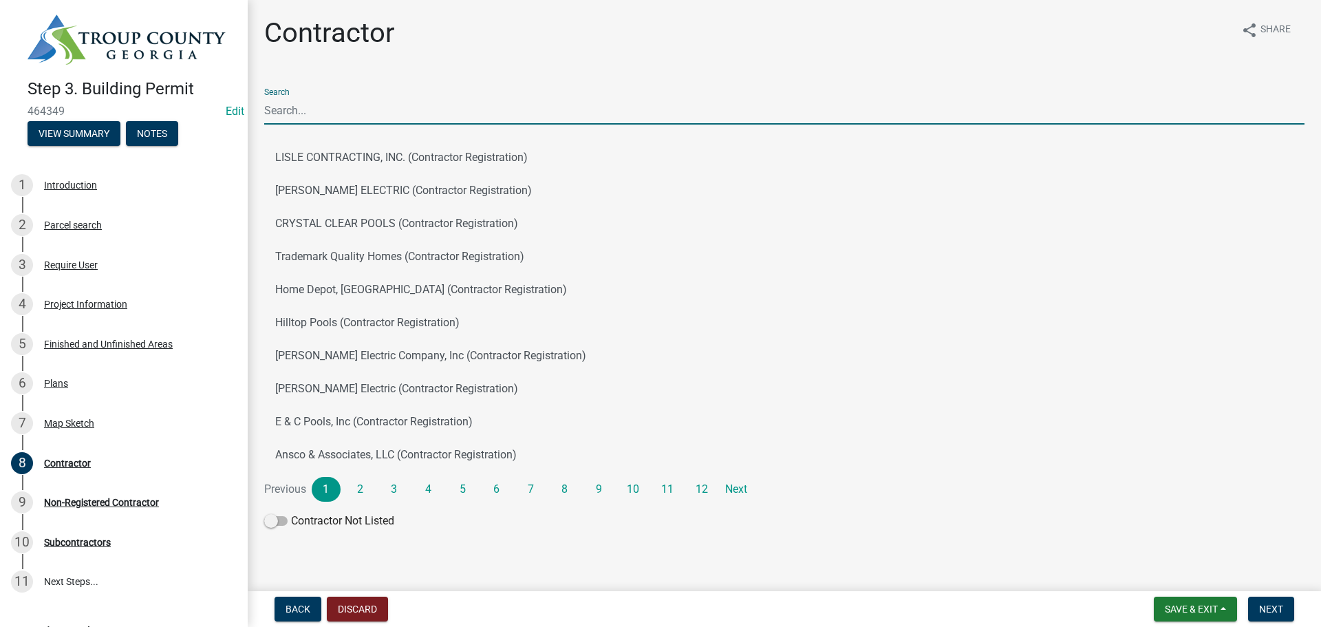
click at [371, 105] on input "Search" at bounding box center [784, 110] width 1040 height 28
type input "Technical Controls"
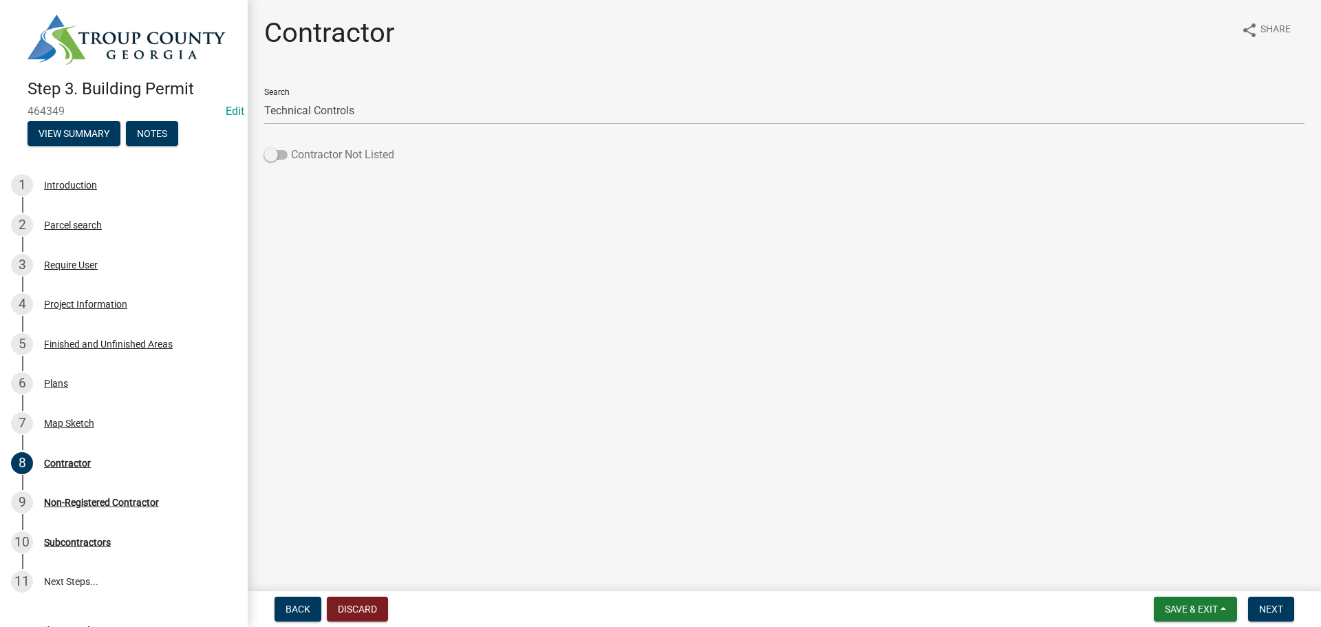
click at [278, 148] on label "Contractor Not Listed" at bounding box center [329, 155] width 130 height 17
click at [291, 147] on input "Contractor Not Listed" at bounding box center [291, 147] width 0 height 0
click at [817, 463] on main "Contractor share Share Search Technical Controls Contractor Not Listed" at bounding box center [784, 293] width 1073 height 586
click at [1263, 620] on button "Next" at bounding box center [1271, 609] width 46 height 25
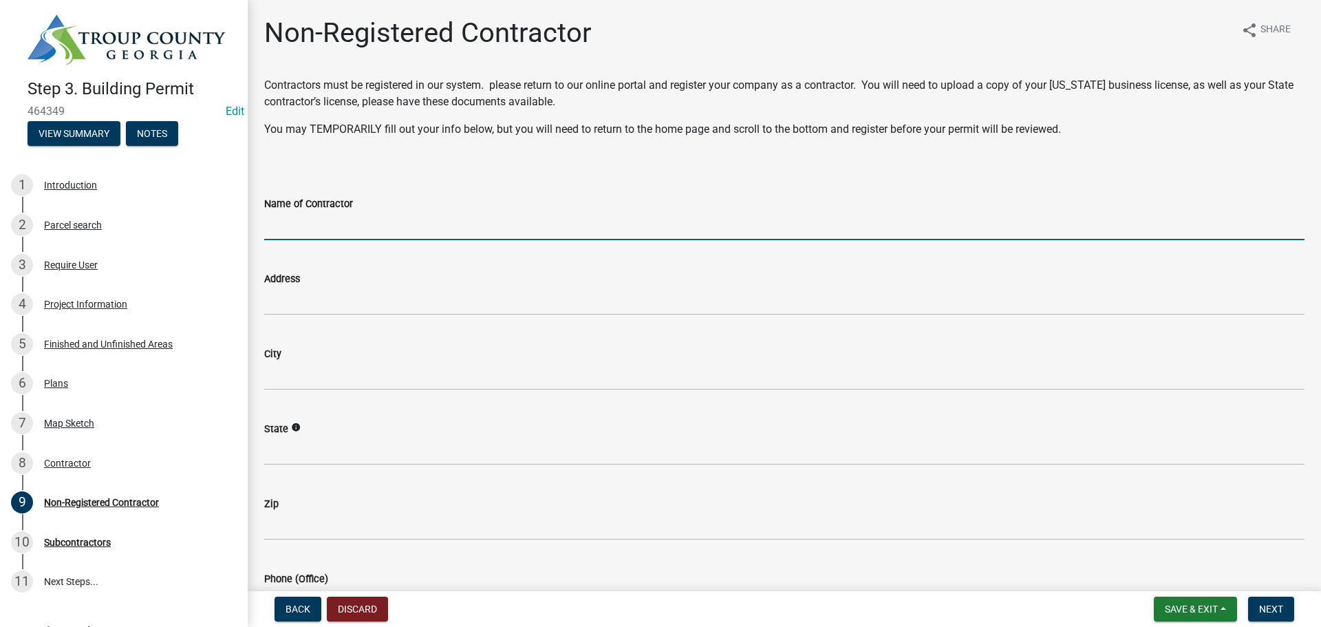
click at [460, 236] on input "Name of Contractor" at bounding box center [784, 226] width 1040 height 28
type input "Technical Controls Inc."
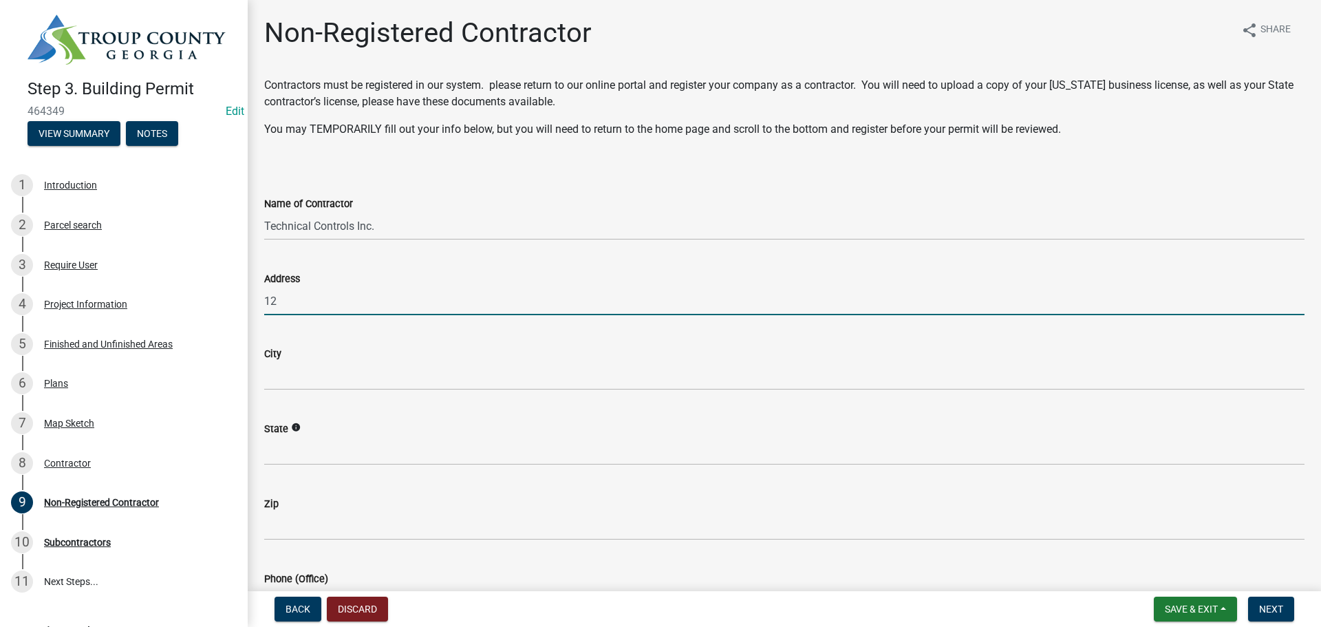
type input "[STREET_ADDRESS]"
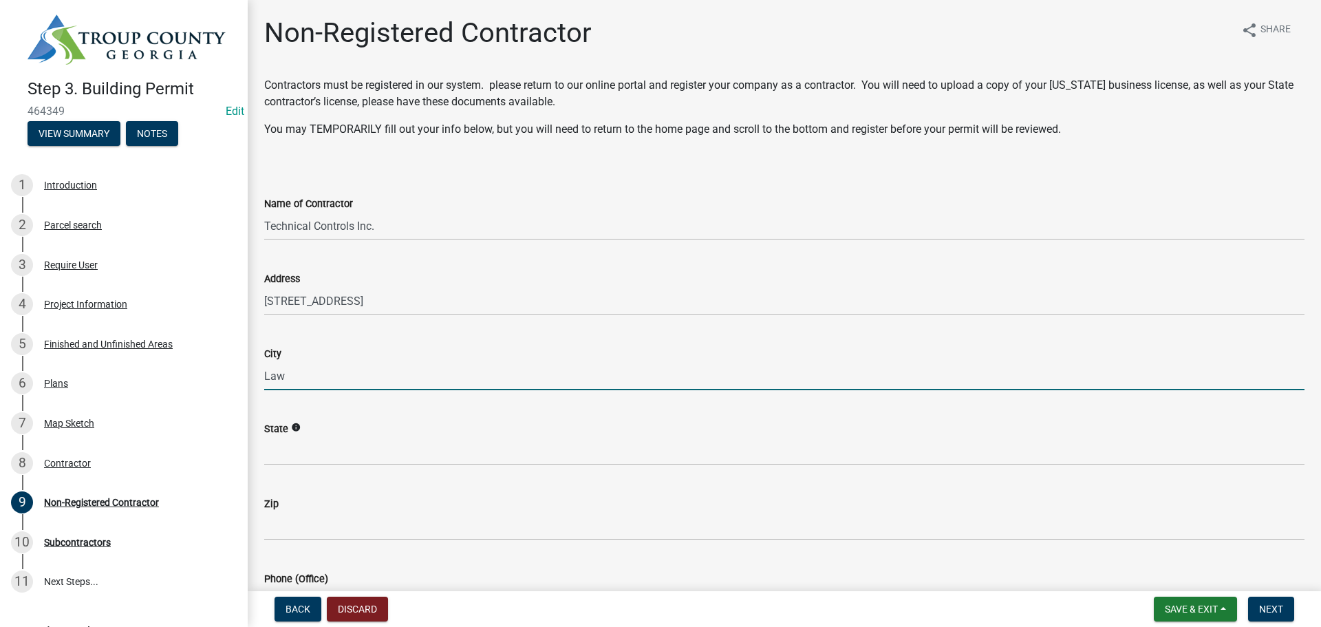
type input "Lawerenceville"
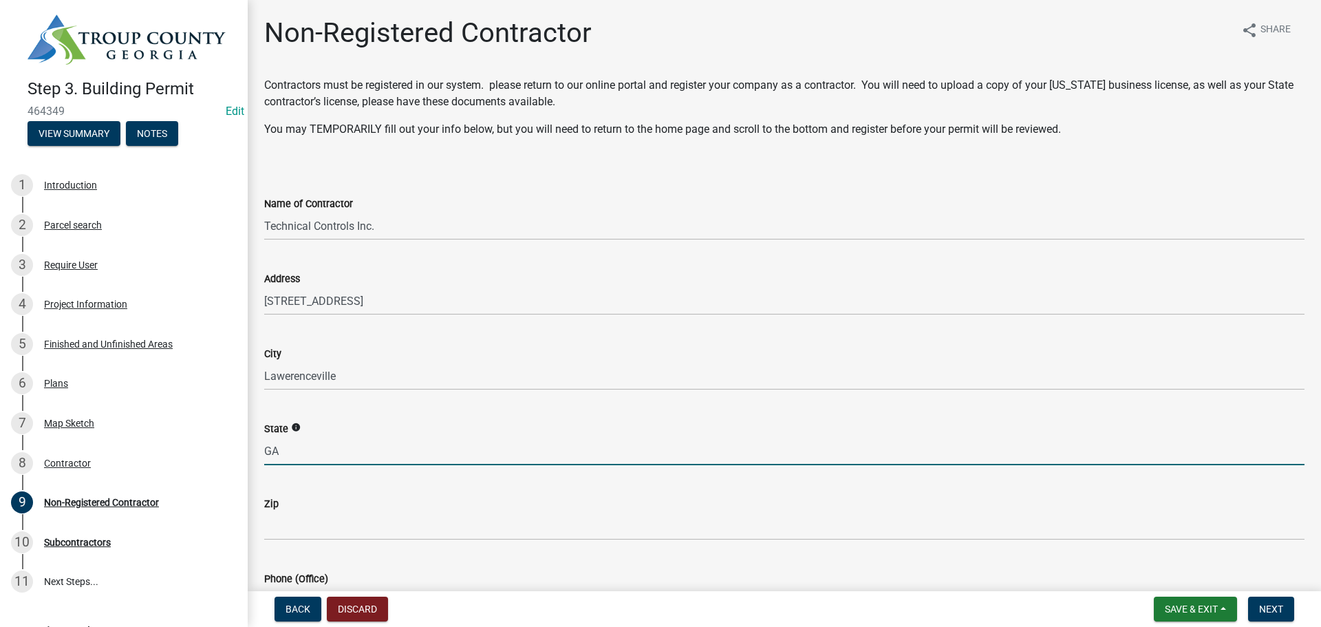
type input "GA"
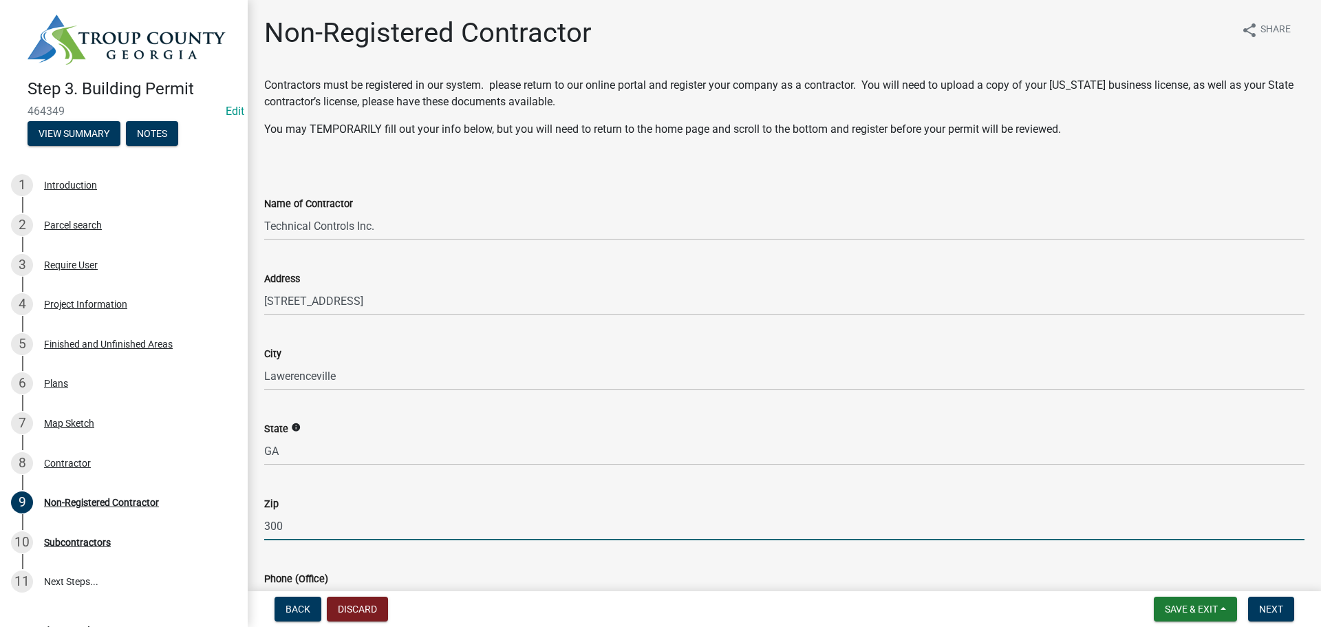
type input "30043"
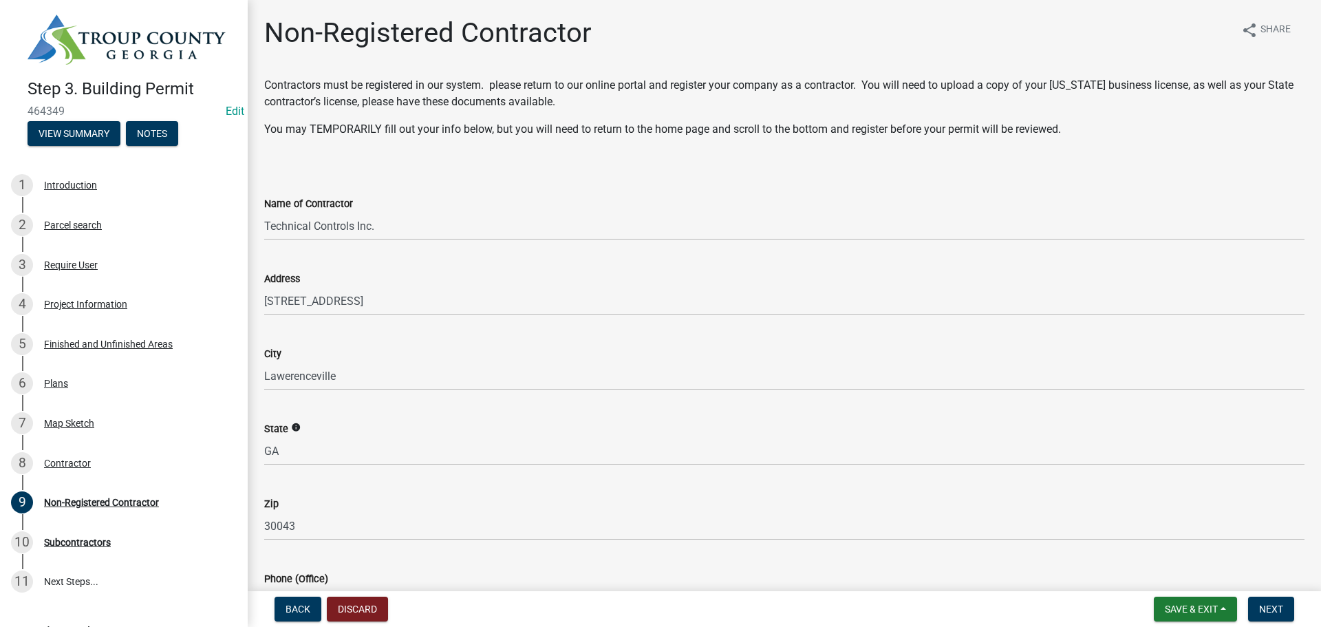
scroll to position [308, 0]
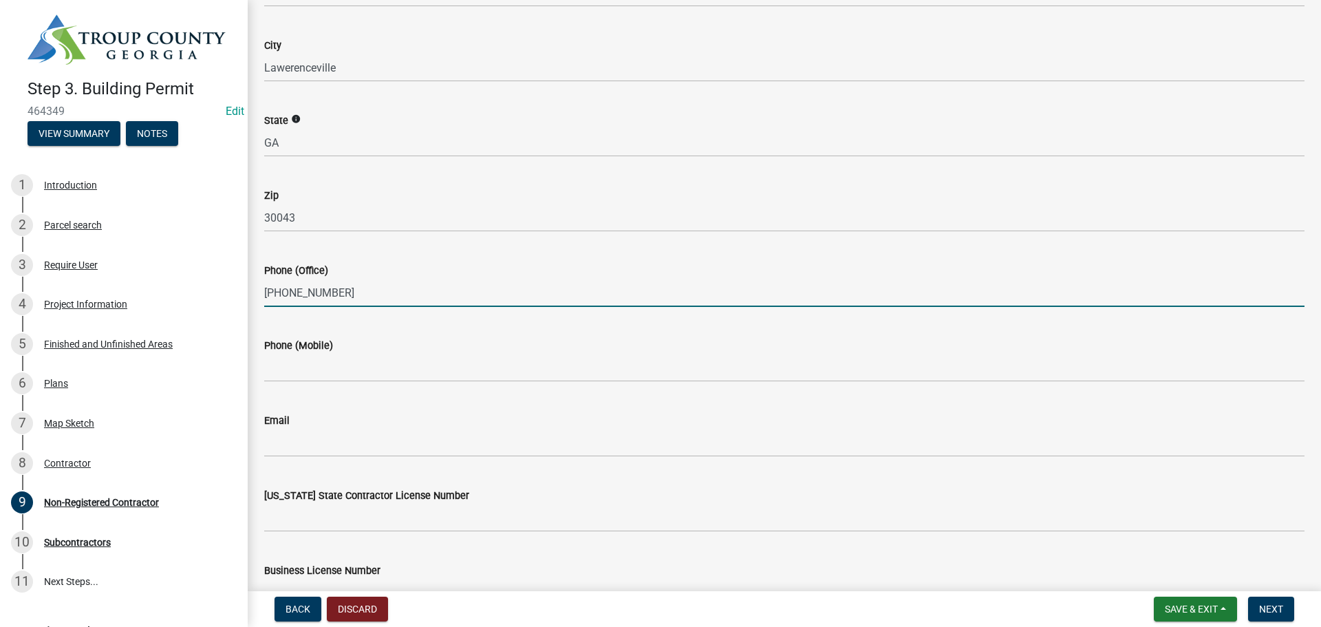
type input "[PHONE_NUMBER]"
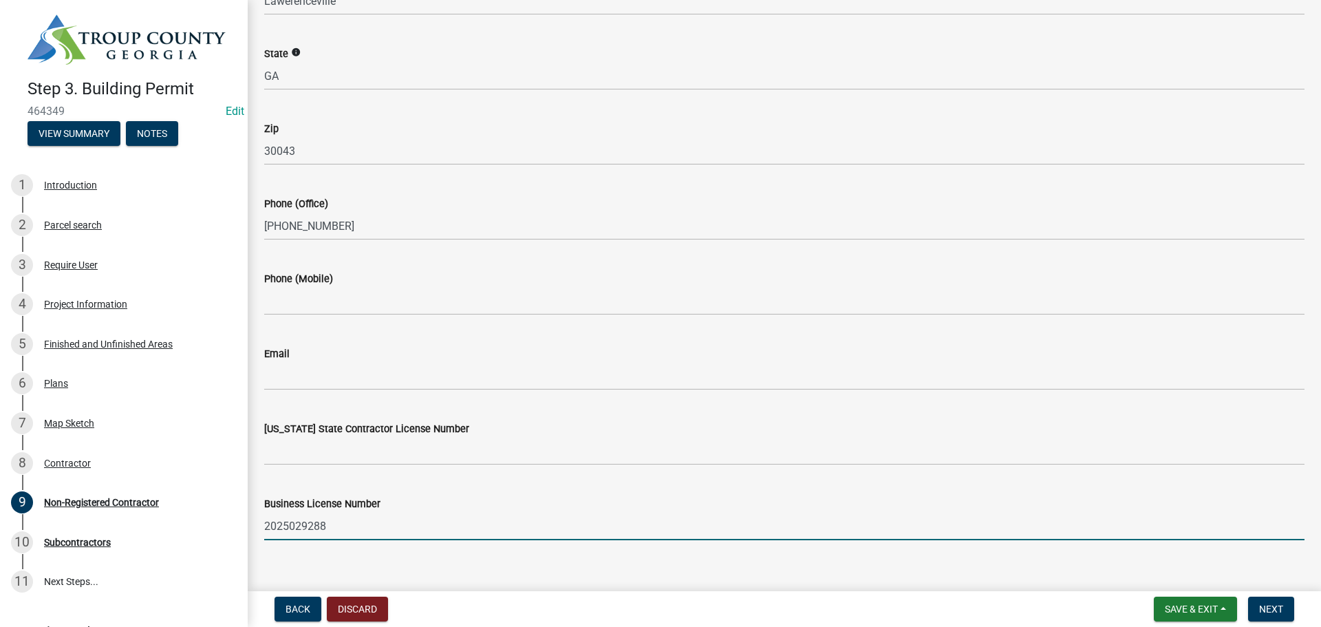
scroll to position [394, 0]
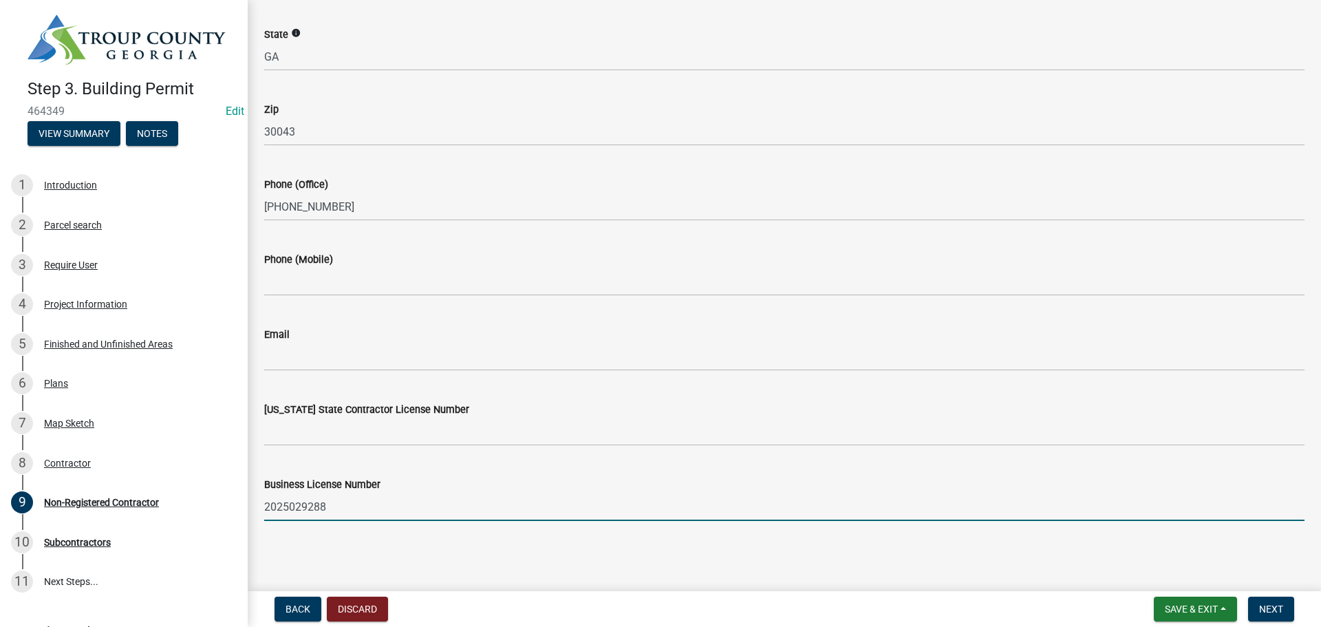
type input "2025029288"
click at [1057, 562] on main "Non-Registered Contractor share Share Contractors must be registered in our sys…" at bounding box center [784, 293] width 1073 height 586
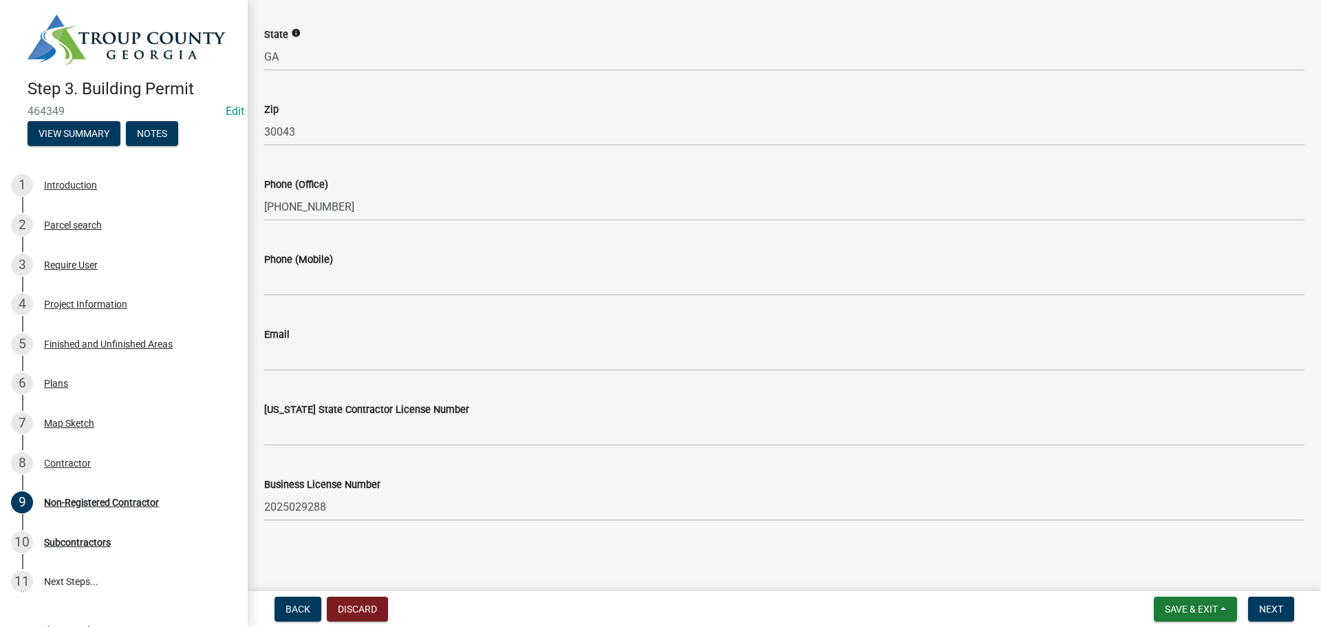
click at [1173, 553] on main "Non-Registered Contractor share Share Contractors must be registered in our sys…" at bounding box center [784, 293] width 1073 height 586
click at [1268, 606] on span "Next" at bounding box center [1271, 608] width 24 height 11
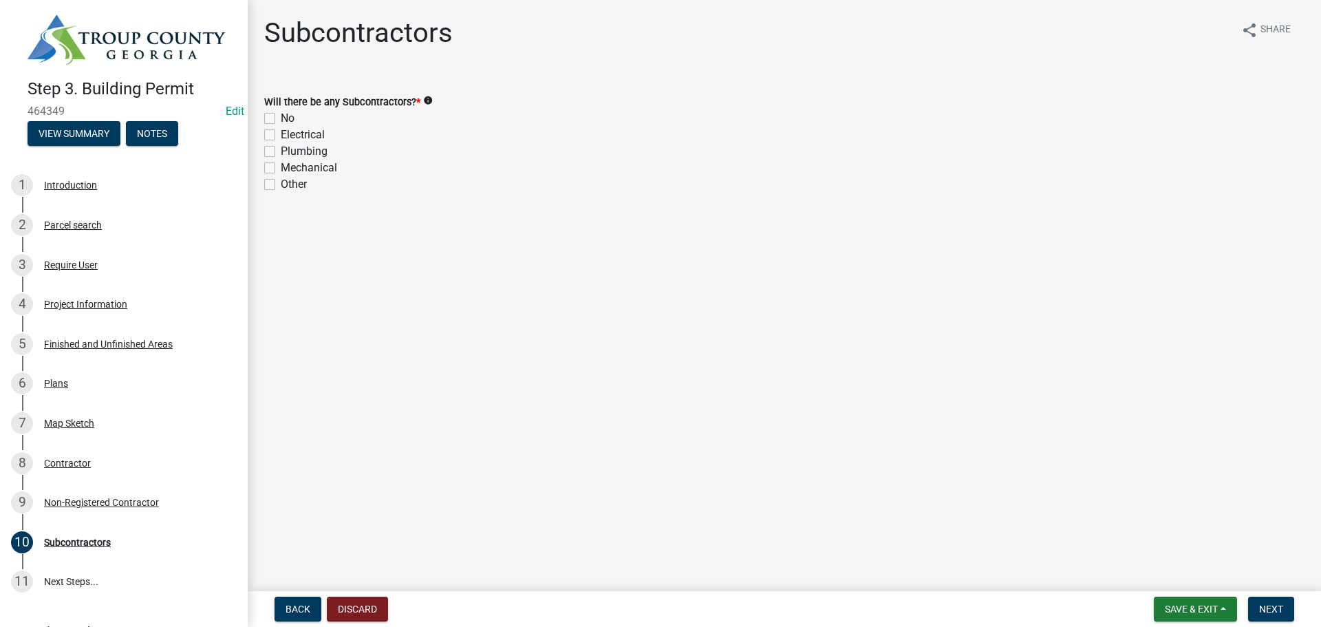
click at [280, 119] on div "No" at bounding box center [784, 118] width 1040 height 17
click at [281, 116] on label "No" at bounding box center [288, 118] width 14 height 17
click at [281, 116] on input "No" at bounding box center [285, 114] width 9 height 9
checkbox input "true"
checkbox input "false"
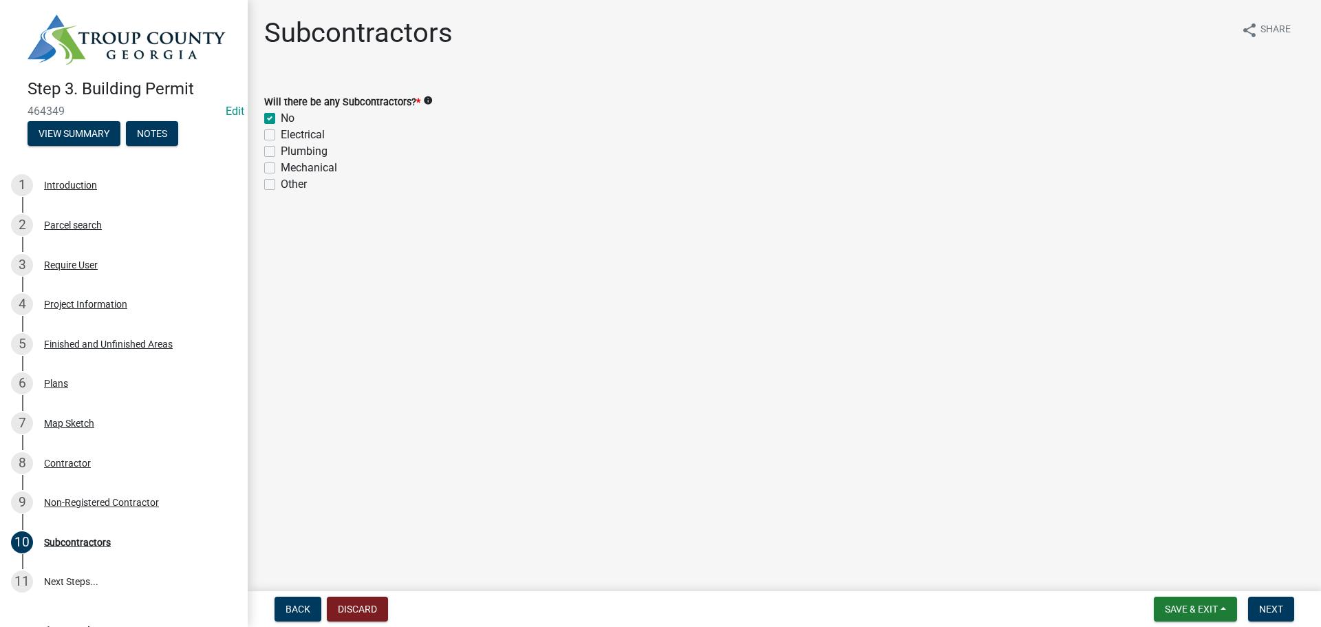
checkbox input "false"
click at [738, 285] on main "Subcontractors share Share Will there be any Subcontractors? * info No Electric…" at bounding box center [784, 293] width 1073 height 586
drag, startPoint x: 1034, startPoint y: 339, endPoint x: 1263, endPoint y: 589, distance: 339.4
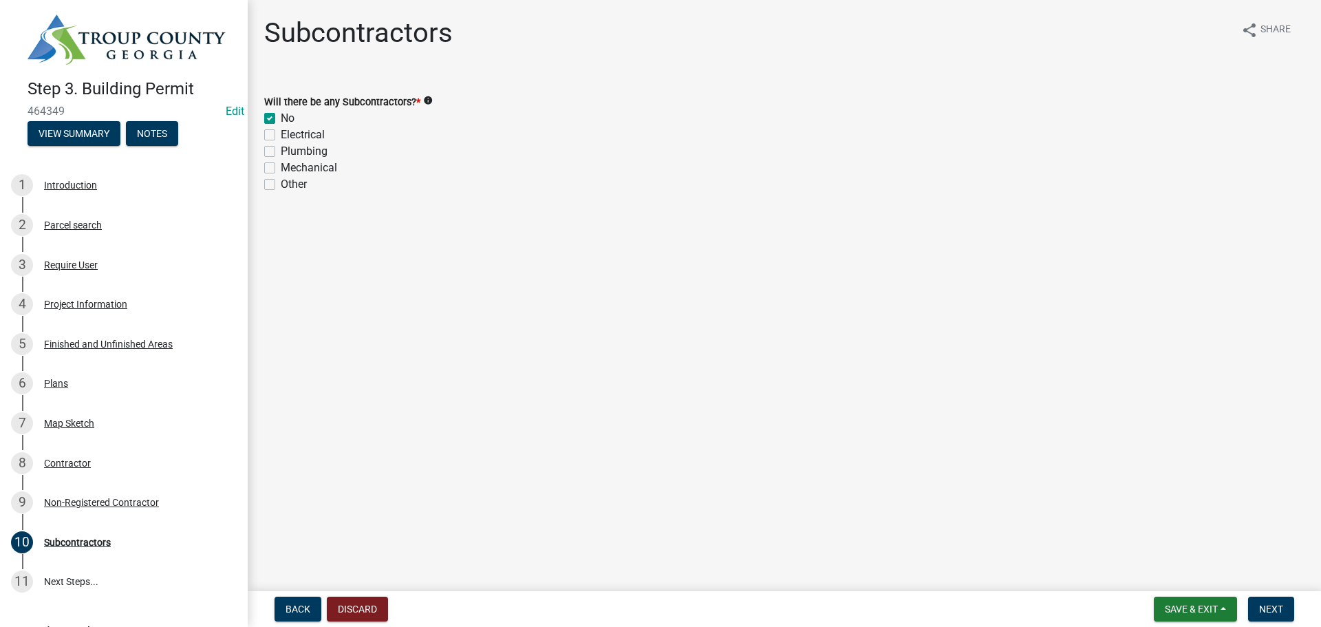
click at [1039, 339] on main "Subcontractors share Share Will there be any Subcontractors? * info No Electric…" at bounding box center [784, 293] width 1073 height 586
click at [1270, 610] on span "Next" at bounding box center [1271, 608] width 24 height 11
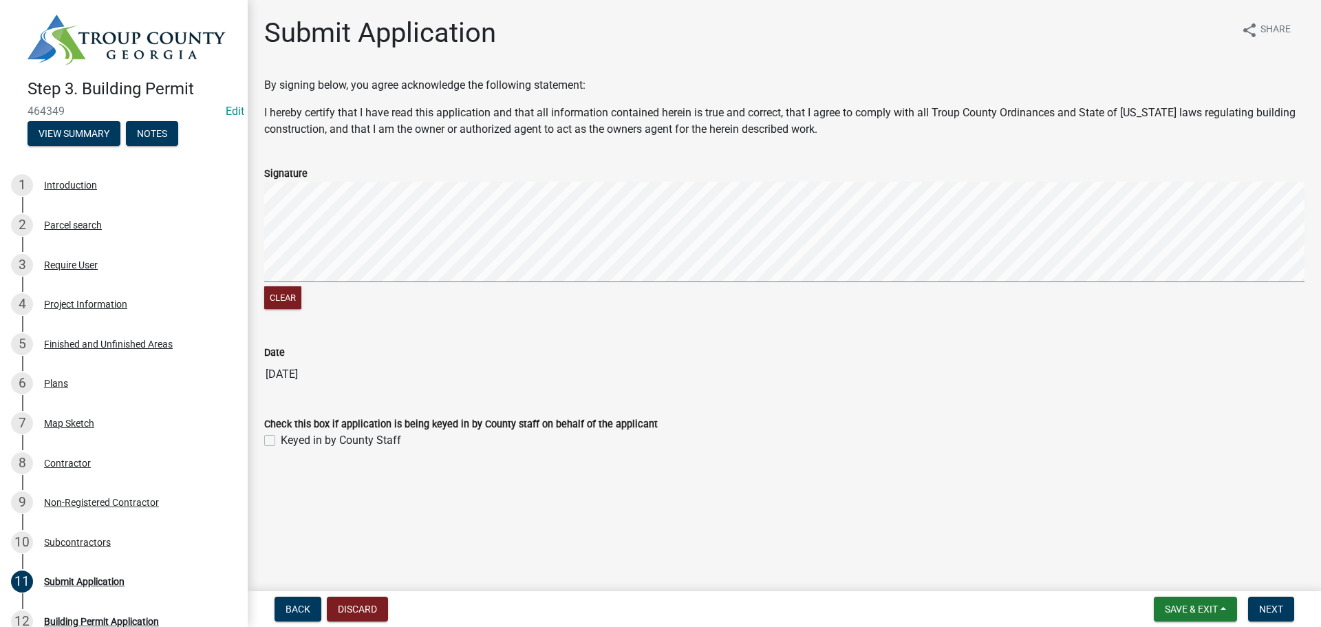
click at [335, 440] on label "Keyed in by County Staff" at bounding box center [341, 440] width 120 height 17
click at [290, 440] on input "Keyed in by County Staff" at bounding box center [285, 436] width 9 height 9
checkbox input "true"
drag, startPoint x: 753, startPoint y: 475, endPoint x: 960, endPoint y: 485, distance: 207.3
click at [760, 475] on main "Submit Application share Share By signing below, you agree acknowledge the foll…" at bounding box center [784, 293] width 1073 height 586
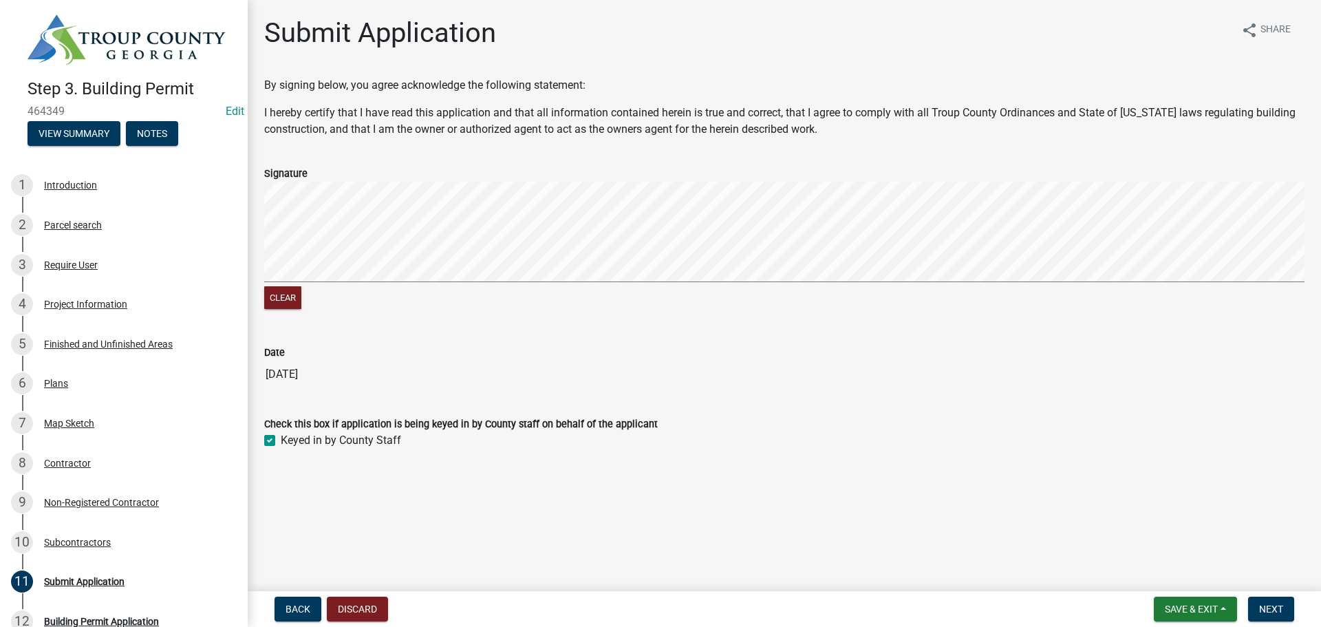
click at [1055, 485] on main "Submit Application share Share By signing below, you agree acknowledge the foll…" at bounding box center [784, 293] width 1073 height 586
click at [1280, 601] on button "Next" at bounding box center [1271, 609] width 46 height 25
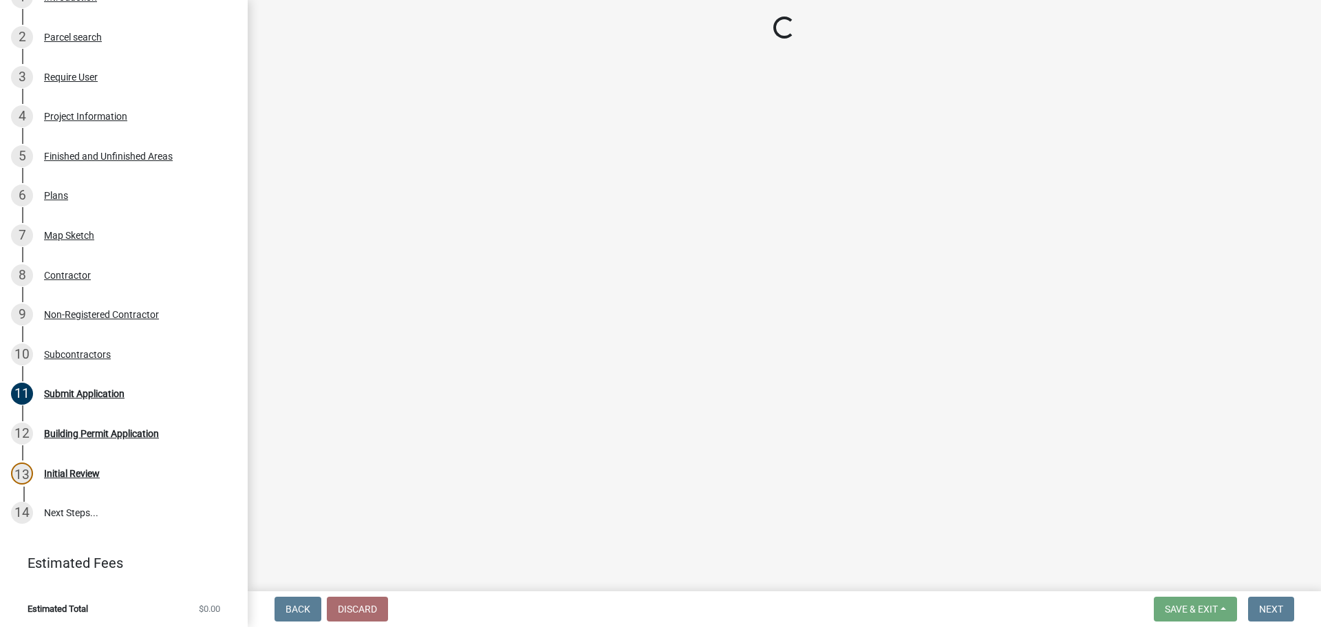
scroll to position [215, 0]
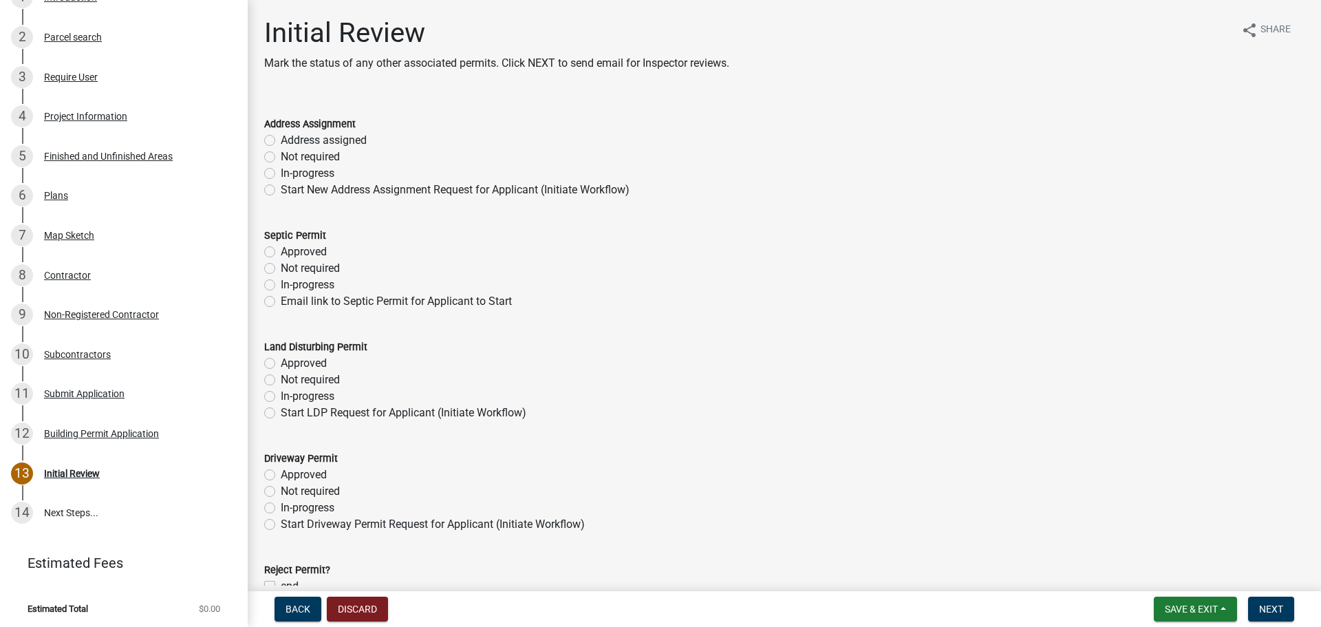
click at [320, 158] on label "Not required" at bounding box center [310, 157] width 59 height 17
click at [290, 158] on input "Not required" at bounding box center [285, 153] width 9 height 9
radio input "true"
click at [323, 268] on label "Not required" at bounding box center [310, 268] width 59 height 17
click at [290, 268] on input "Not required" at bounding box center [285, 264] width 9 height 9
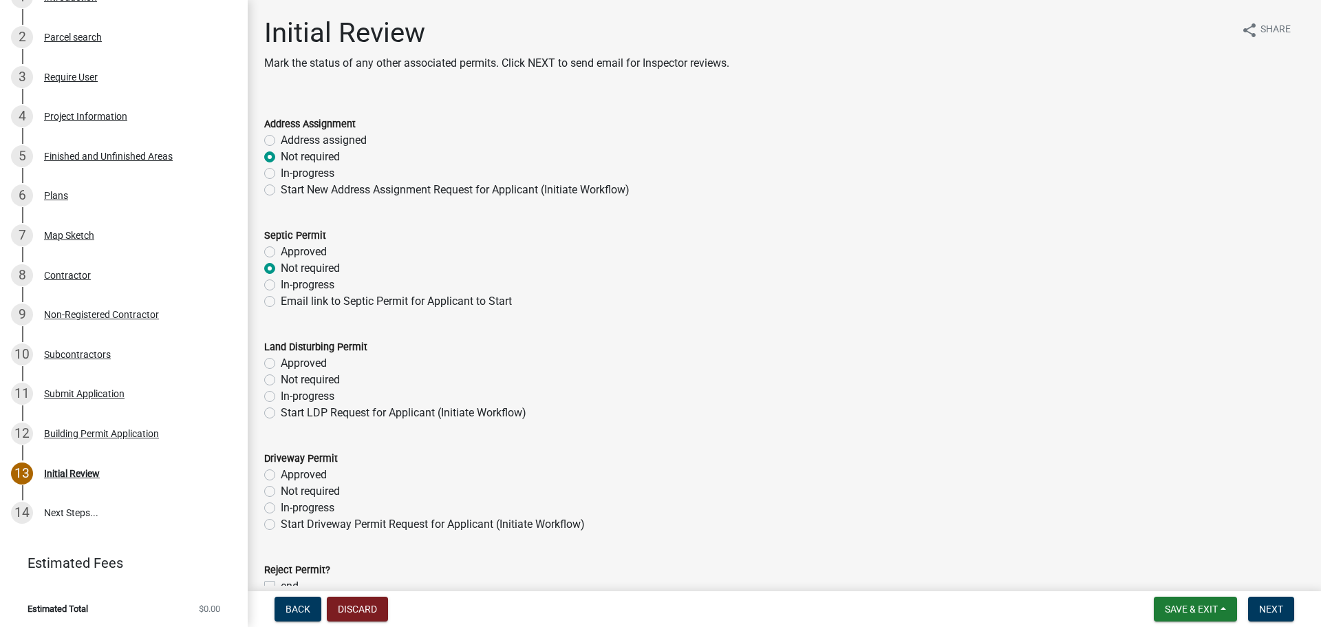
radio input "true"
click at [334, 382] on label "Not required" at bounding box center [310, 380] width 59 height 17
click at [290, 380] on input "Not required" at bounding box center [285, 376] width 9 height 9
radio input "true"
click at [336, 486] on label "Not required" at bounding box center [310, 491] width 59 height 17
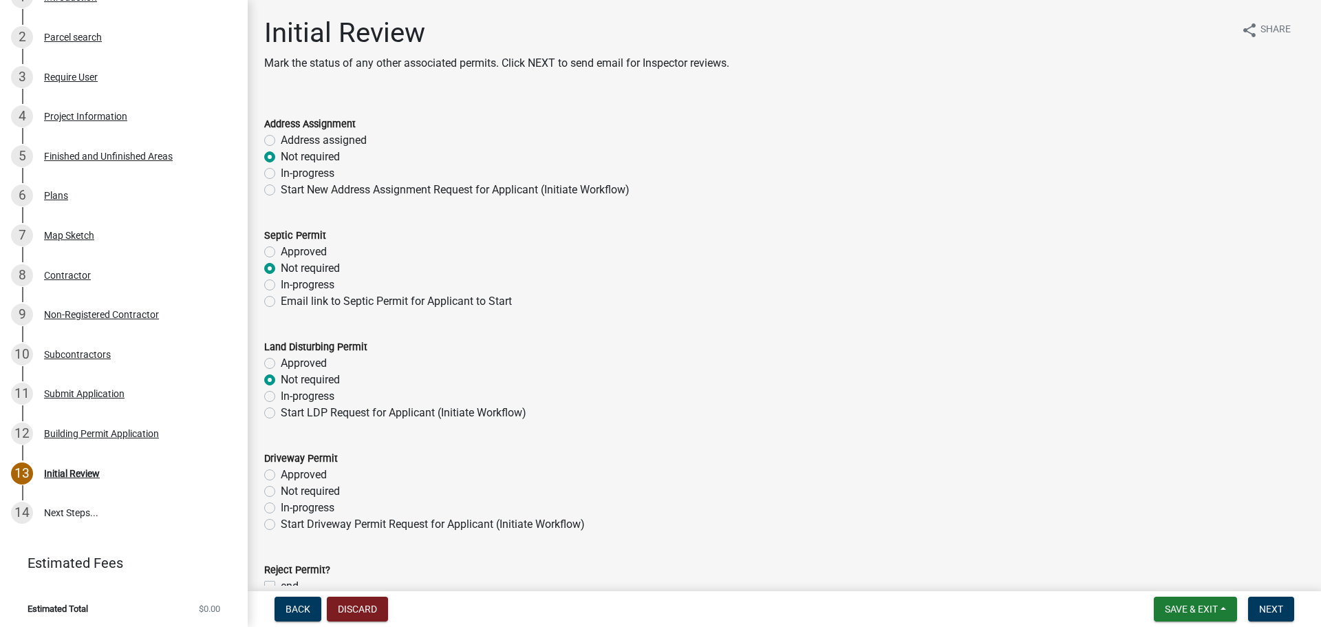
click at [290, 486] on input "Not required" at bounding box center [285, 487] width 9 height 9
radio input "true"
drag, startPoint x: 903, startPoint y: 464, endPoint x: 1115, endPoint y: 431, distance: 214.4
click at [907, 464] on div "Driveway Permit" at bounding box center [784, 458] width 1040 height 17
click at [1161, 414] on div "Start LDP Request for Applicant (Initiate Workflow)" at bounding box center [784, 413] width 1040 height 17
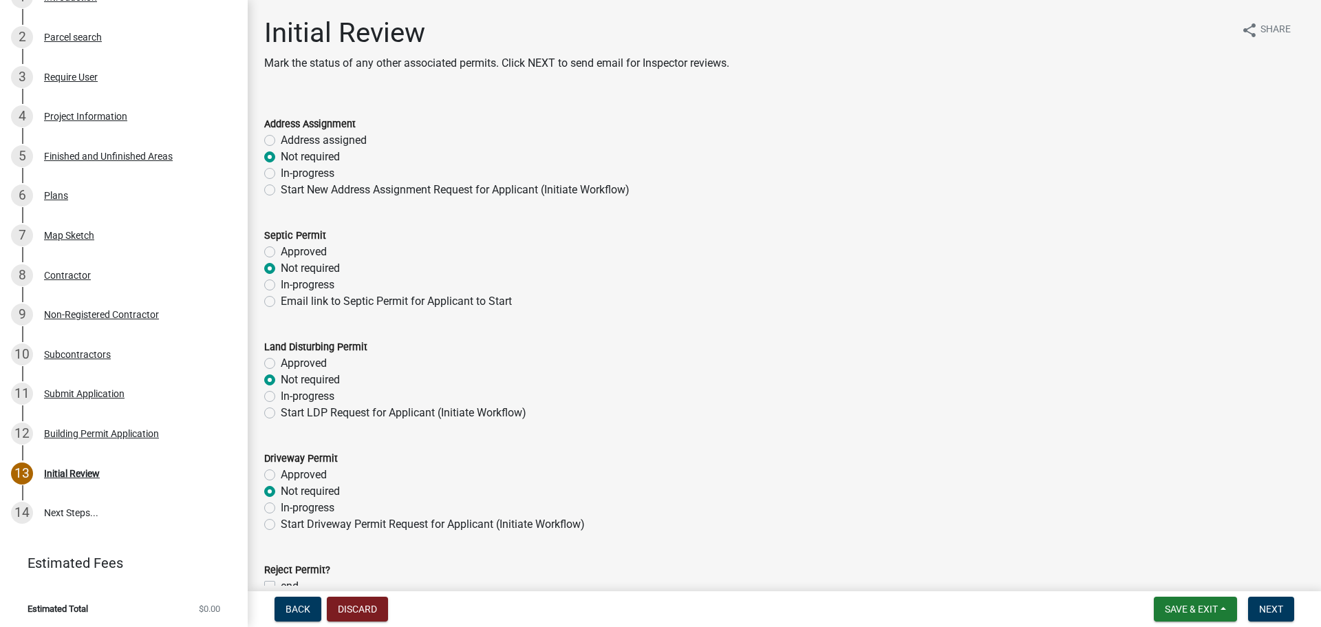
scroll to position [75, 0]
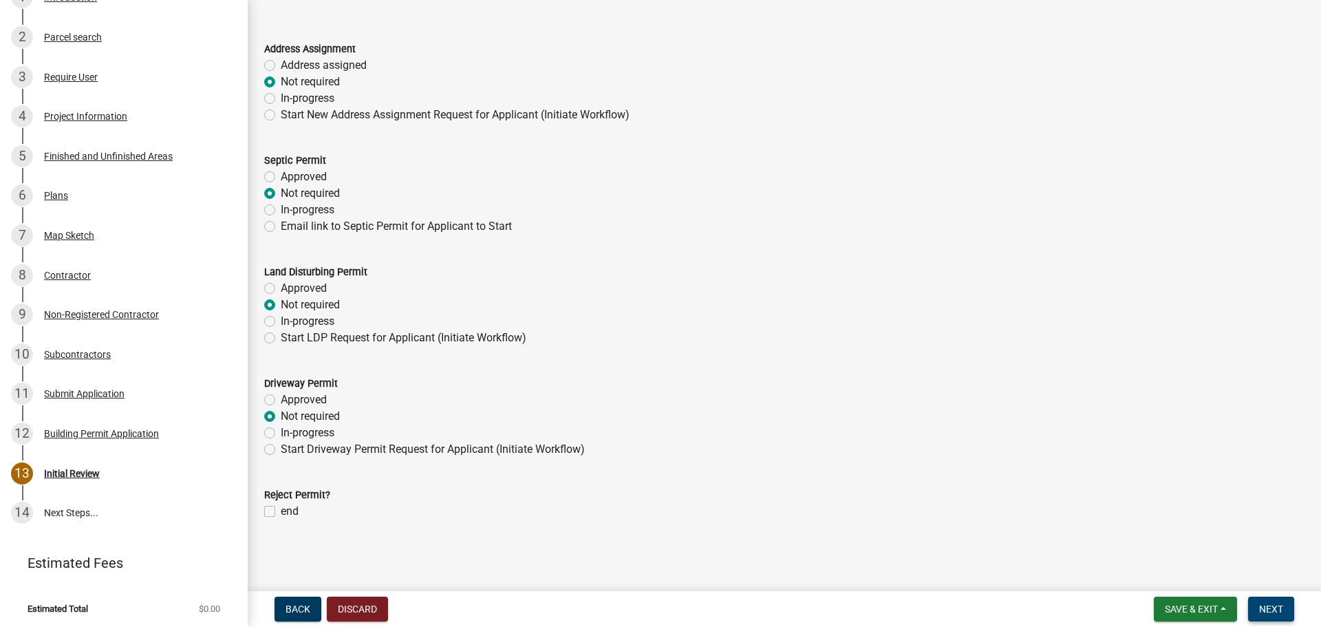
click at [1278, 604] on span "Next" at bounding box center [1271, 608] width 24 height 11
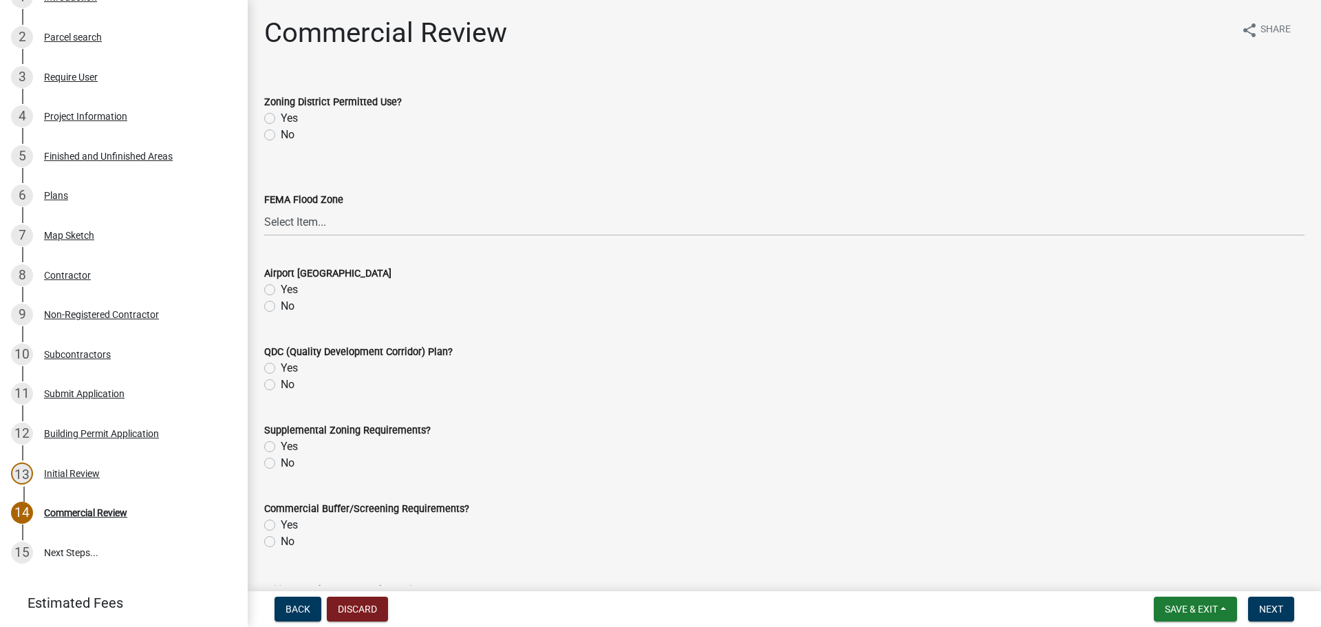
scroll to position [255, 0]
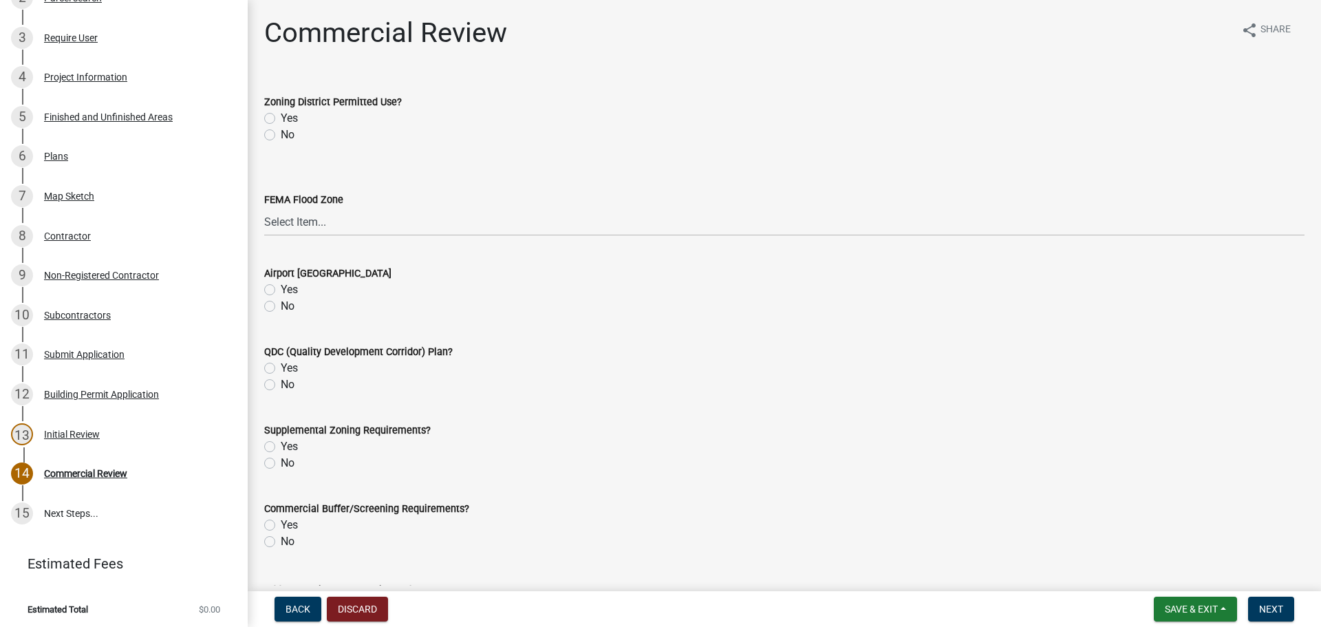
click at [290, 117] on label "Yes" at bounding box center [289, 118] width 17 height 17
click at [290, 117] on input "Yes" at bounding box center [285, 114] width 9 height 9
radio input "true"
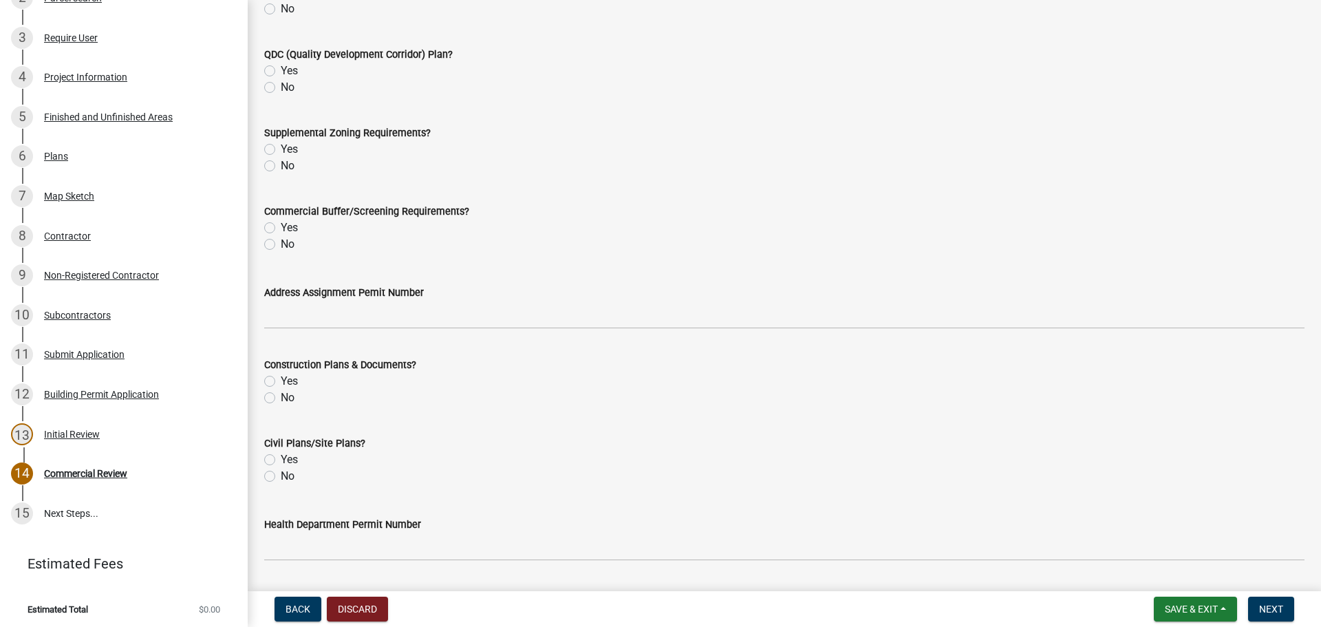
scroll to position [344, 0]
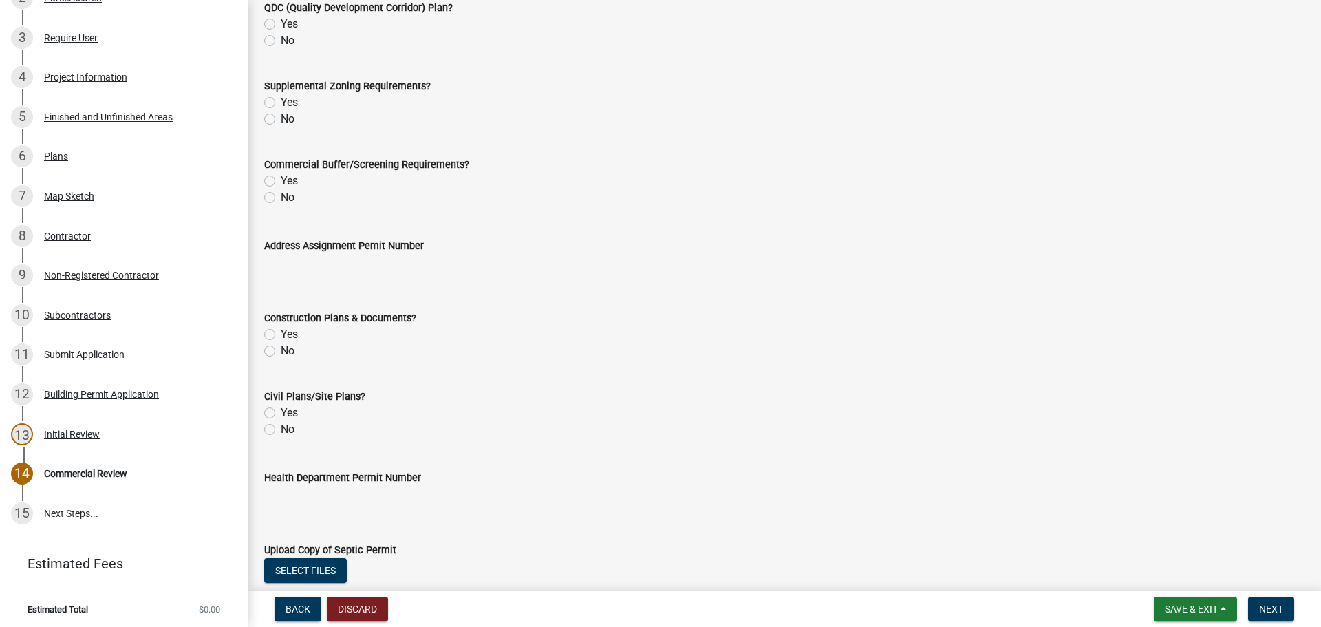
click at [295, 330] on label "Yes" at bounding box center [289, 334] width 17 height 17
click at [290, 330] on input "Yes" at bounding box center [285, 330] width 9 height 9
radio input "true"
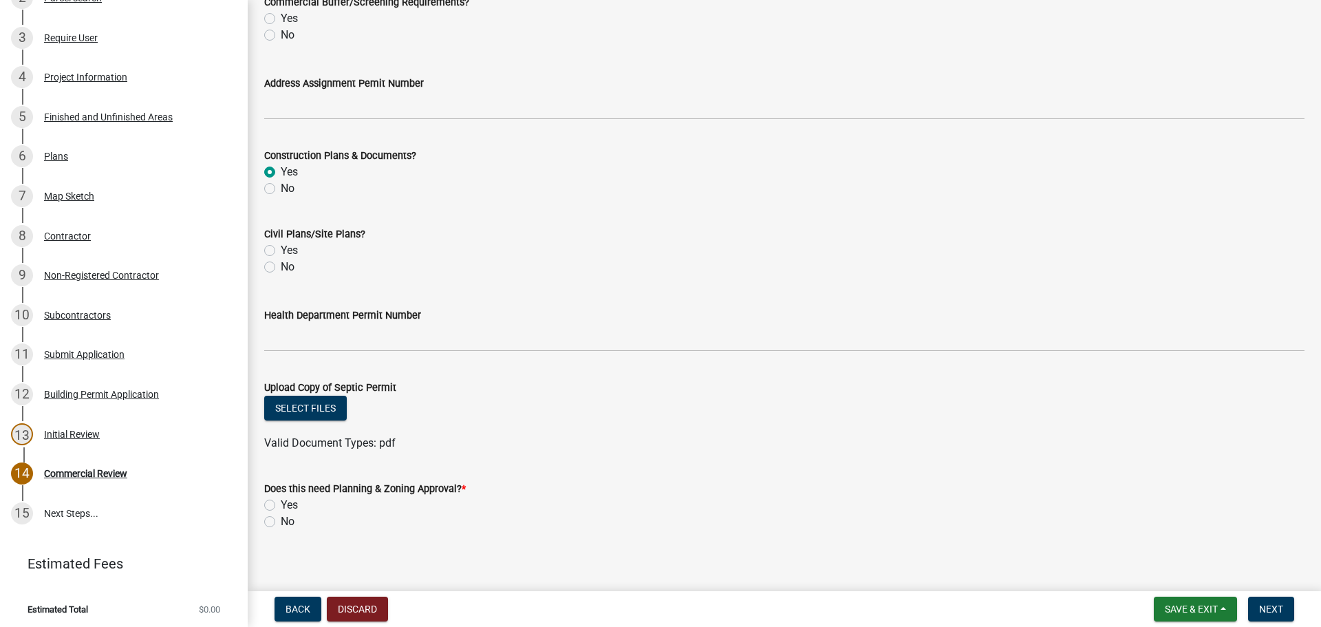
scroll to position [517, 0]
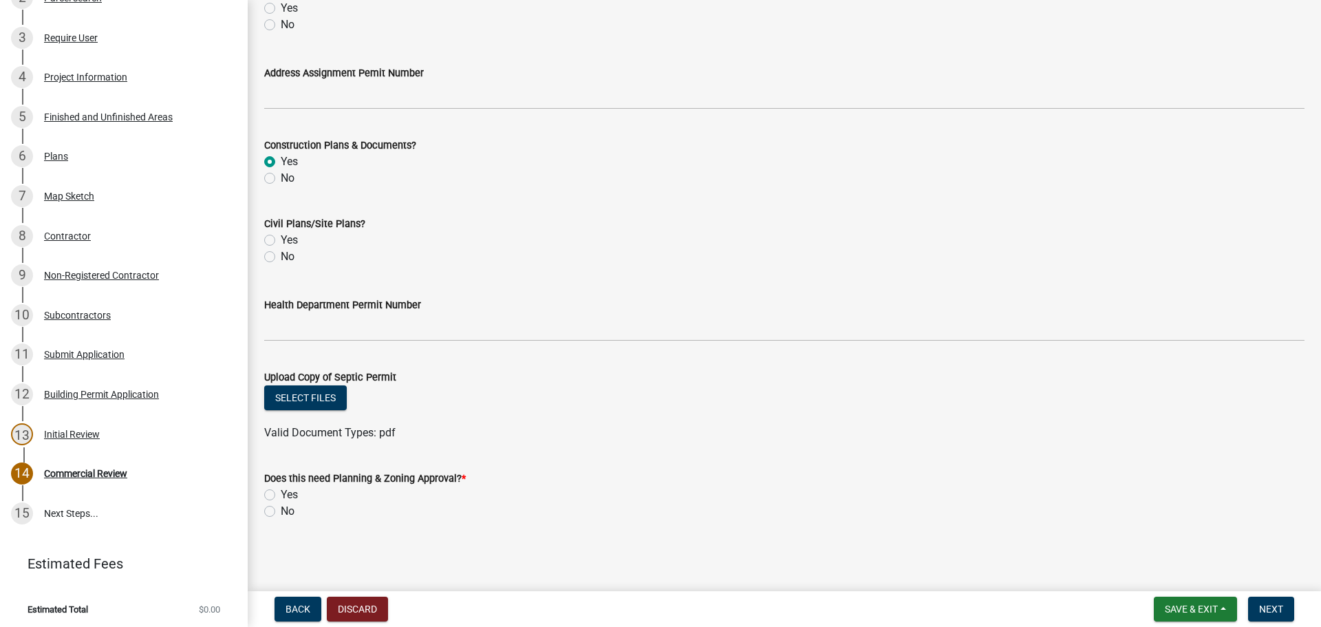
click at [281, 512] on label "No" at bounding box center [288, 511] width 14 height 17
click at [281, 512] on input "No" at bounding box center [285, 507] width 9 height 9
radio input "true"
drag, startPoint x: 894, startPoint y: 513, endPoint x: 919, endPoint y: 513, distance: 24.8
click at [908, 513] on div "No" at bounding box center [784, 511] width 1040 height 17
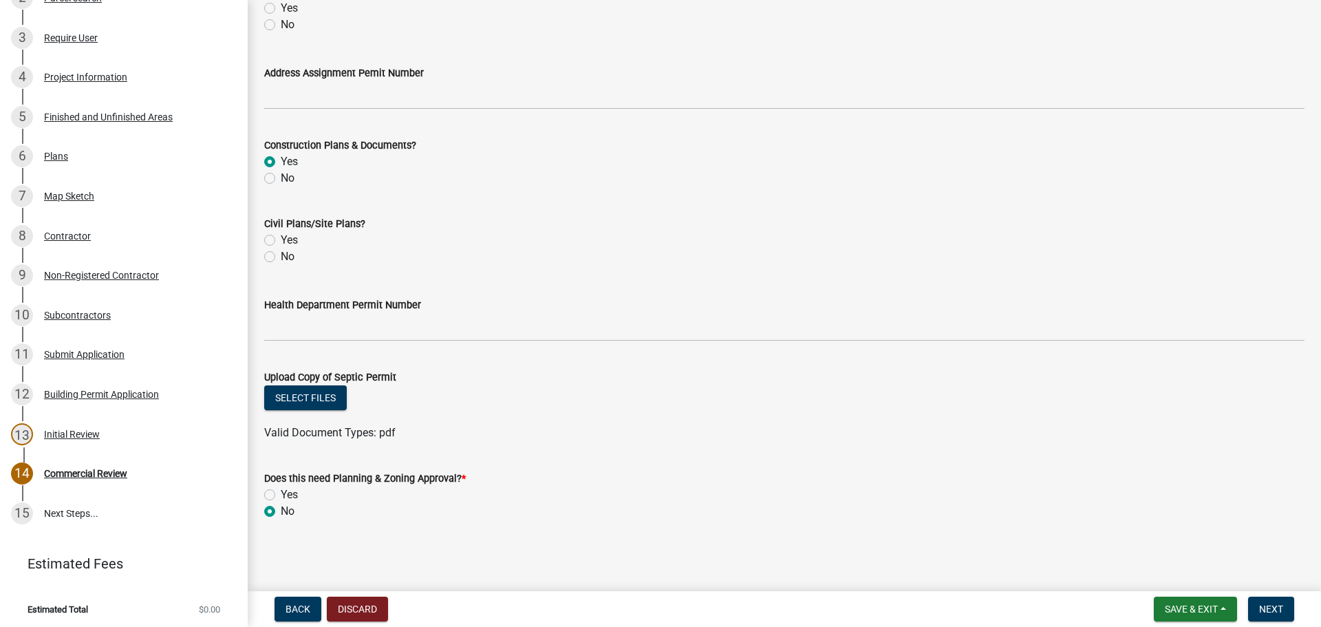
click at [1088, 487] on div "Yes" at bounding box center [784, 494] width 1040 height 17
click at [1267, 605] on span "Next" at bounding box center [1271, 608] width 24 height 11
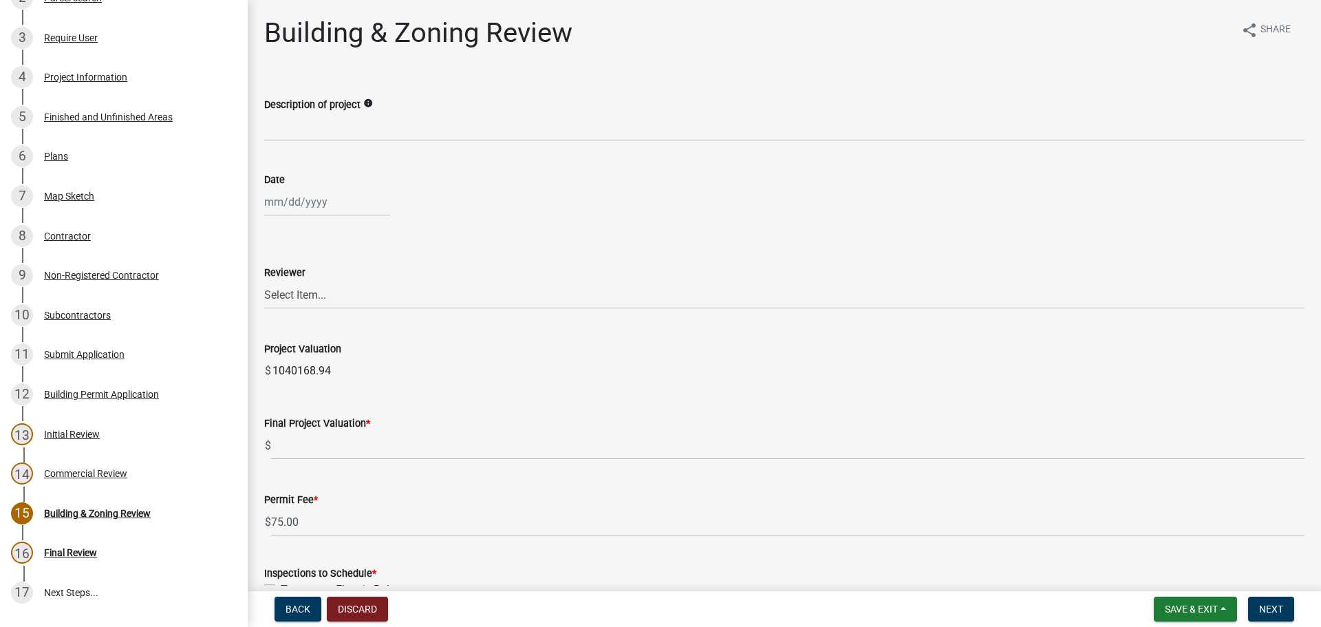
scroll to position [334, 0]
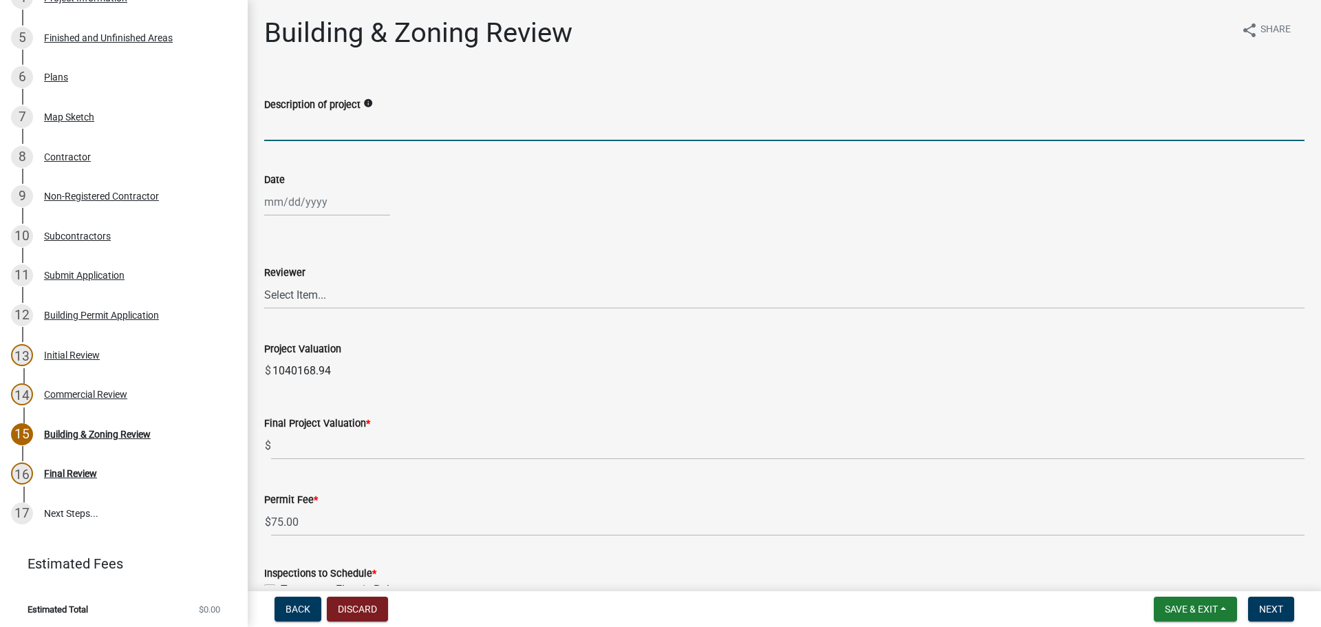
click at [353, 116] on input "Description of project" at bounding box center [784, 127] width 1040 height 28
paste input "TOWER: Remove (13) antennas, (2) TMAs, (1) OVP, (1) 1 5/8" coax cable. Install …"
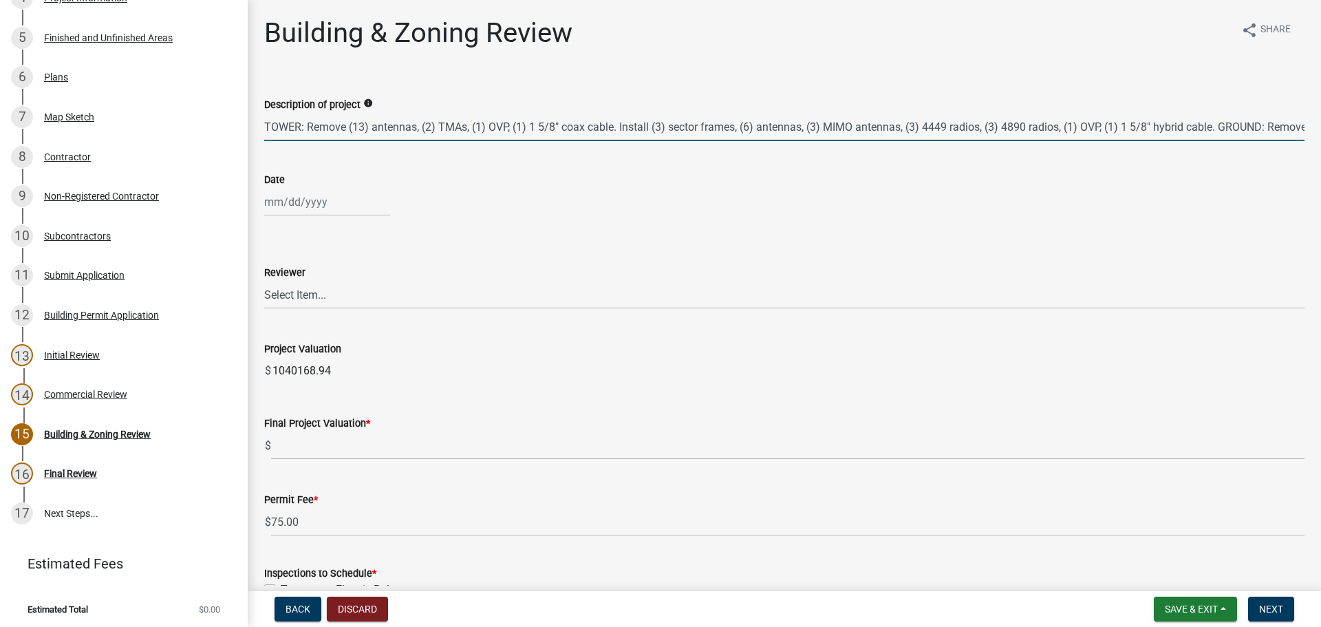
scroll to position [0, 65]
type input "TOWER: Remove (13) antennas, (2) TMAs, (1) OVP, (1) 1 5/8" coax cable. Install …"
click at [301, 197] on div at bounding box center [327, 202] width 126 height 28
select select "8"
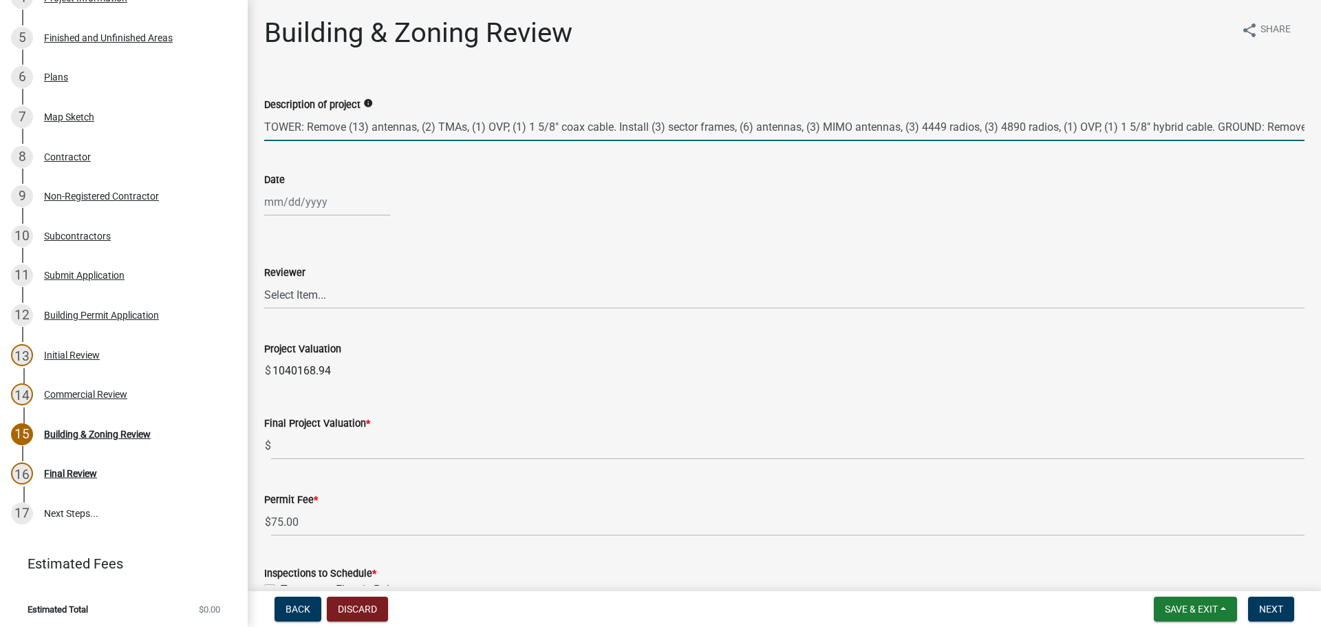
select select "2025"
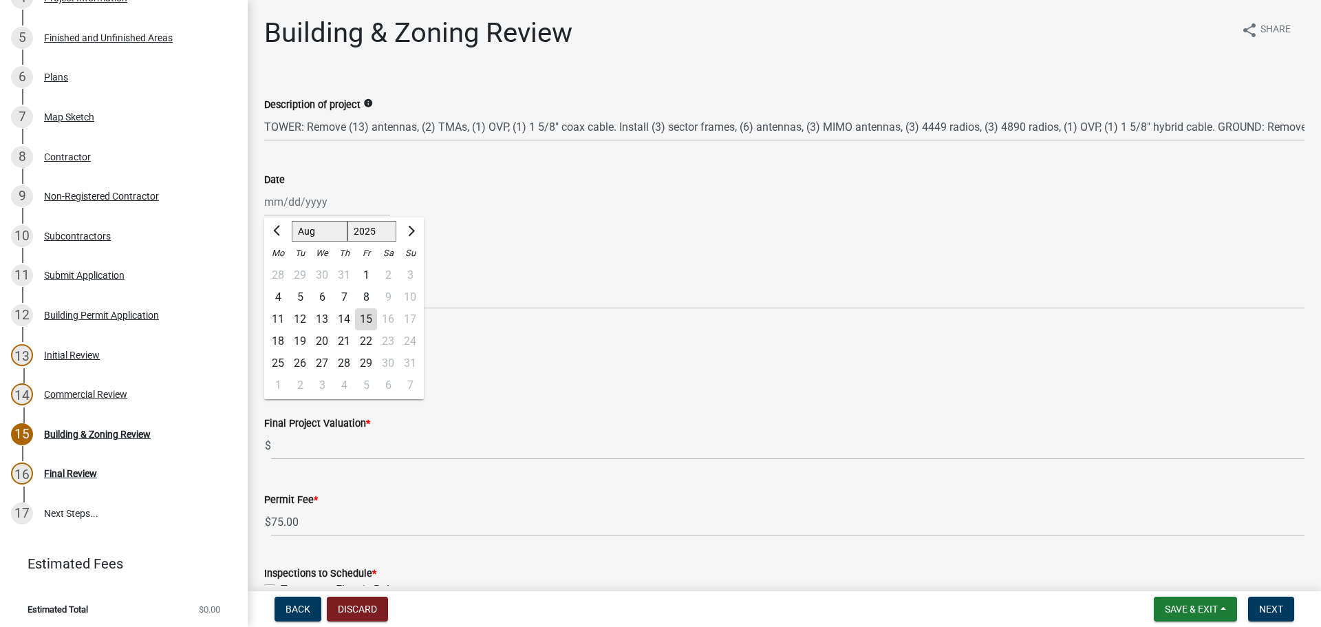
click at [366, 316] on div "15" at bounding box center [366, 319] width 22 height 22
type input "[DATE]"
click at [367, 289] on select "Select Item... Ruth West William Huff Douglas Richardson Phillip Wesley Jenny P…" at bounding box center [784, 295] width 1040 height 28
click at [264, 281] on select "Select Item... Ruth West William Huff Douglas Richardson Phillip Wesley Jenny P…" at bounding box center [784, 295] width 1040 height 28
select select "ec505496-d33f-4aef-bd44-cae1c99a7413"
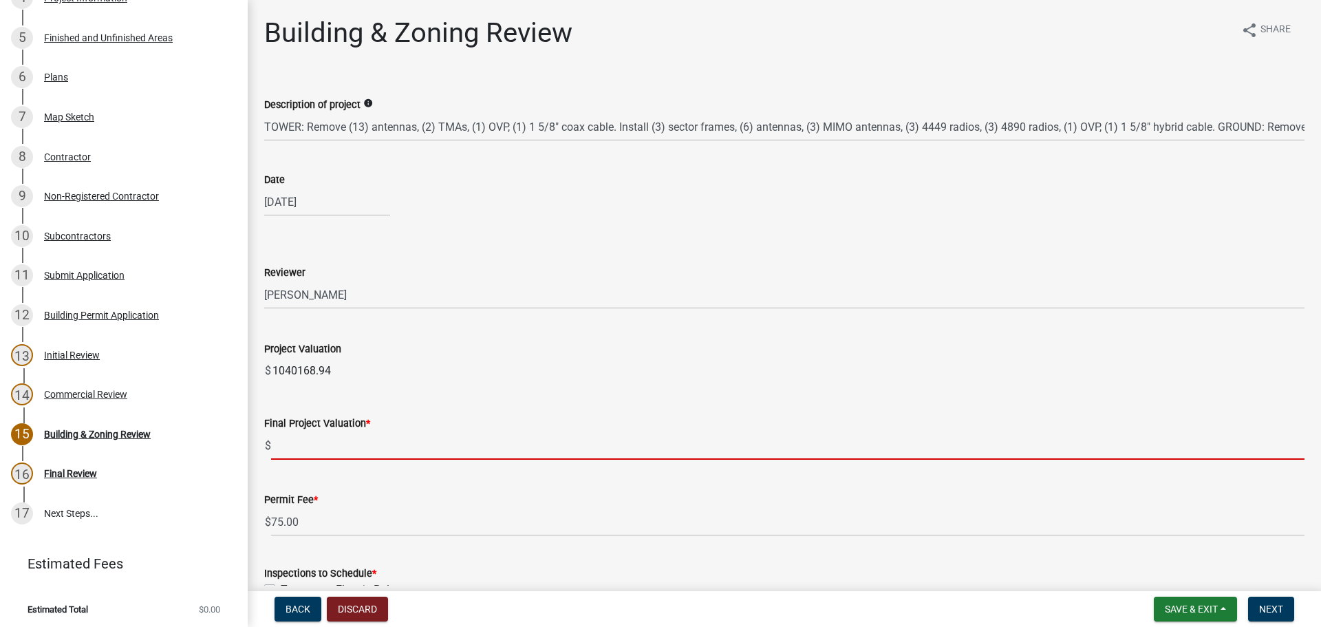
click at [444, 444] on input "text" at bounding box center [787, 445] width 1033 height 28
paste input "1,040,168.94"
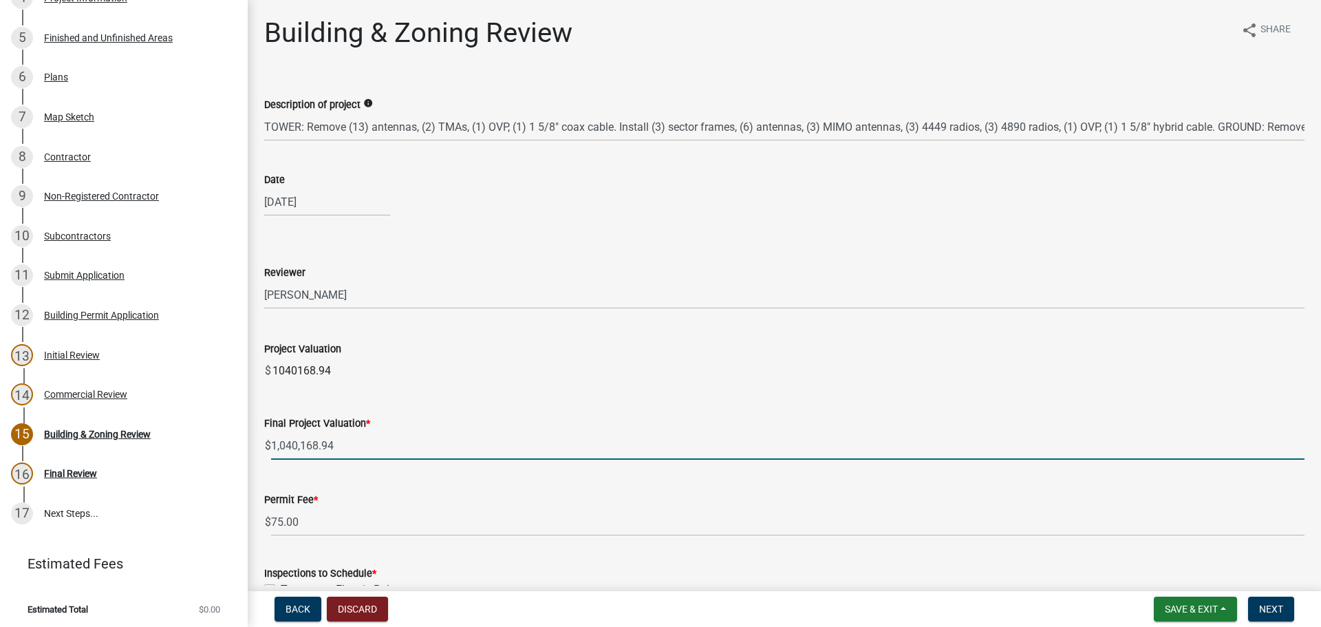
type input "1040168.94"
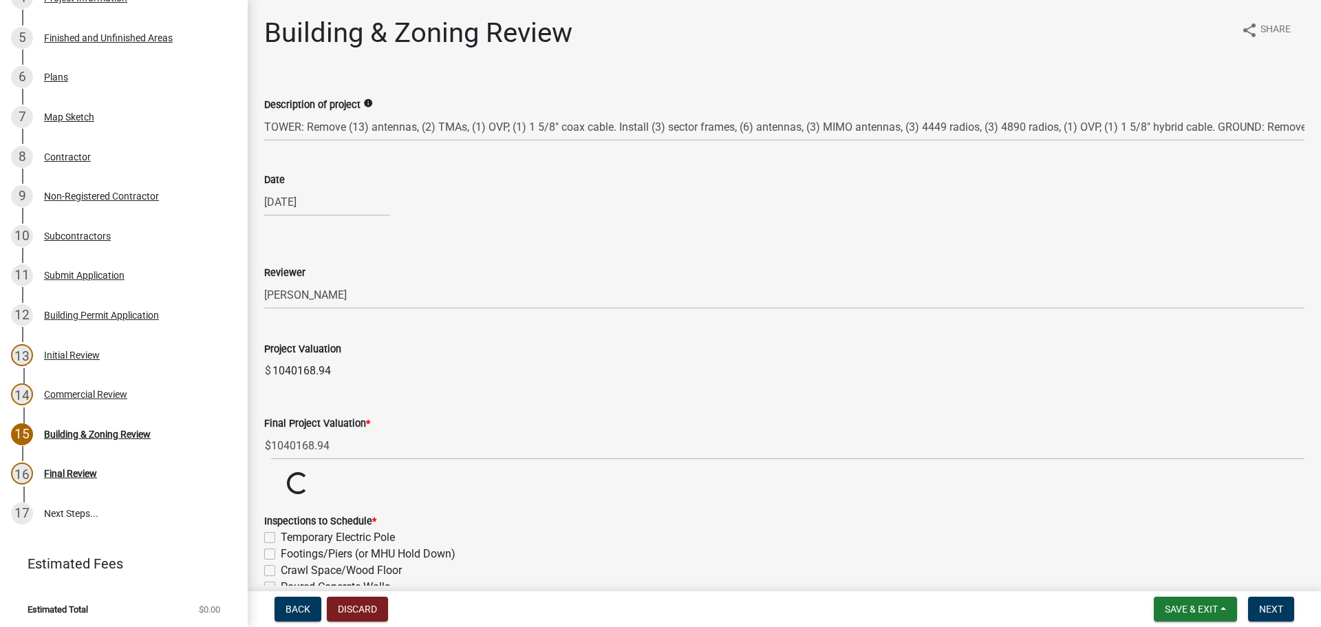
click at [601, 380] on input "1040168.94" at bounding box center [787, 371] width 1033 height 28
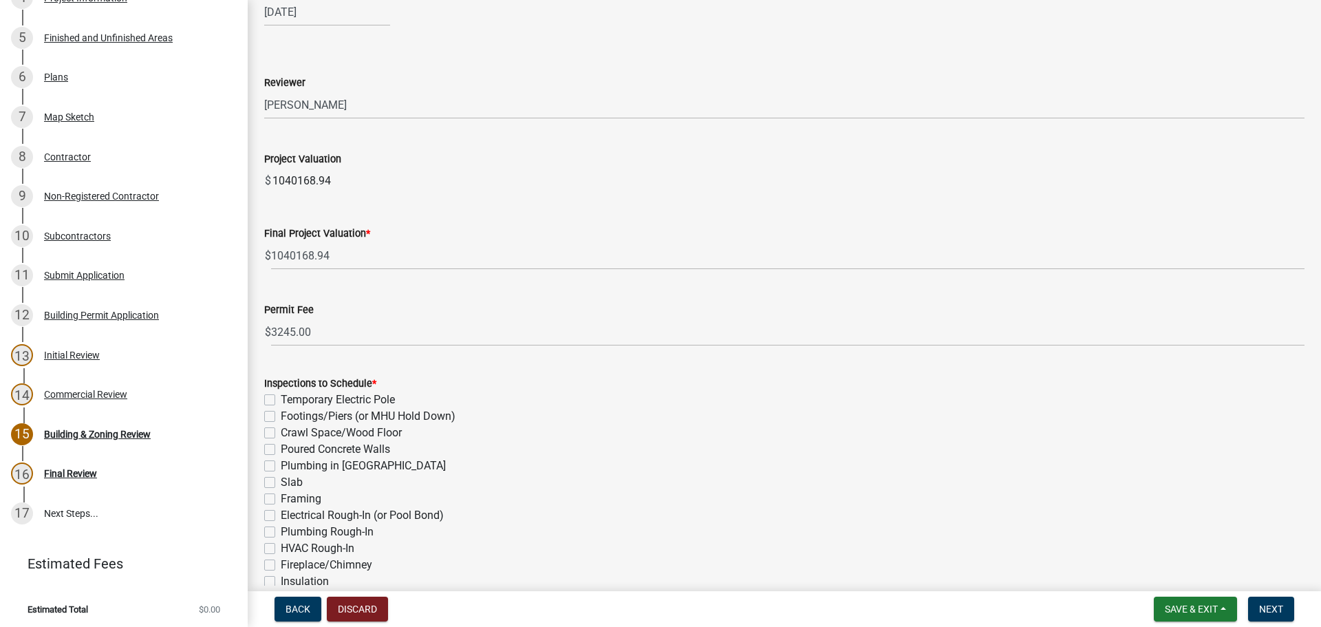
scroll to position [206, 0]
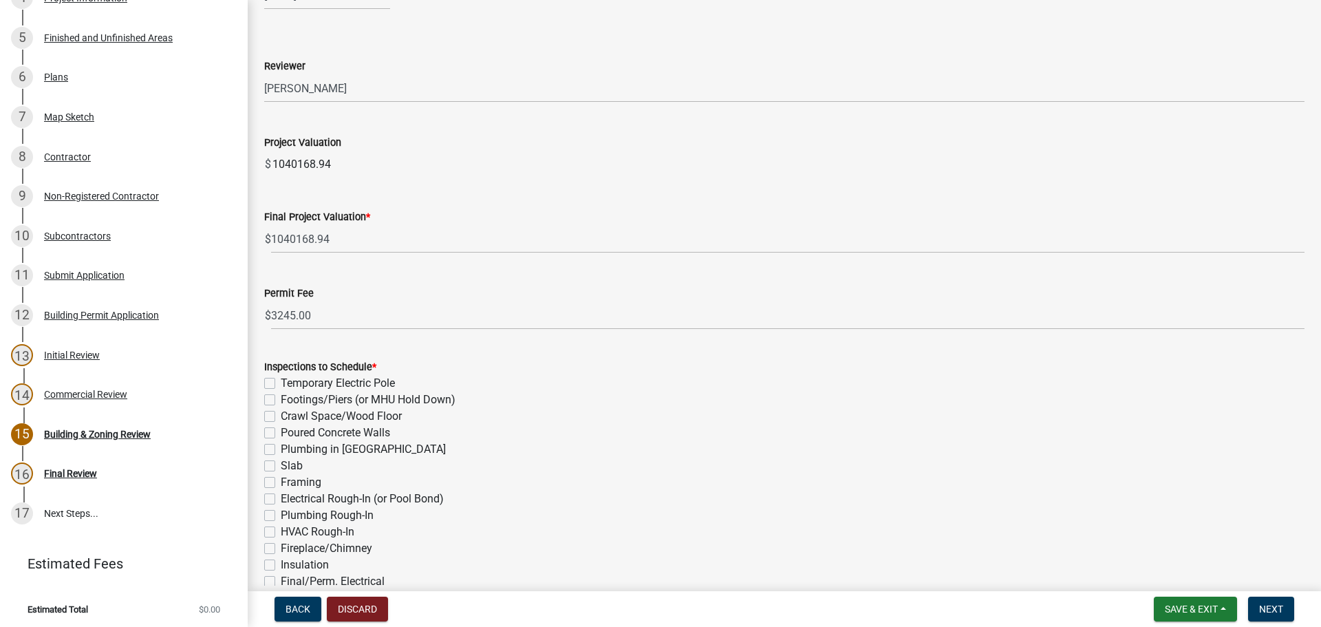
click at [700, 433] on div "Poured Concrete Walls" at bounding box center [784, 433] width 1040 height 17
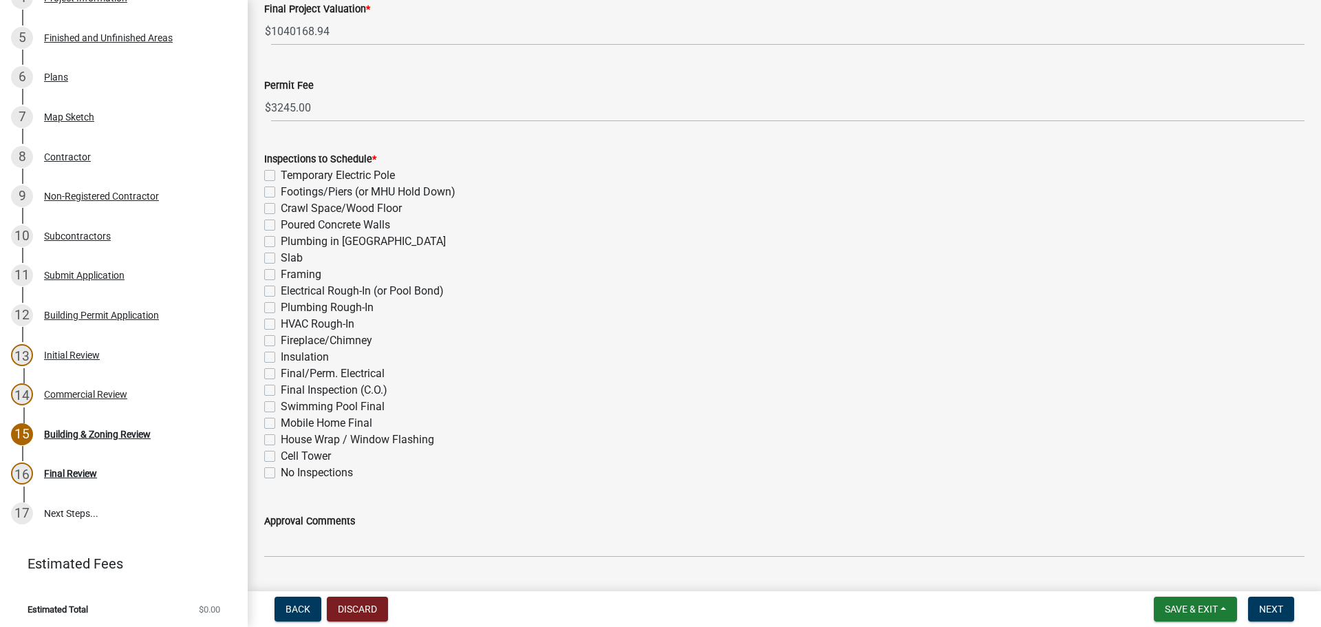
scroll to position [451, 0]
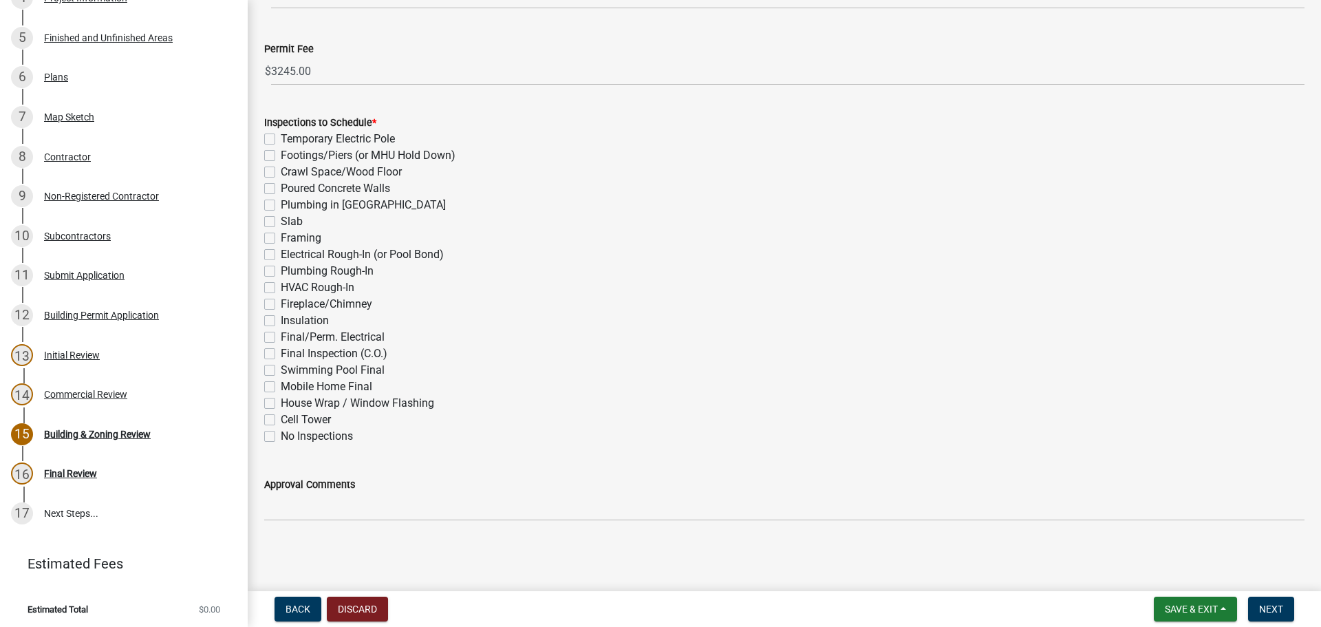
click at [314, 416] on label "Cell Tower" at bounding box center [306, 419] width 50 height 17
click at [290, 416] on input "Cell Tower" at bounding box center [285, 415] width 9 height 9
checkbox input "true"
checkbox input "false"
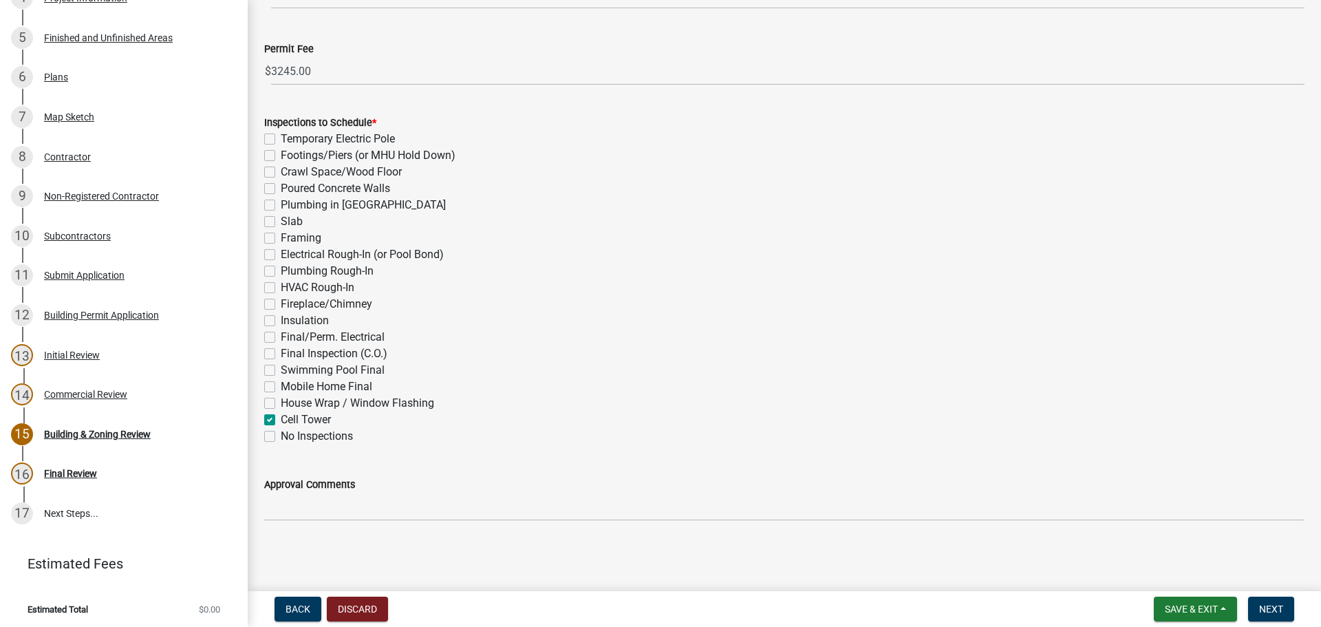
checkbox input "false"
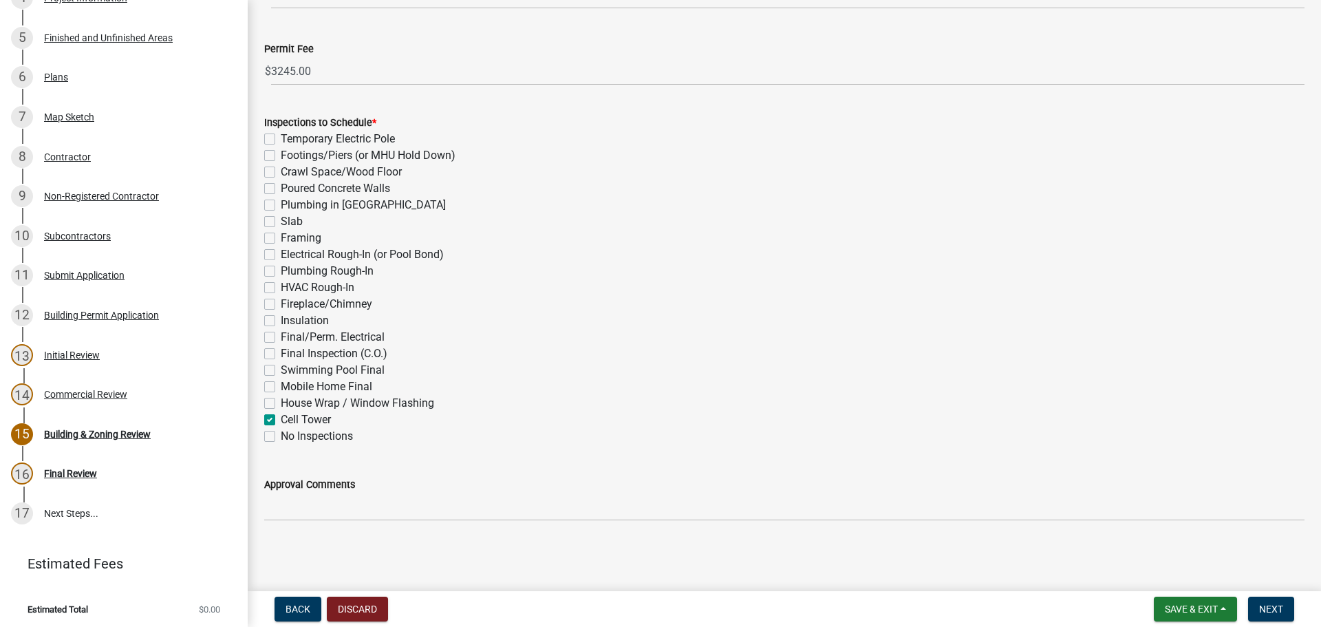
checkbox input "false"
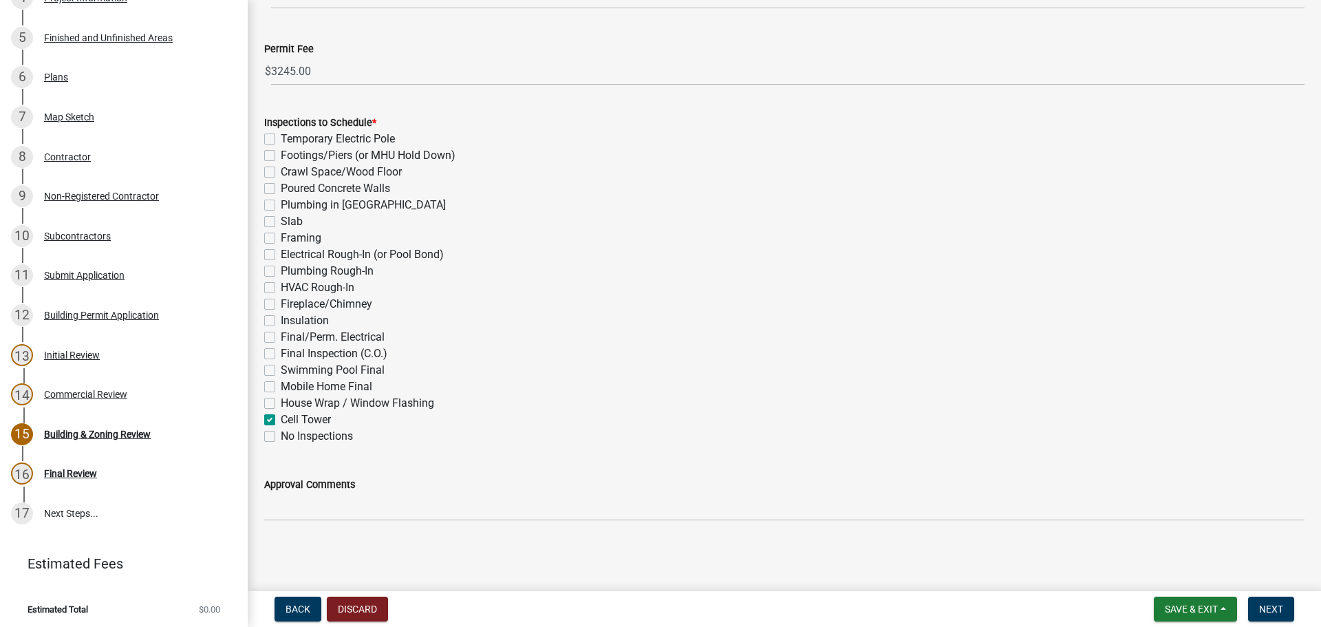
checkbox input "false"
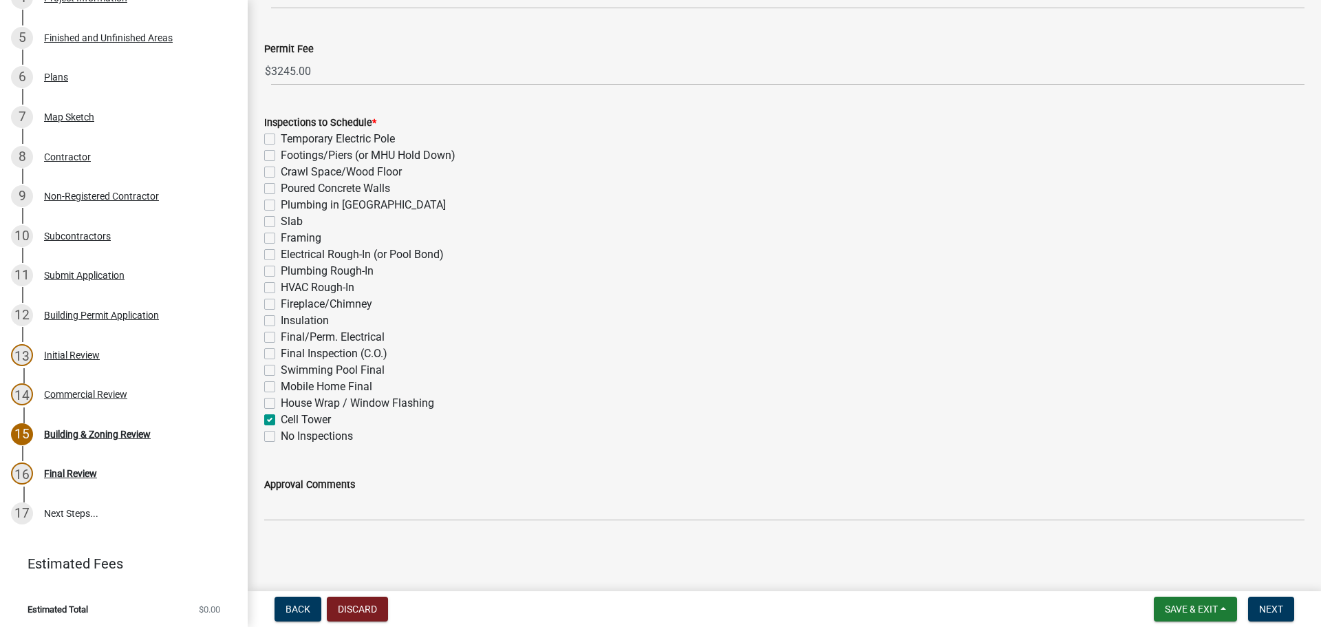
checkbox input "true"
checkbox input "false"
click at [779, 286] on div "HVAC Rough-In" at bounding box center [784, 287] width 1040 height 17
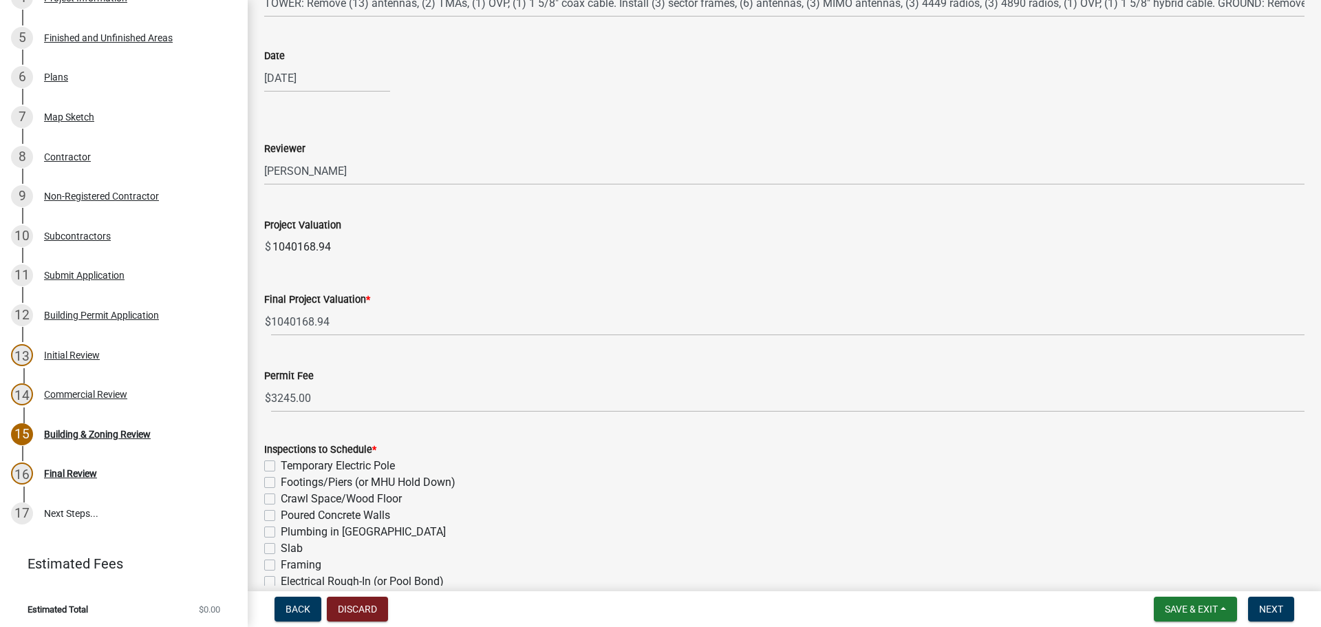
scroll to position [107, 0]
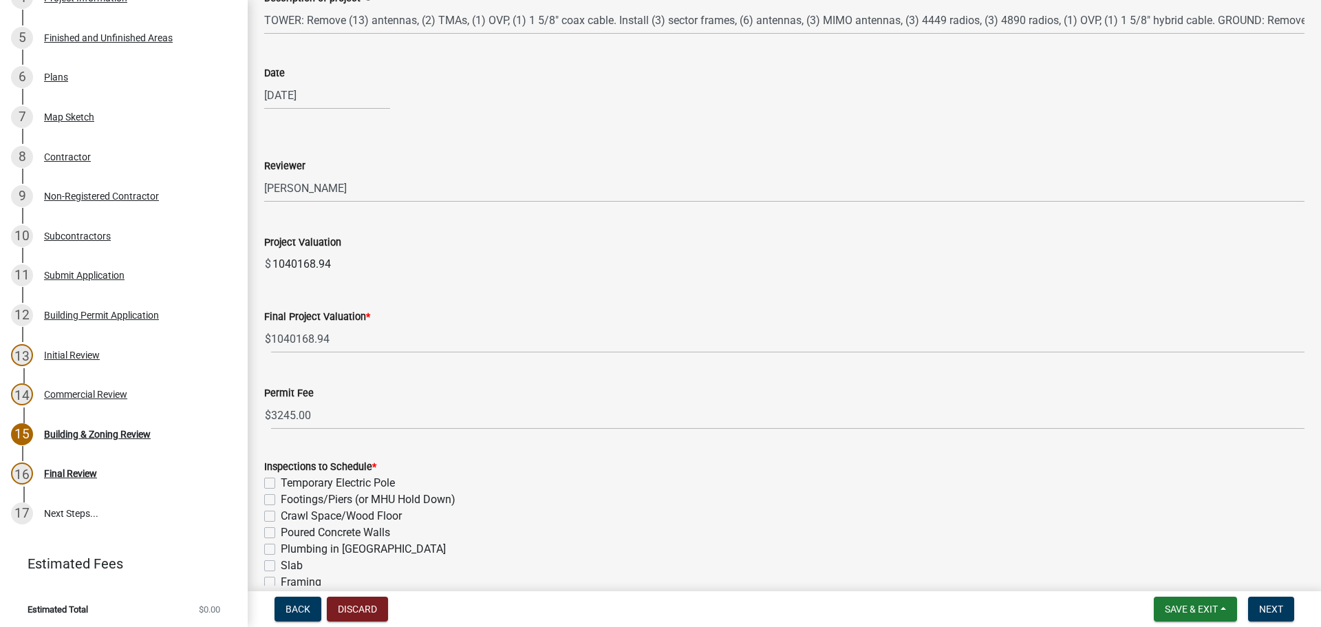
click at [978, 508] on div "Crawl Space/Wood Floor" at bounding box center [784, 516] width 1040 height 17
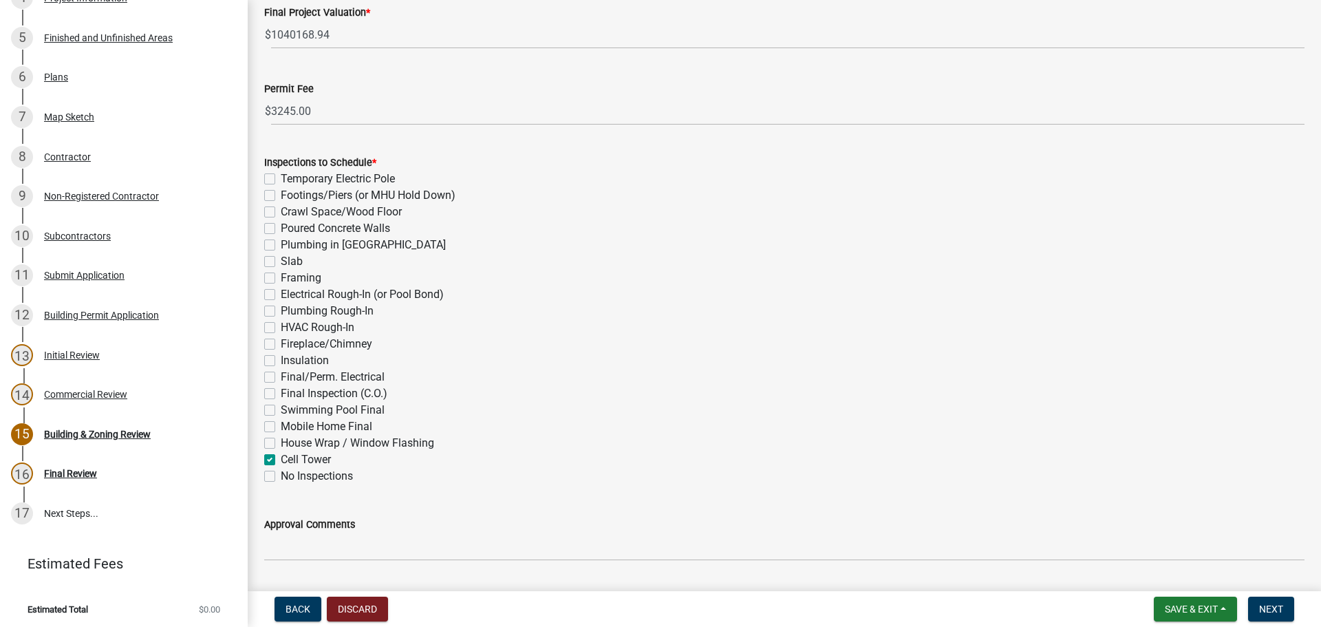
scroll to position [451, 0]
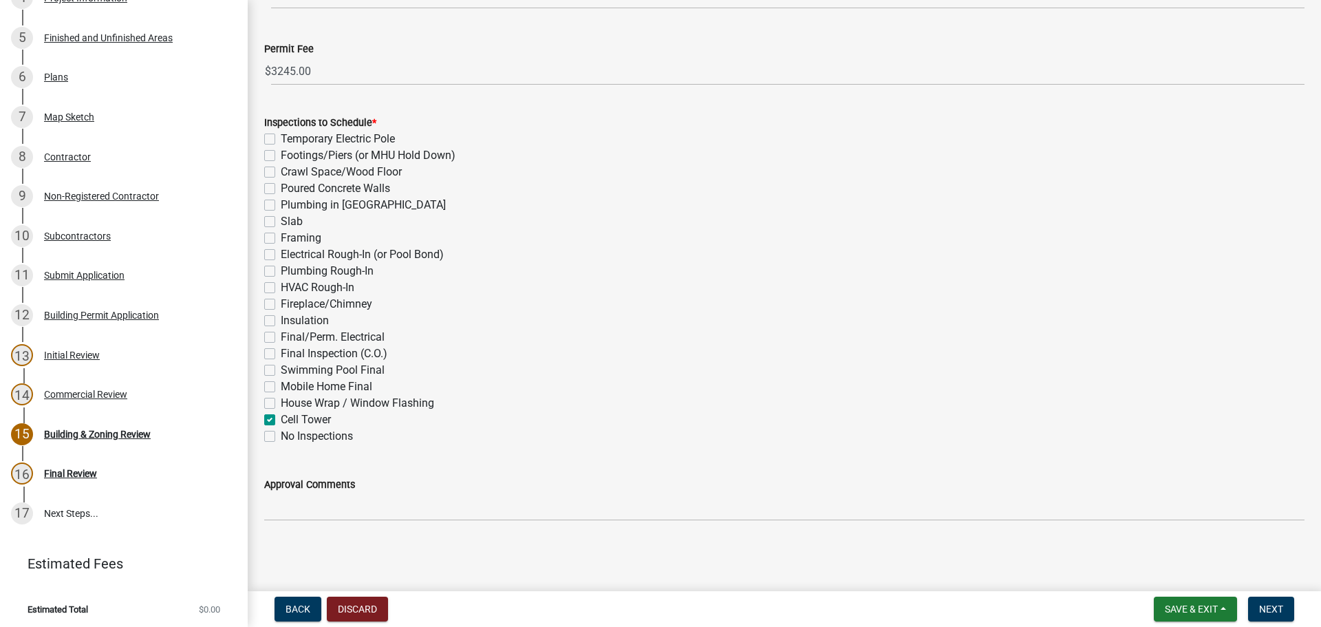
click at [932, 547] on main "Building & Zoning Review share Share Description of project info TOWER: Remove …" at bounding box center [784, 293] width 1073 height 586
click at [1119, 564] on main "Building & Zoning Review share Share Description of project info TOWER: Remove …" at bounding box center [784, 293] width 1073 height 586
click at [1269, 602] on button "Next" at bounding box center [1271, 609] width 46 height 25
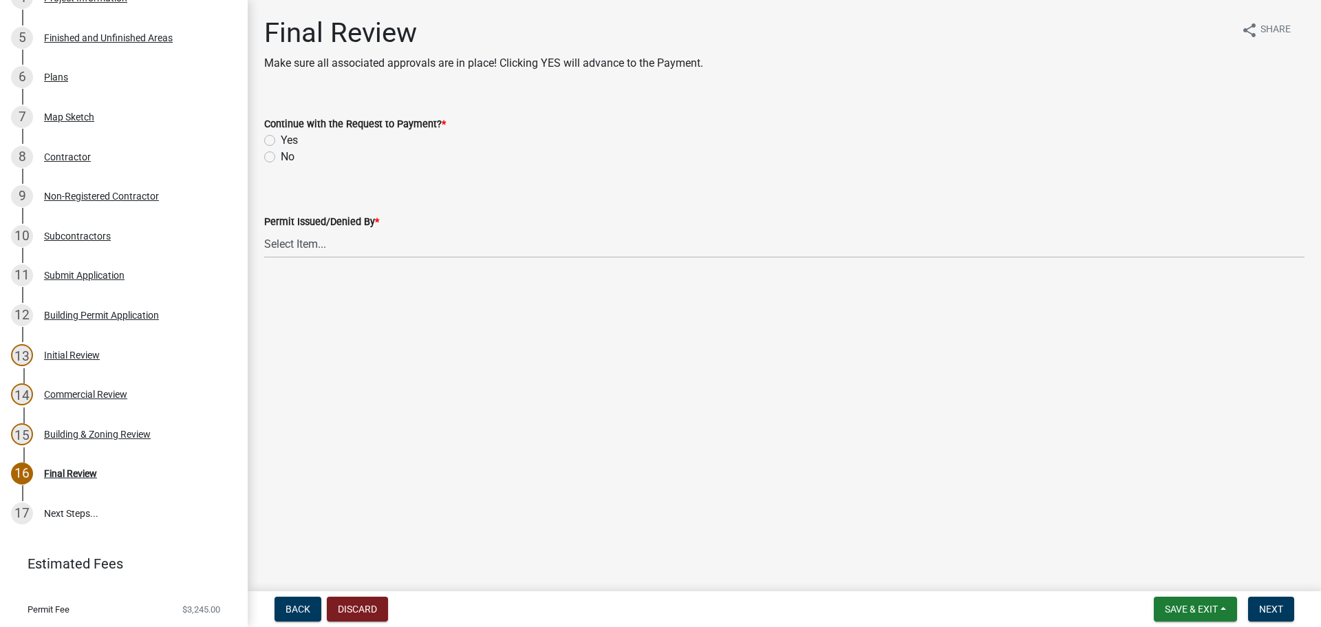
click at [292, 140] on label "Yes" at bounding box center [289, 140] width 17 height 17
click at [290, 140] on input "Yes" at bounding box center [285, 136] width 9 height 9
radio input "true"
click at [314, 246] on select "Select Item... Ruth West William Huff Douglas Richardson Phillip Wesley Jenny P…" at bounding box center [784, 244] width 1040 height 28
click at [264, 230] on select "Select Item... Ruth West William Huff Douglas Richardson Phillip Wesley Jenny P…" at bounding box center [784, 244] width 1040 height 28
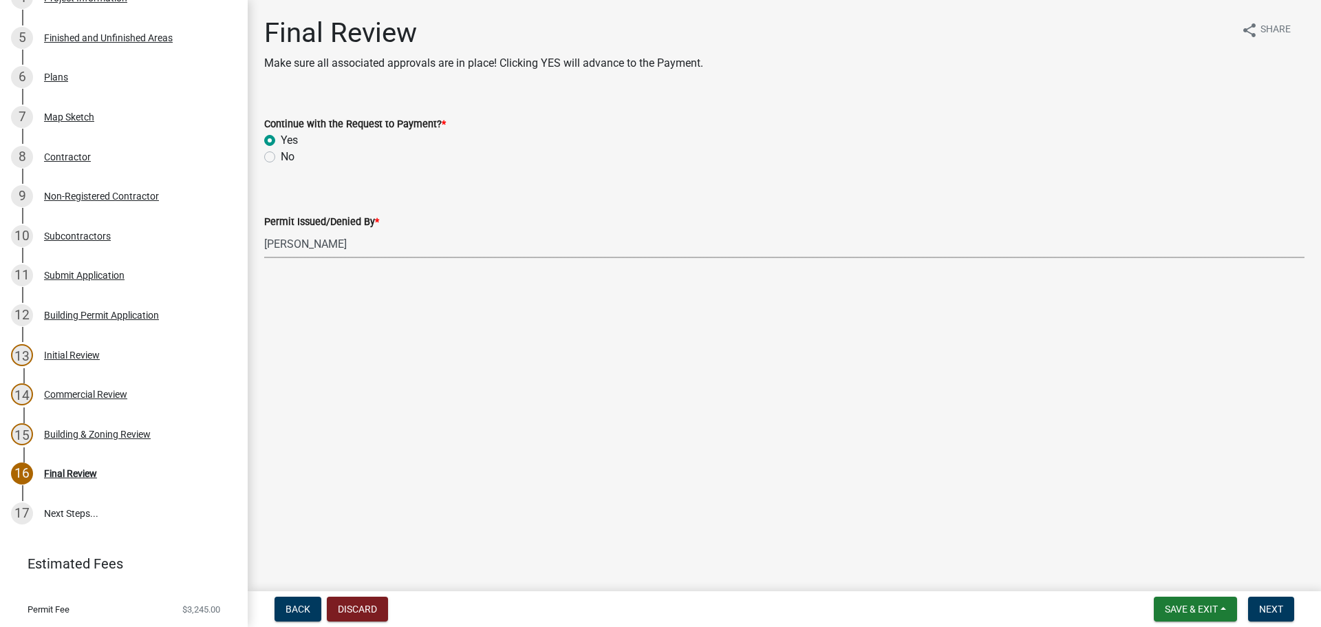
select select "ec505496-d33f-4aef-bd44-cae1c99a7413"
click at [630, 457] on main "Final Review Make sure all associated approvals are in place! Clicking YES will…" at bounding box center [784, 293] width 1073 height 586
click at [1052, 463] on main "Final Review Make sure all associated approvals are in place! Clicking YES will…" at bounding box center [784, 293] width 1073 height 586
click at [1279, 598] on button "Next" at bounding box center [1271, 609] width 46 height 25
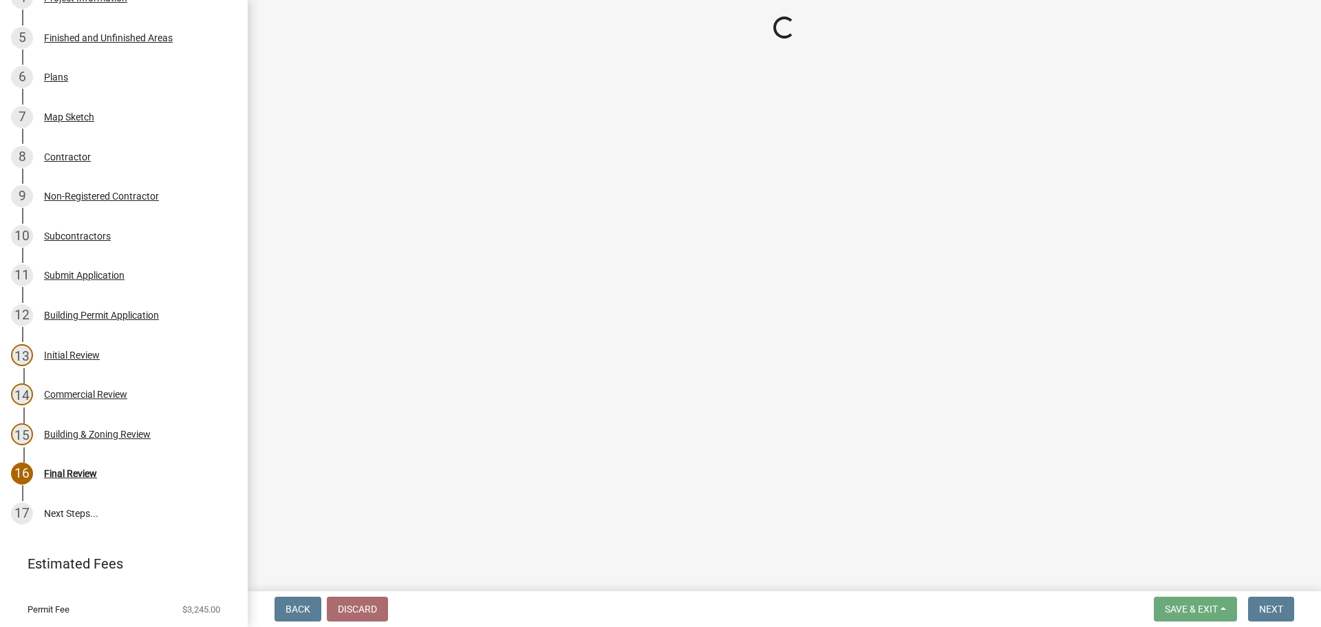
select select "3: 3"
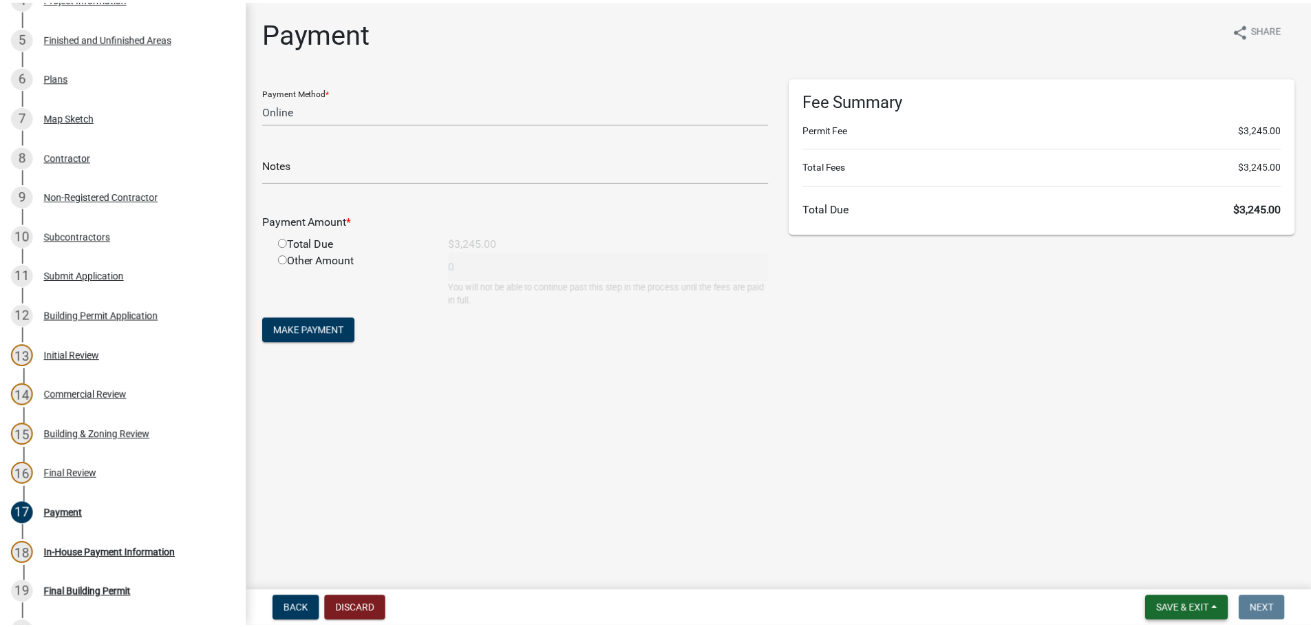
scroll to position [612, 0]
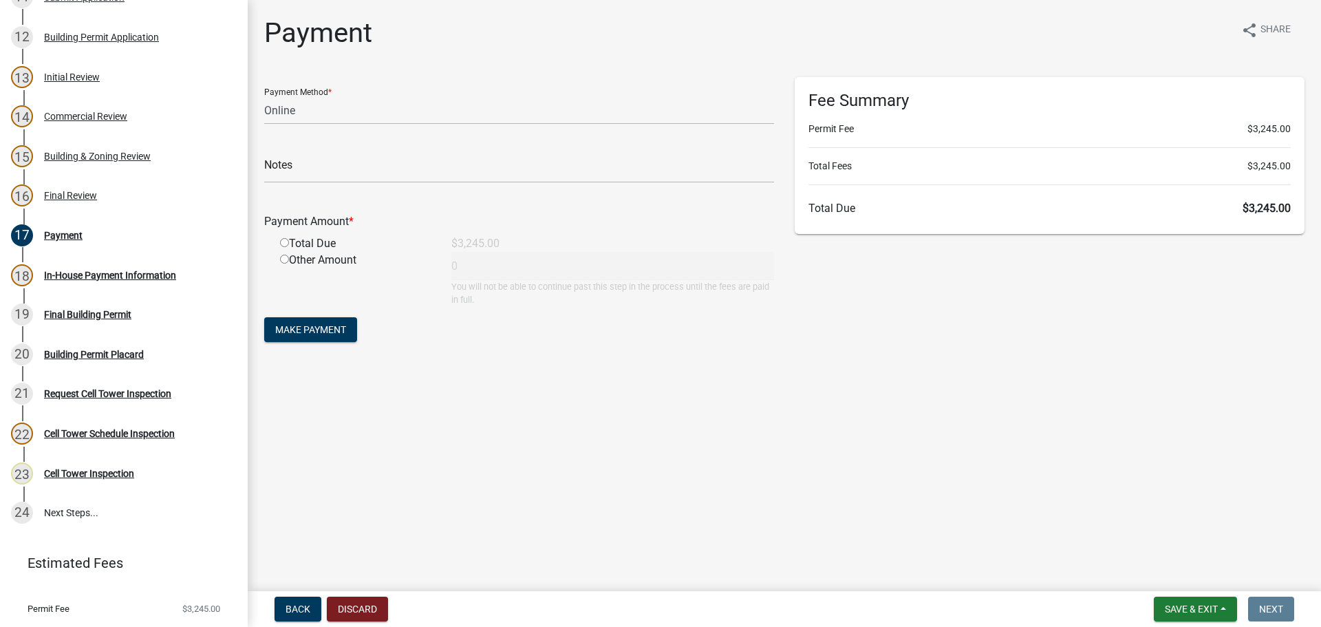
click at [598, 447] on main "Payment share Share Payment Method * Credit Card POS Check Cash Online Notes Pa…" at bounding box center [784, 293] width 1073 height 586
click at [1211, 605] on span "Save & Exit" at bounding box center [1191, 608] width 53 height 11
click at [1188, 571] on button "Save & Exit" at bounding box center [1182, 573] width 110 height 33
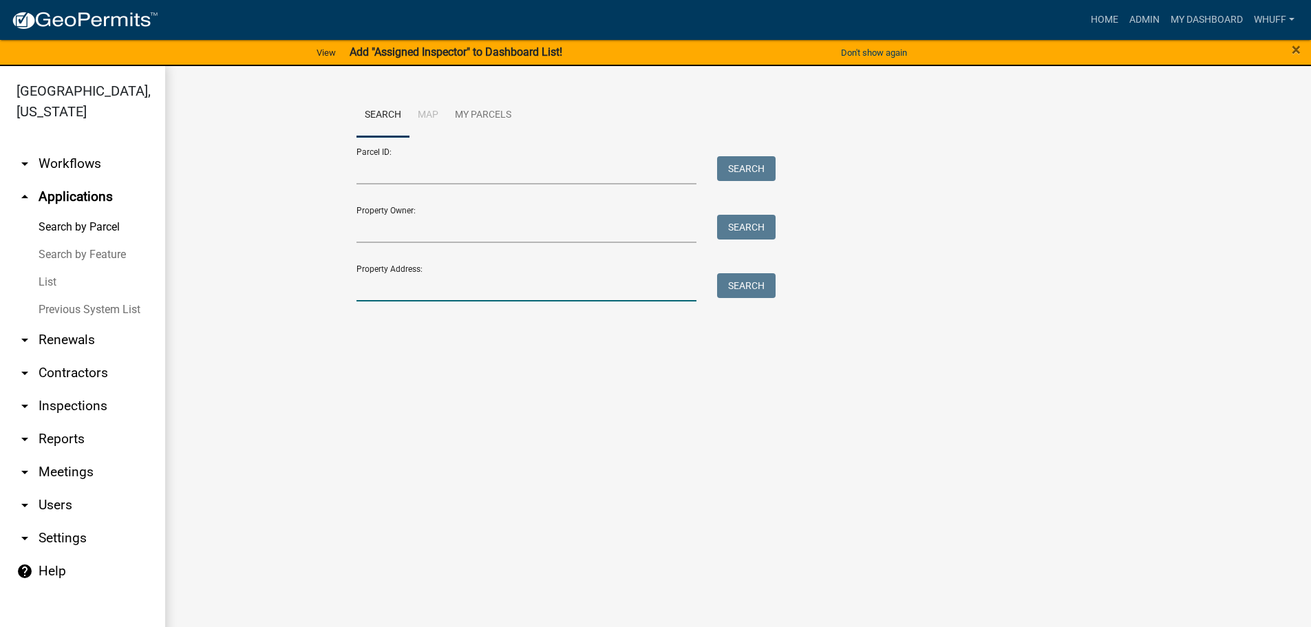
click at [442, 291] on input "Property Address:" at bounding box center [526, 287] width 341 height 28
type input "846 A Corinth"
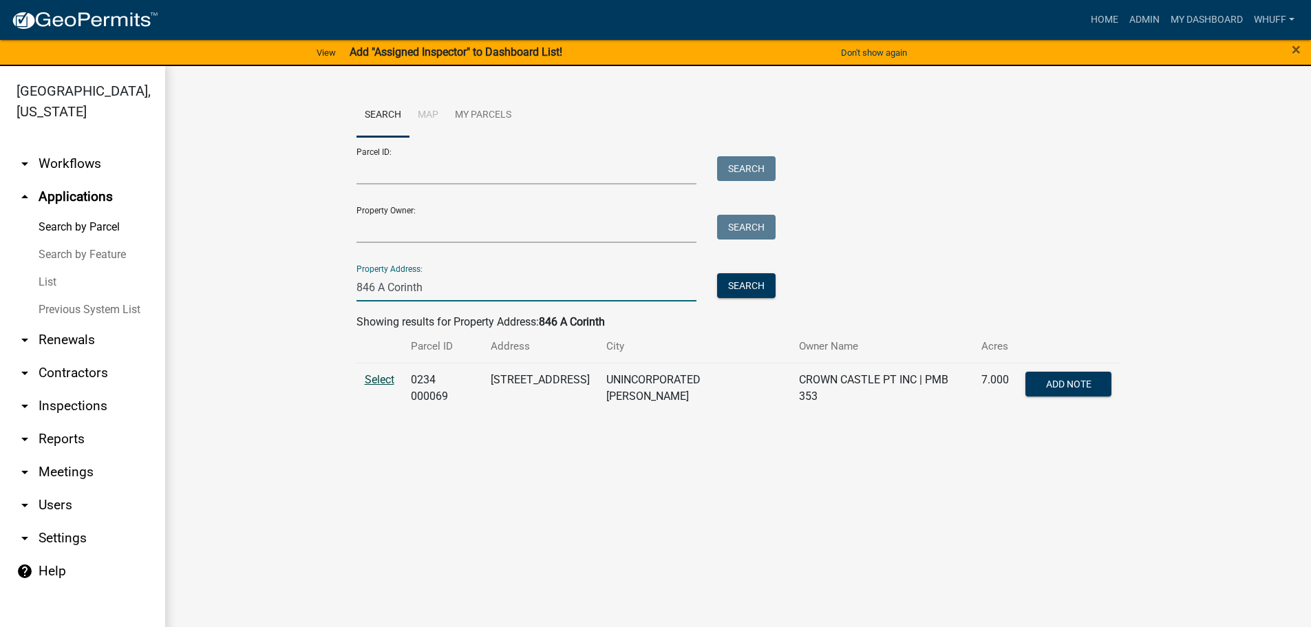
click at [374, 380] on span "Select" at bounding box center [380, 379] width 30 height 13
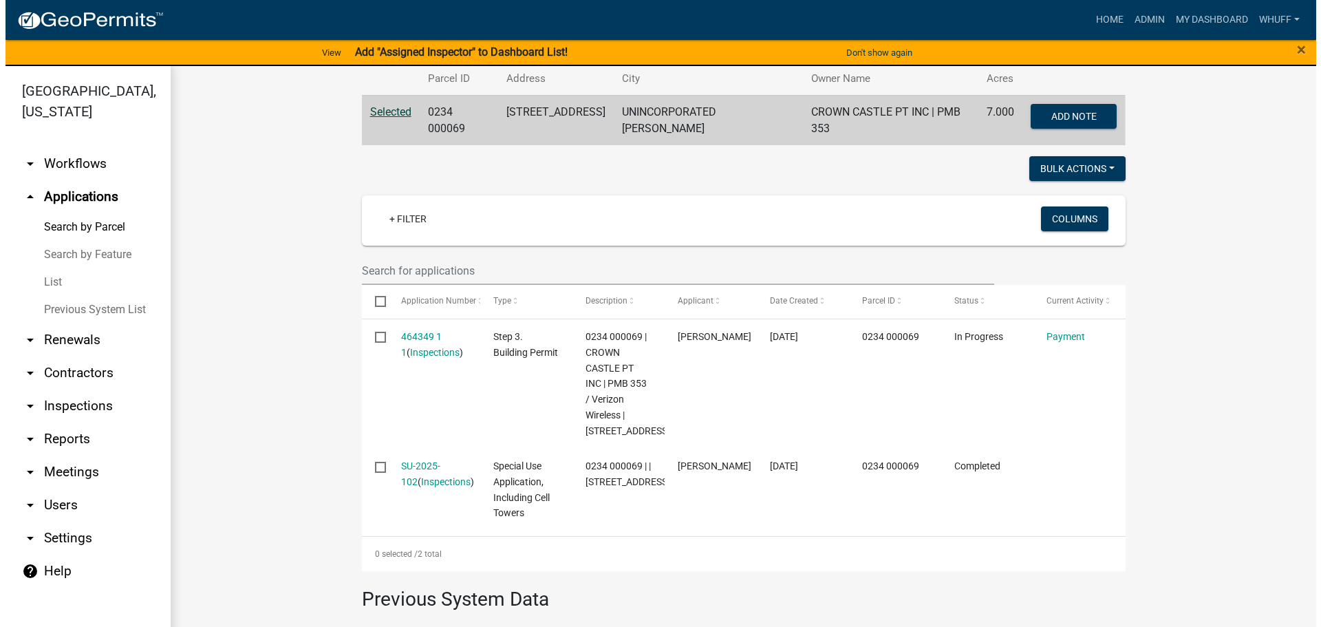
scroll to position [275, 0]
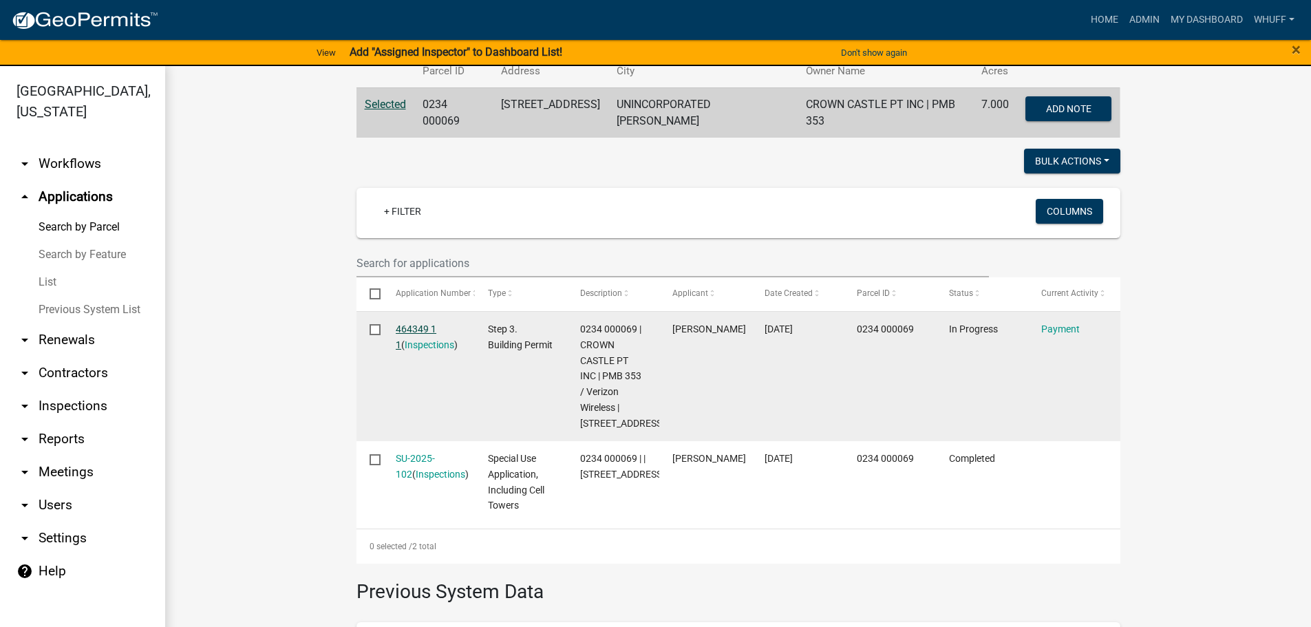
click at [397, 324] on link "464349 1 1" at bounding box center [416, 336] width 41 height 27
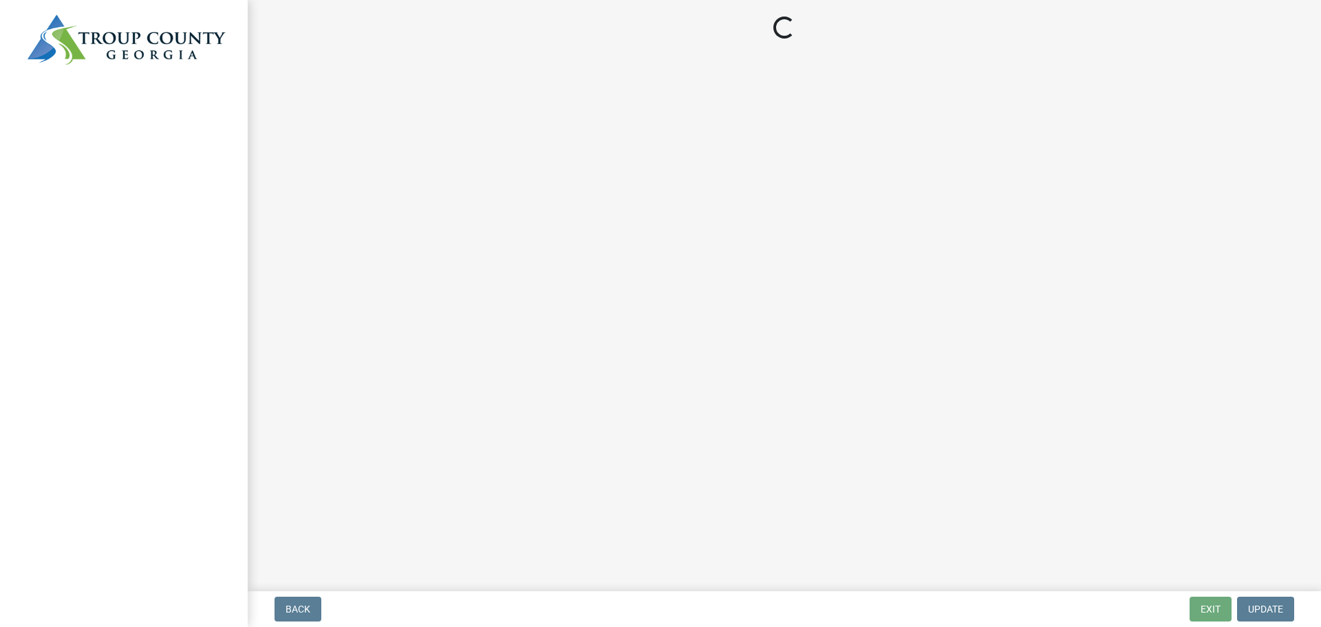
select select "3: 3"
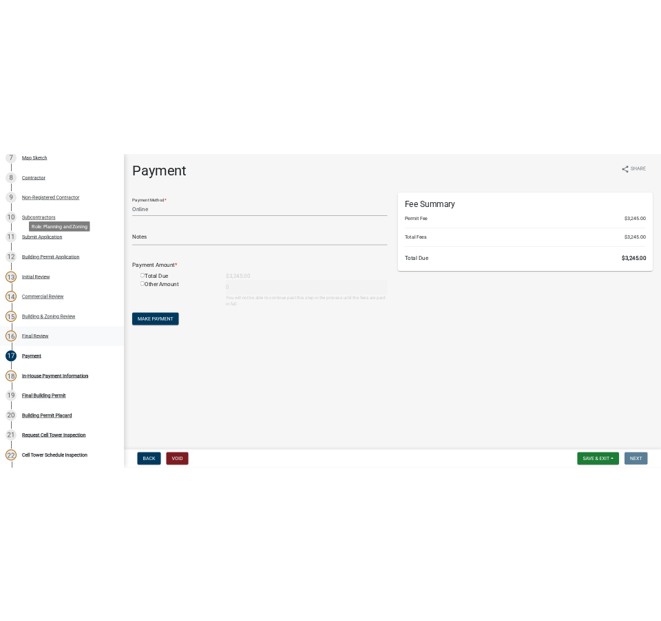
scroll to position [436, 0]
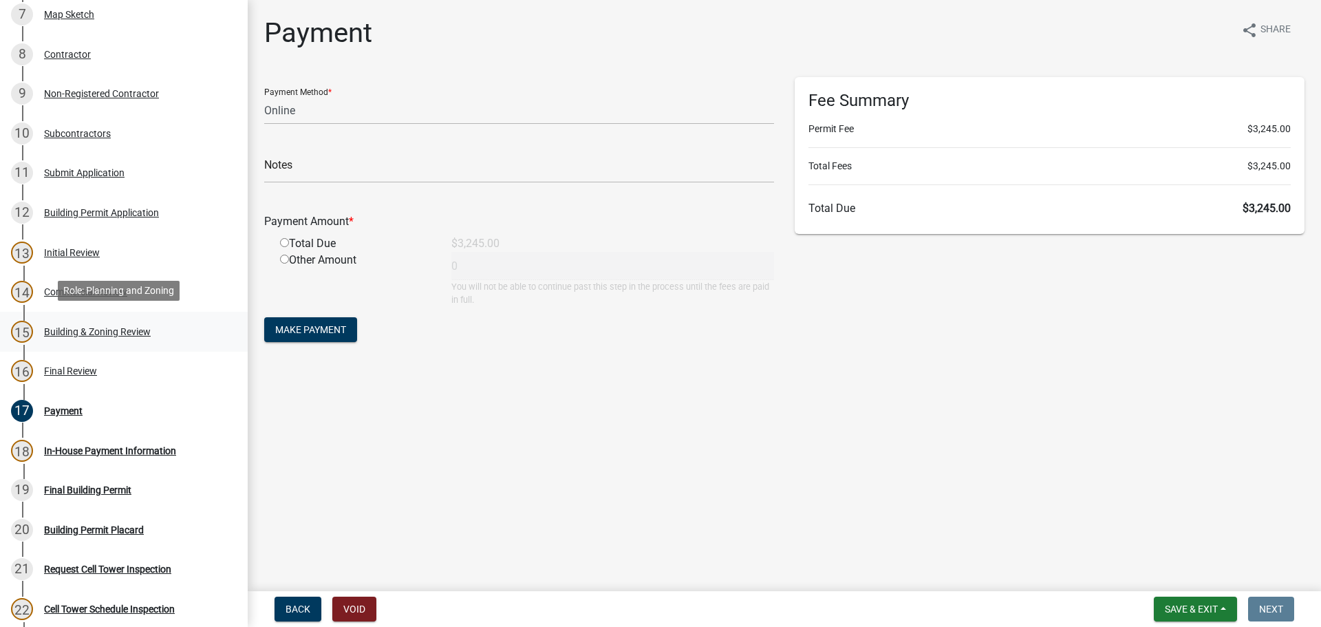
click at [90, 332] on div "Building & Zoning Review" at bounding box center [97, 332] width 107 height 10
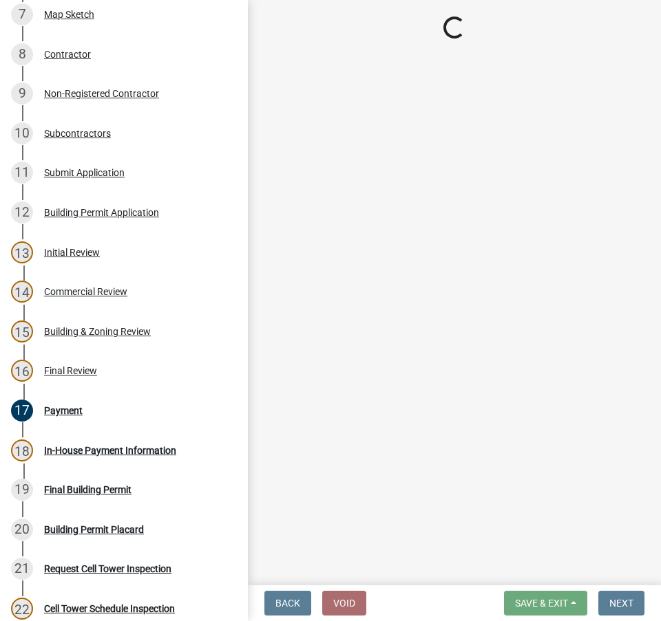
select select "ec505496-d33f-4aef-bd44-cae1c99a7413"
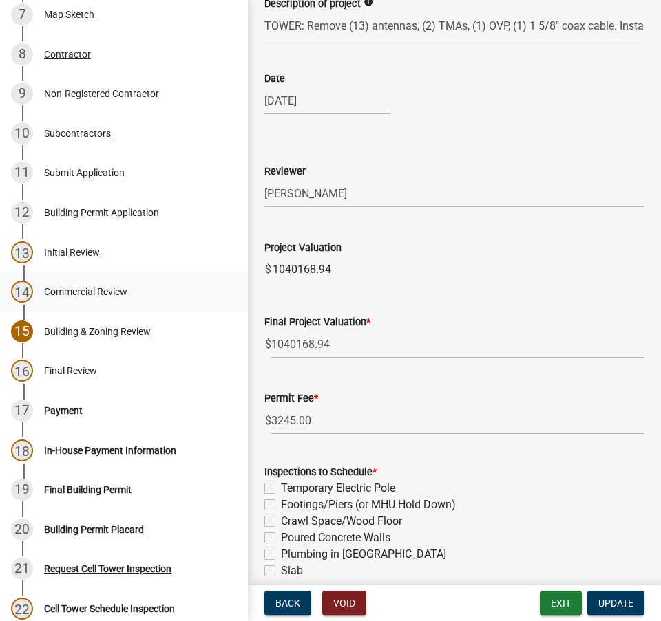
scroll to position [138, 0]
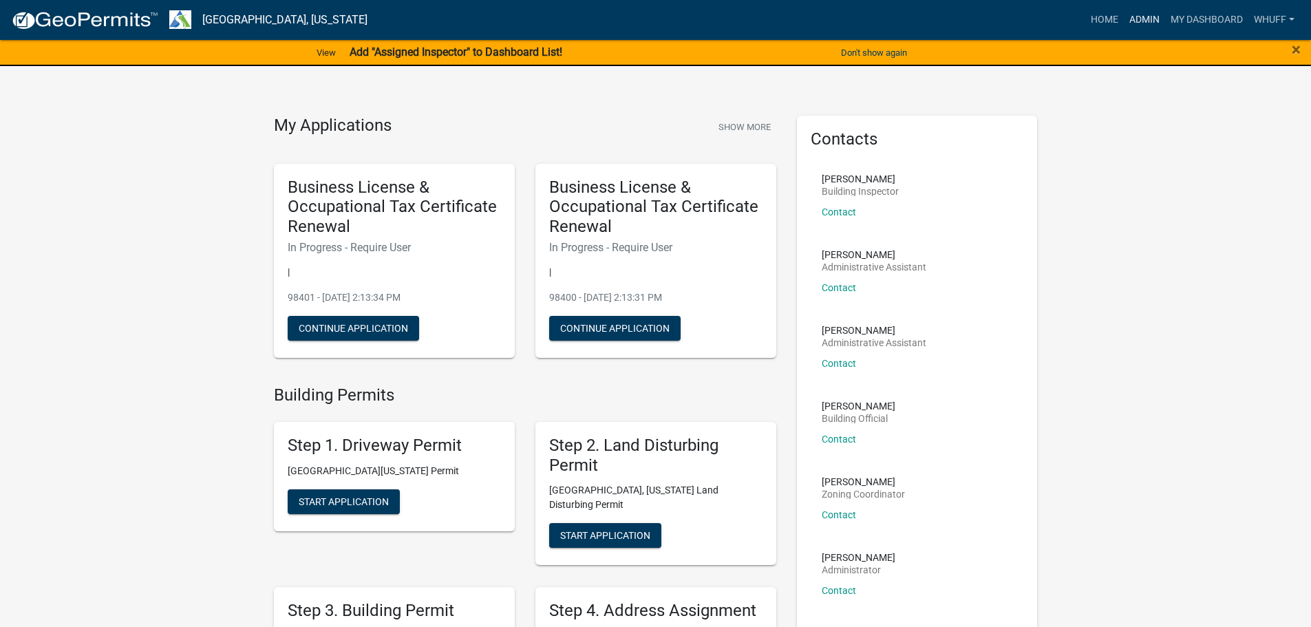
click at [1151, 18] on link "Admin" at bounding box center [1144, 20] width 41 height 26
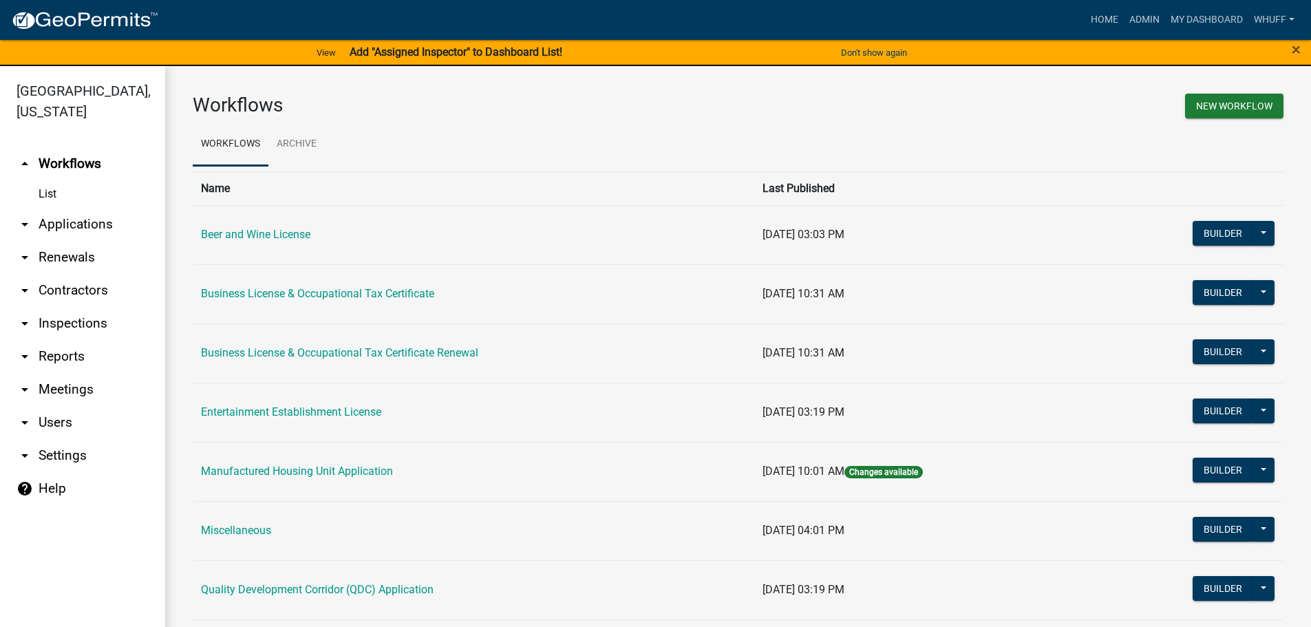
click at [85, 208] on link "arrow_drop_down Applications" at bounding box center [82, 224] width 165 height 33
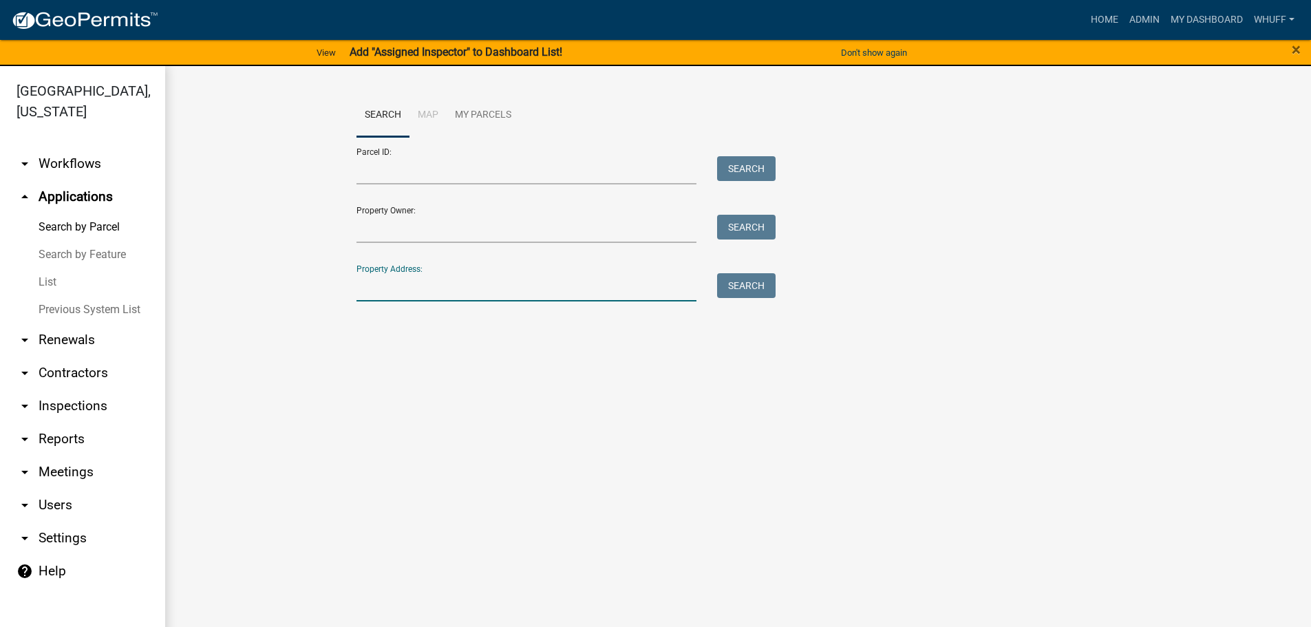
click at [415, 286] on input "Property Address:" at bounding box center [526, 287] width 341 height 28
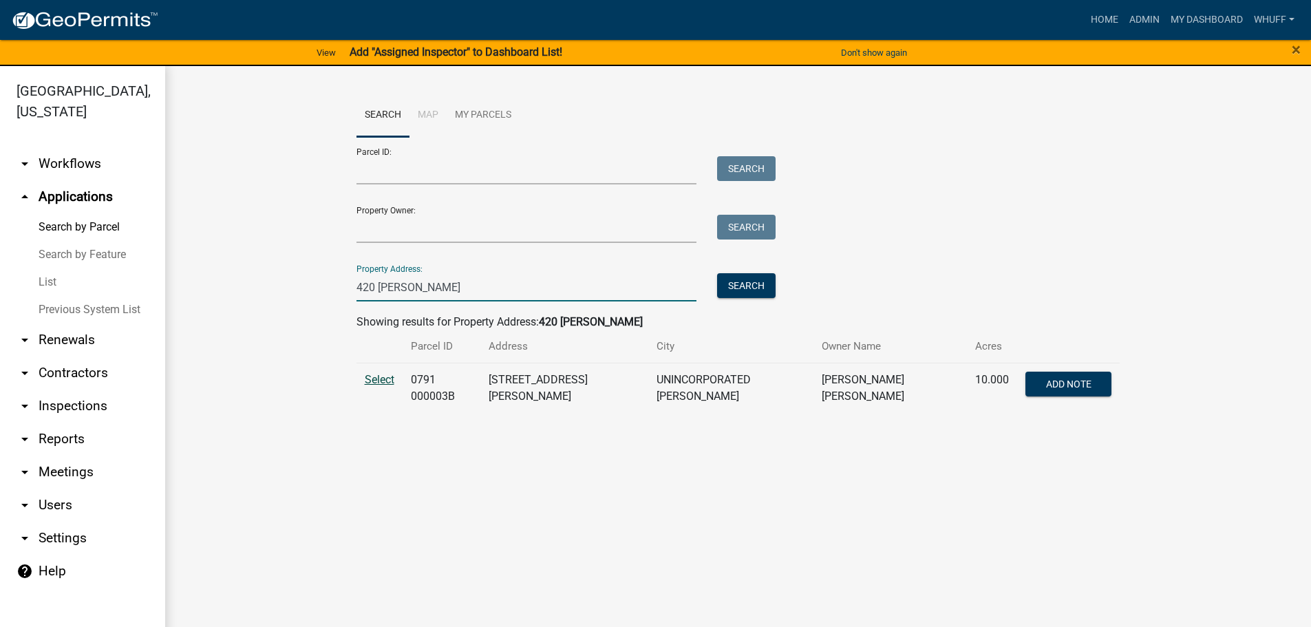
type input "420 Hudson"
click at [380, 383] on span "Select" at bounding box center [380, 379] width 30 height 13
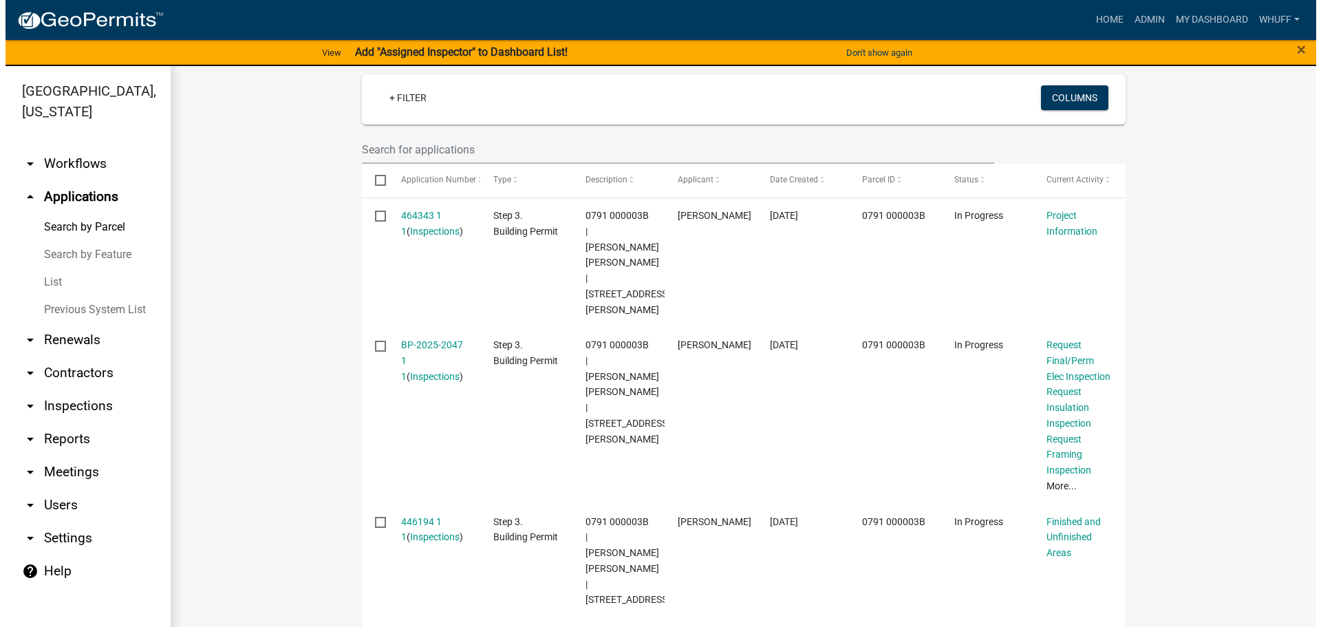
scroll to position [413, 0]
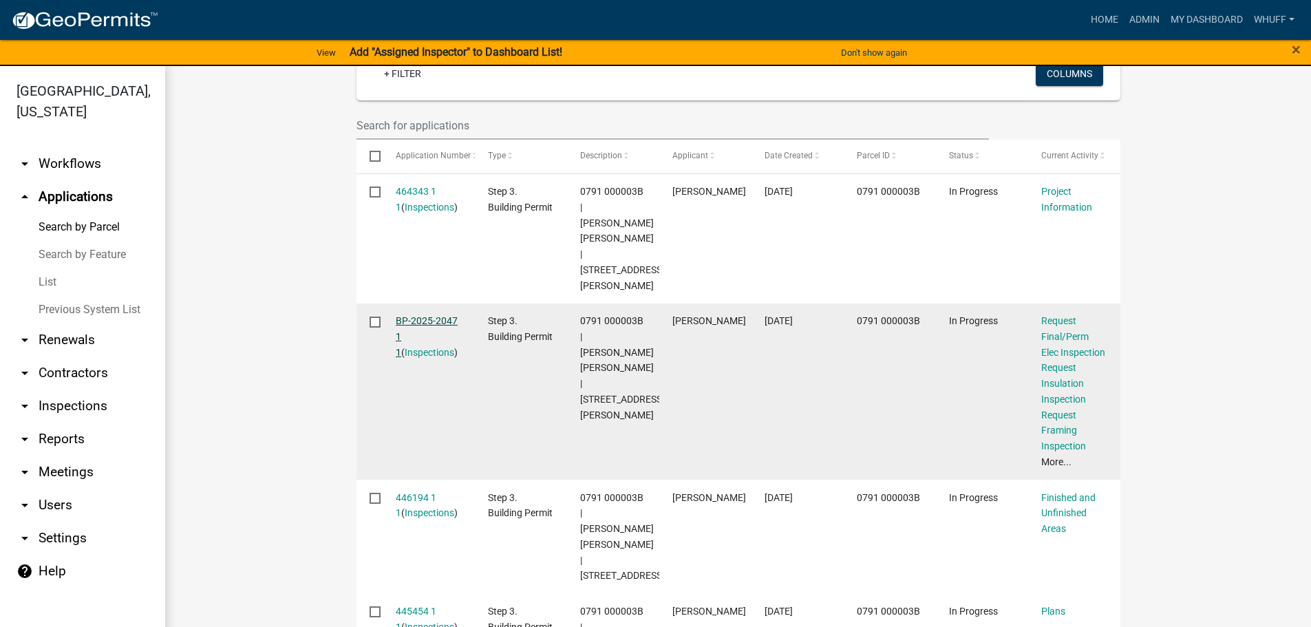
click at [423, 315] on link "BP-2025-2047 1 1" at bounding box center [427, 336] width 62 height 43
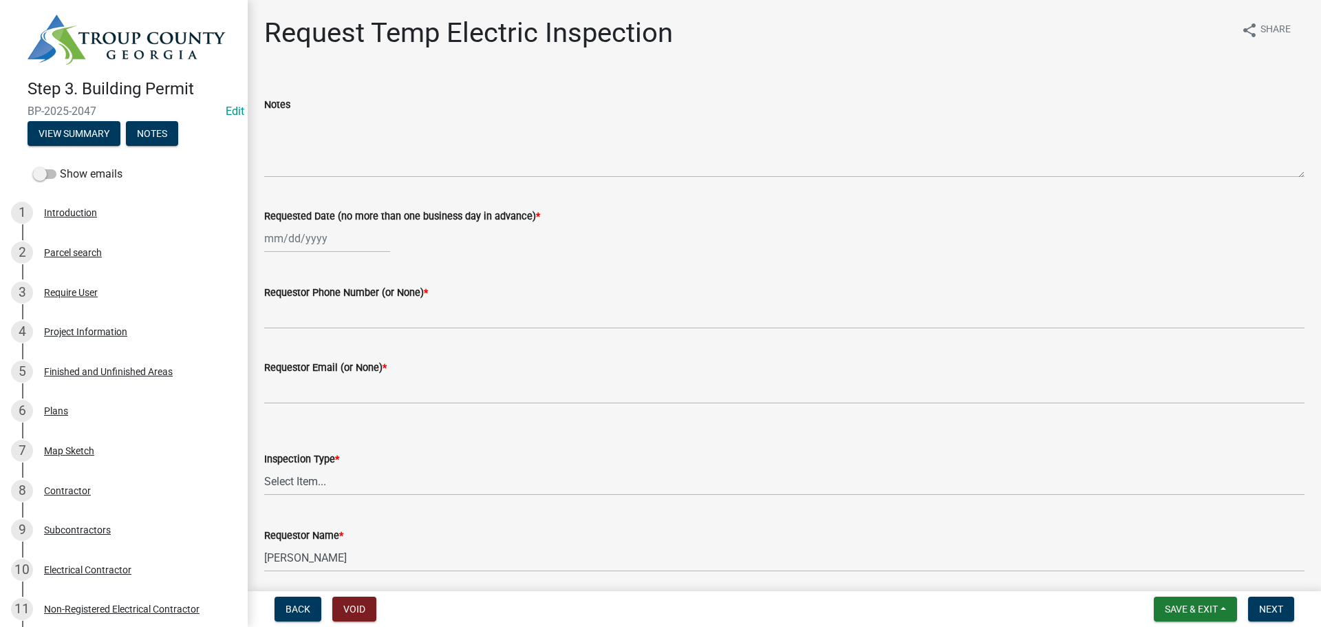
click at [287, 233] on div at bounding box center [327, 238] width 126 height 28
select select "8"
select select "2025"
click at [368, 353] on div "15" at bounding box center [366, 356] width 22 height 22
type input "[DATE]"
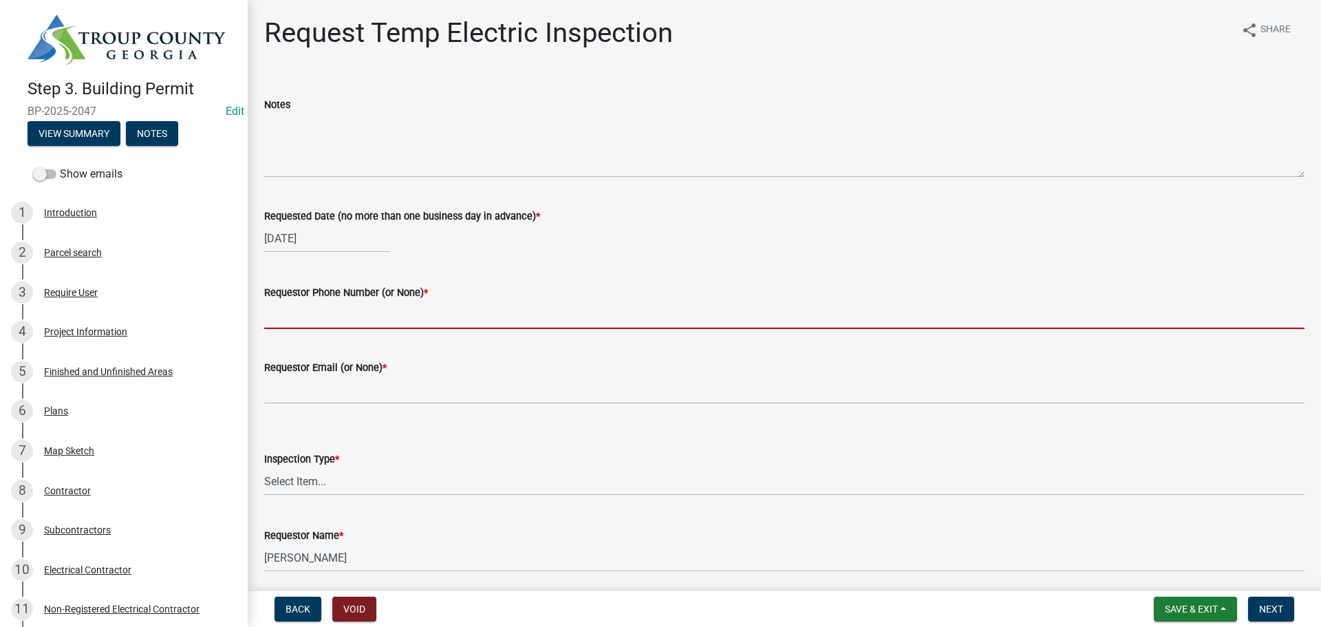
click at [382, 319] on input "Requestor Phone Number (or None) *" at bounding box center [784, 315] width 1040 height 28
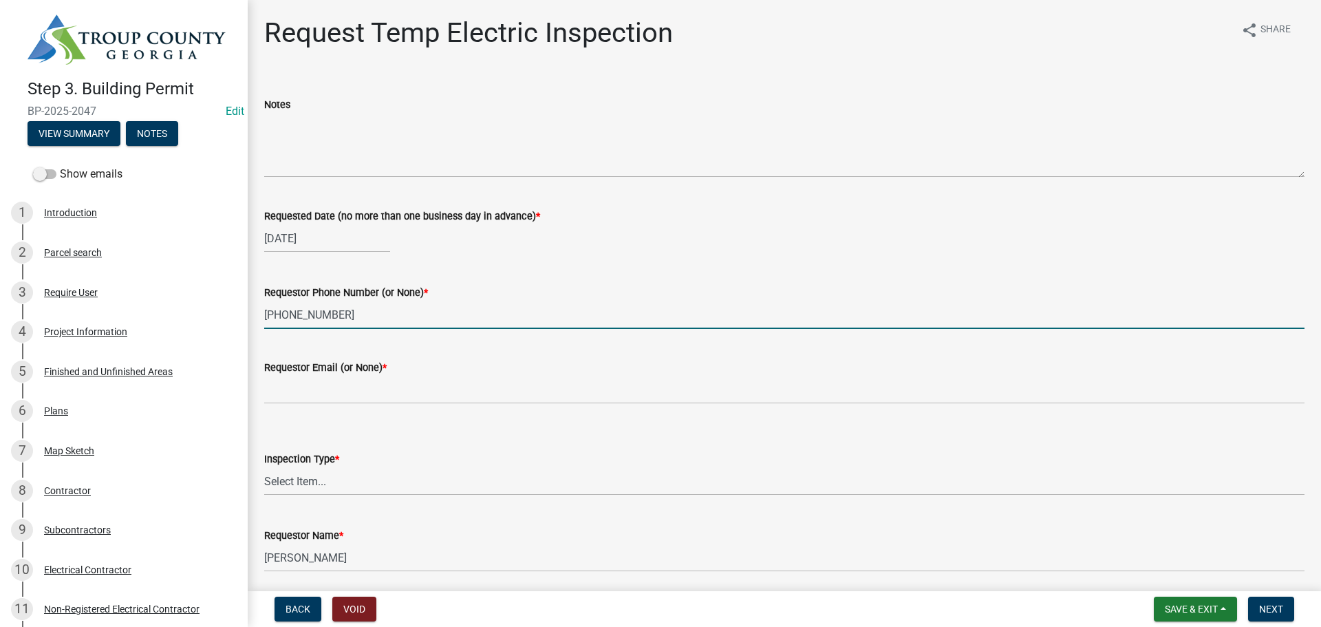
type input "706-333-507"
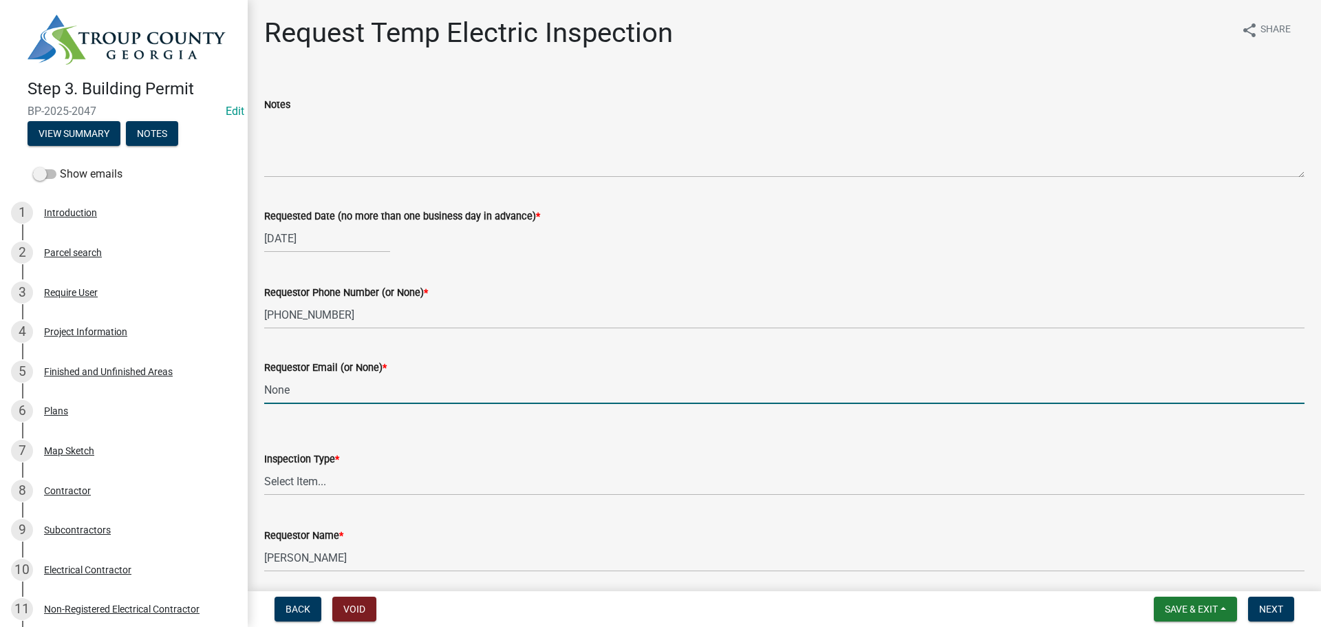
type input "None"
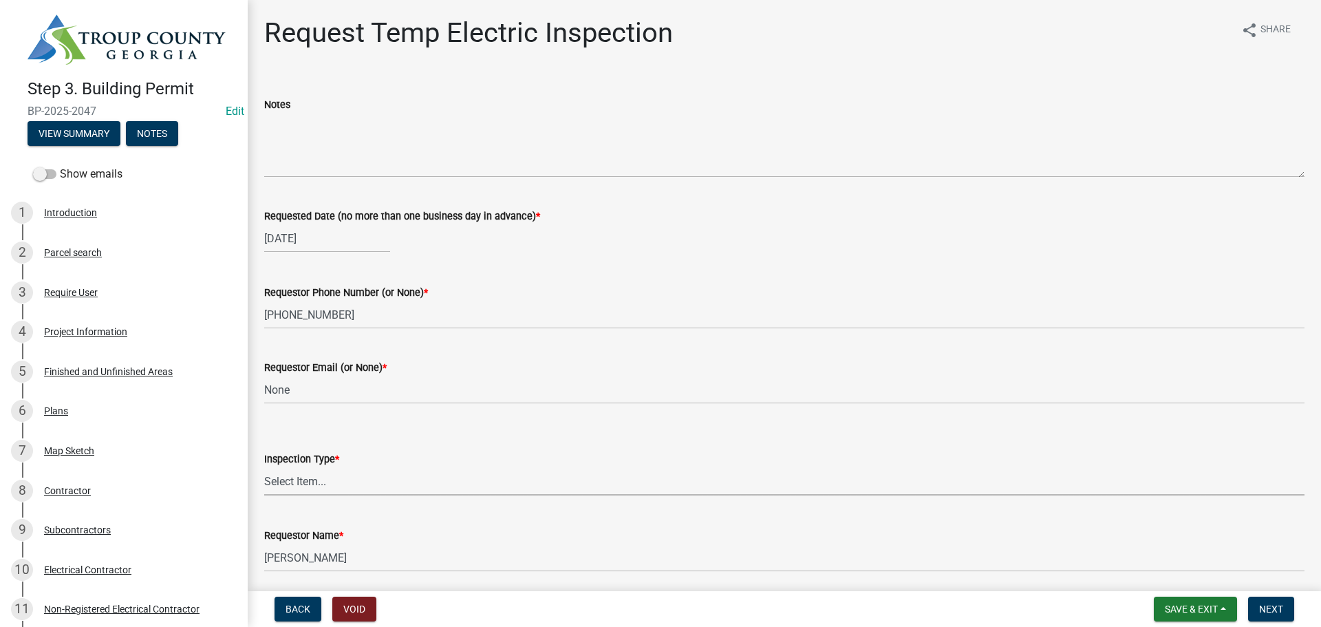
click at [310, 475] on select "Select Item... Temporary Electric Pole" at bounding box center [784, 481] width 1040 height 28
click at [264, 467] on select "Select Item... Temporary Electric Pole" at bounding box center [784, 481] width 1040 height 28
select select "37a94e4e-3e0f-49c8-a229-36fda2f22dd2"
click at [1259, 608] on span "Next" at bounding box center [1271, 608] width 24 height 11
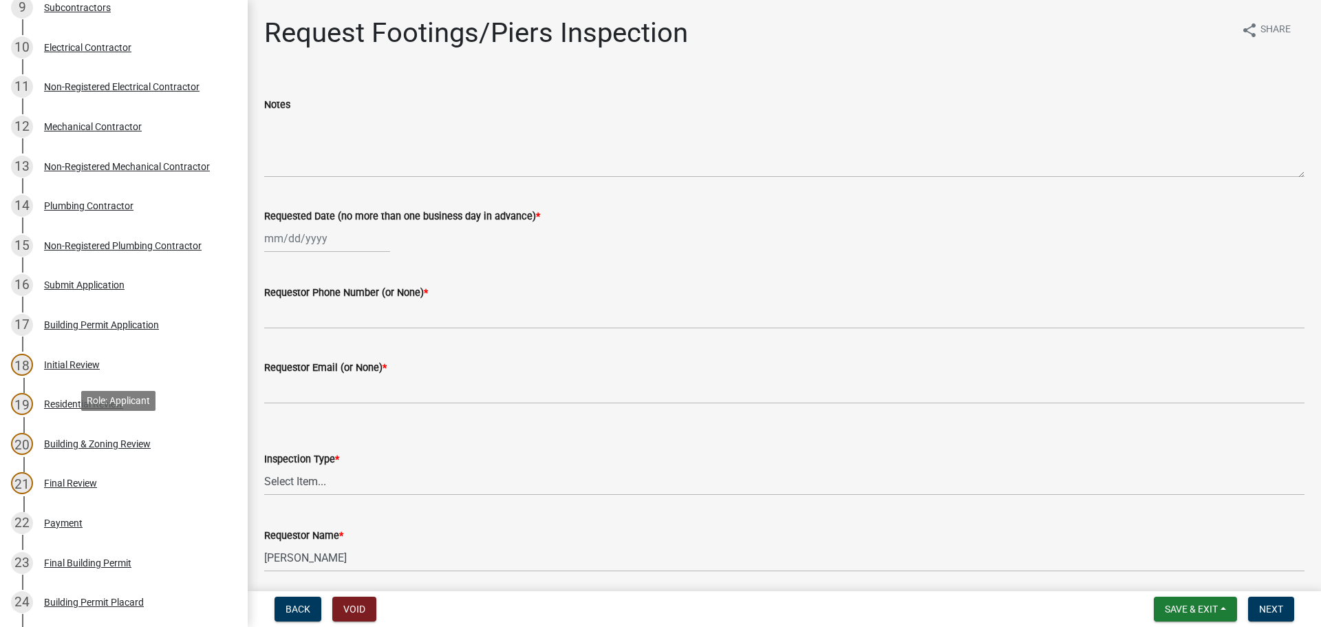
scroll to position [757, 0]
